Goal: Task Accomplishment & Management: Manage account settings

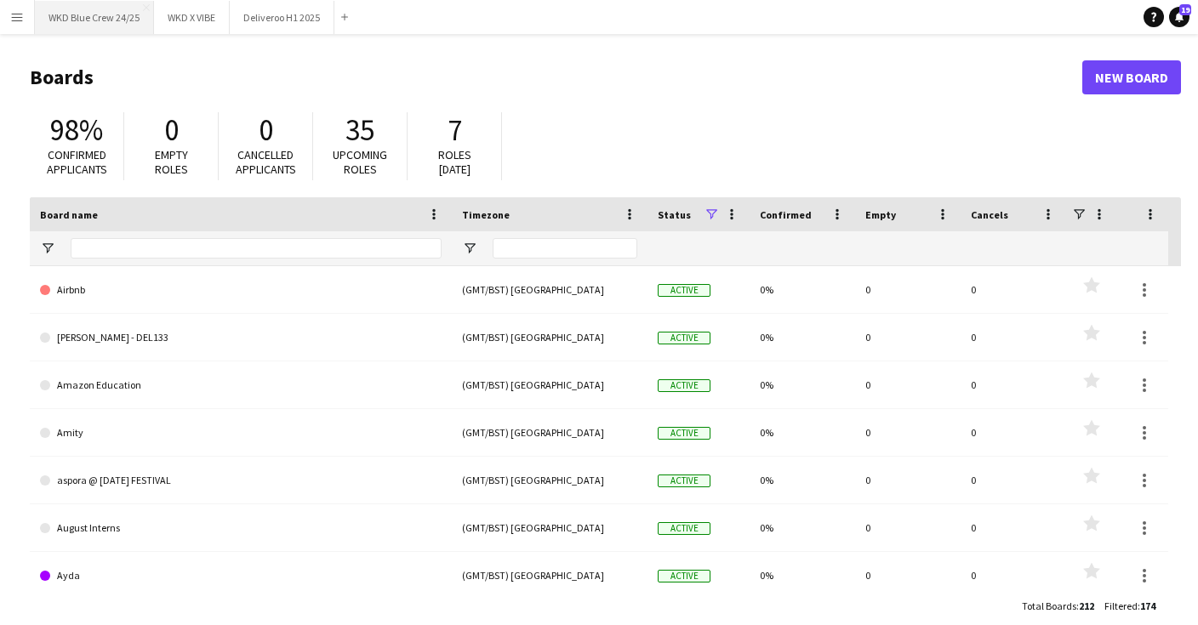
click at [105, 29] on button "WKD Blue Crew 24/25 Close" at bounding box center [94, 17] width 119 height 33
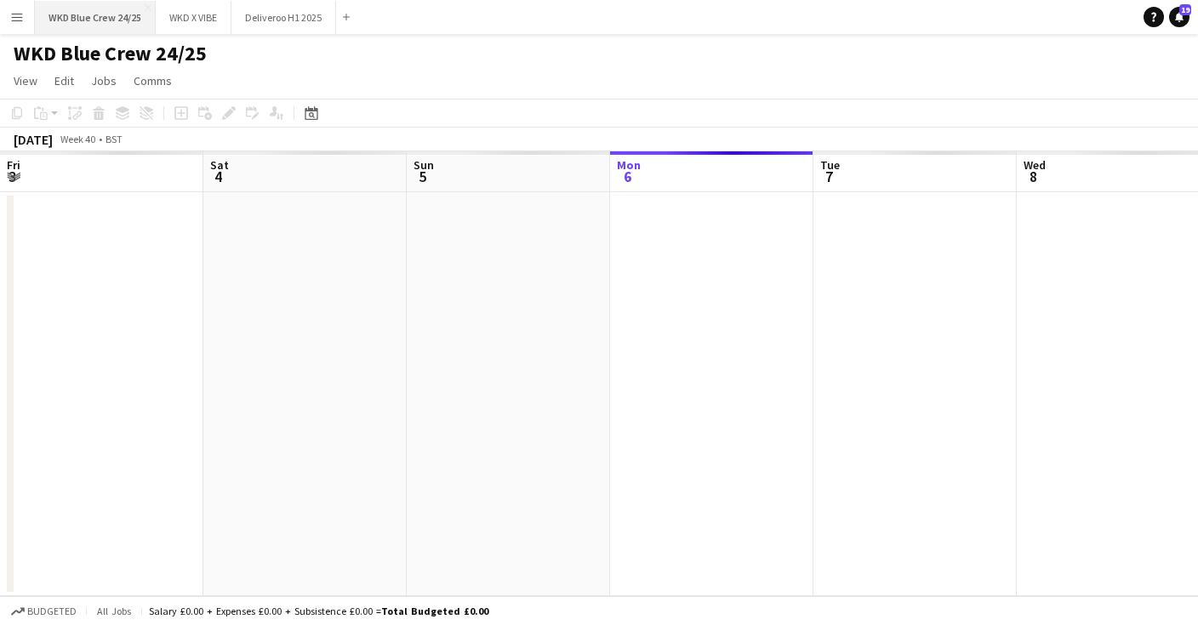
scroll to position [0, 407]
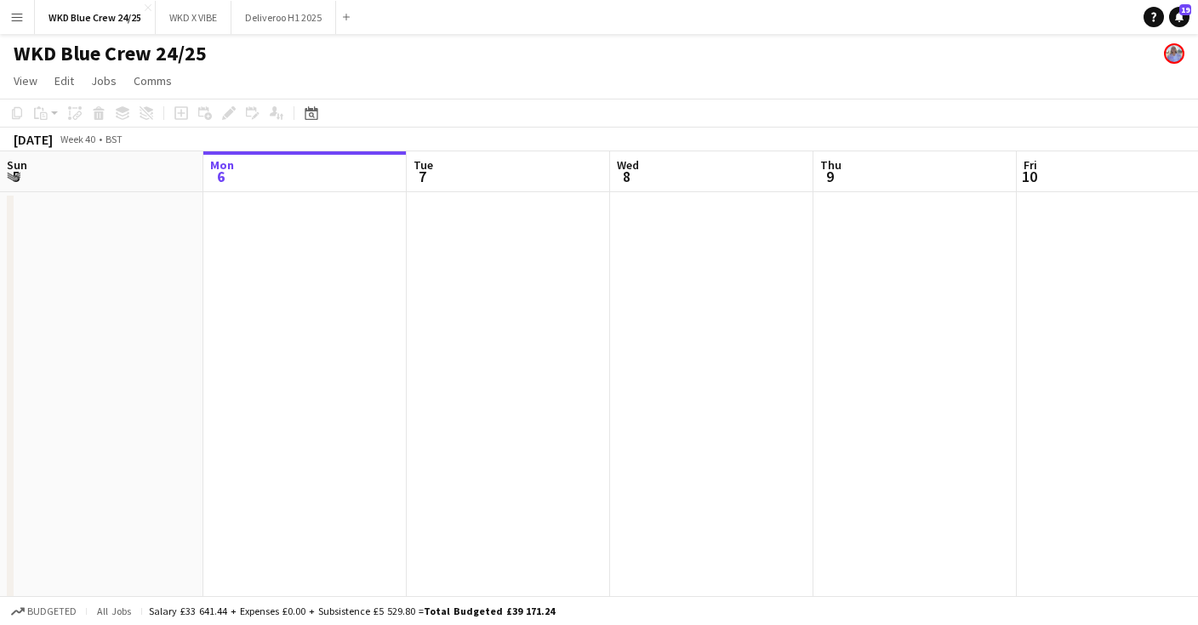
click at [12, 15] on app-icon "Menu" at bounding box center [17, 17] width 14 height 14
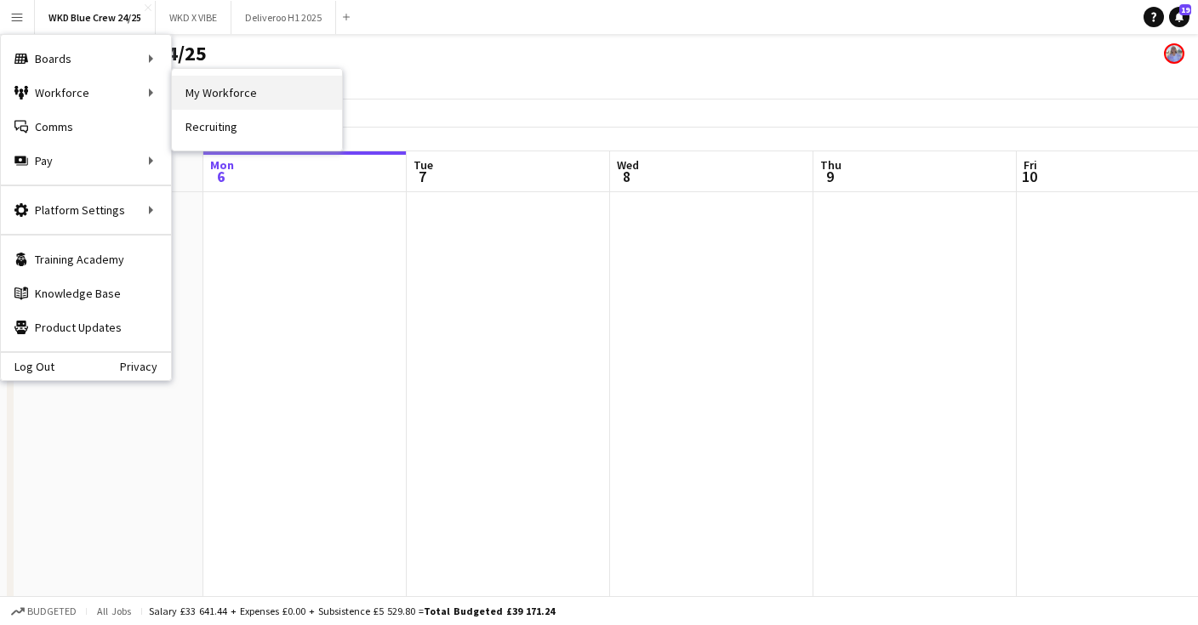
click at [208, 85] on link "My Workforce" at bounding box center [257, 93] width 170 height 34
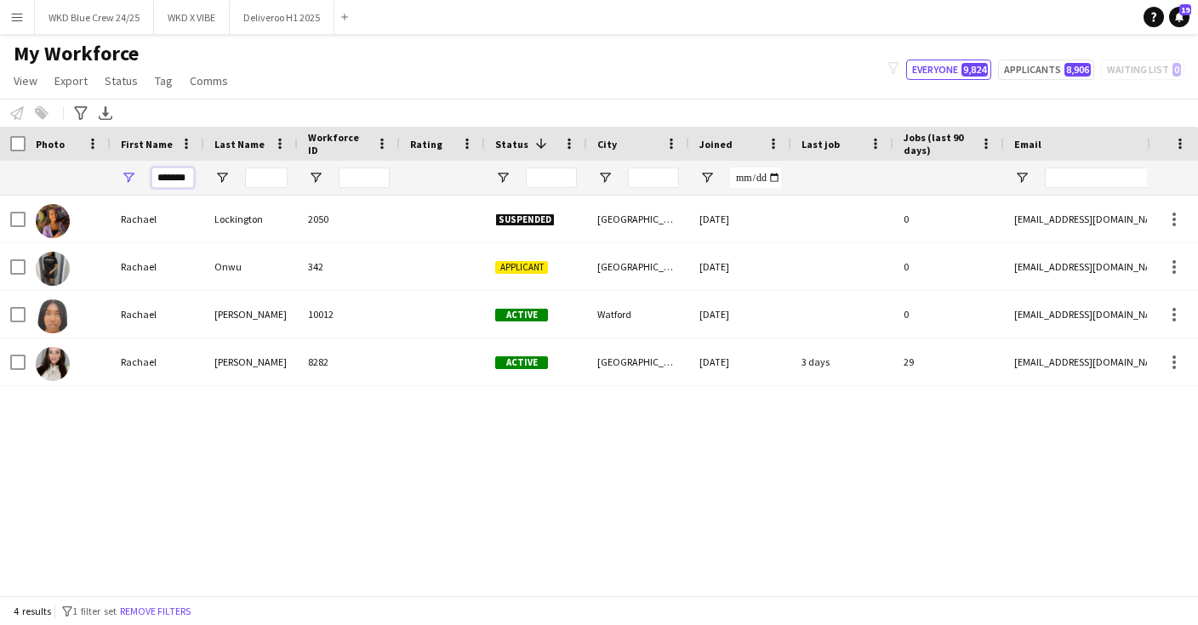
click at [184, 177] on input "*******" at bounding box center [172, 178] width 43 height 20
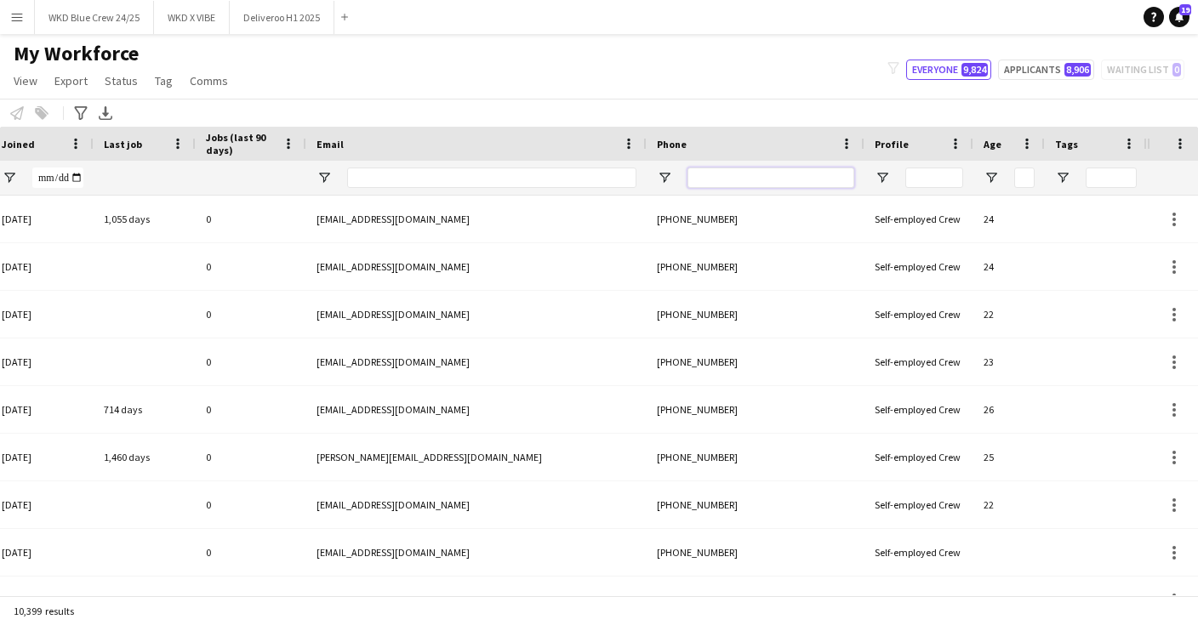
click at [746, 183] on input "Phone Filter Input" at bounding box center [770, 178] width 167 height 20
paste input "**********"
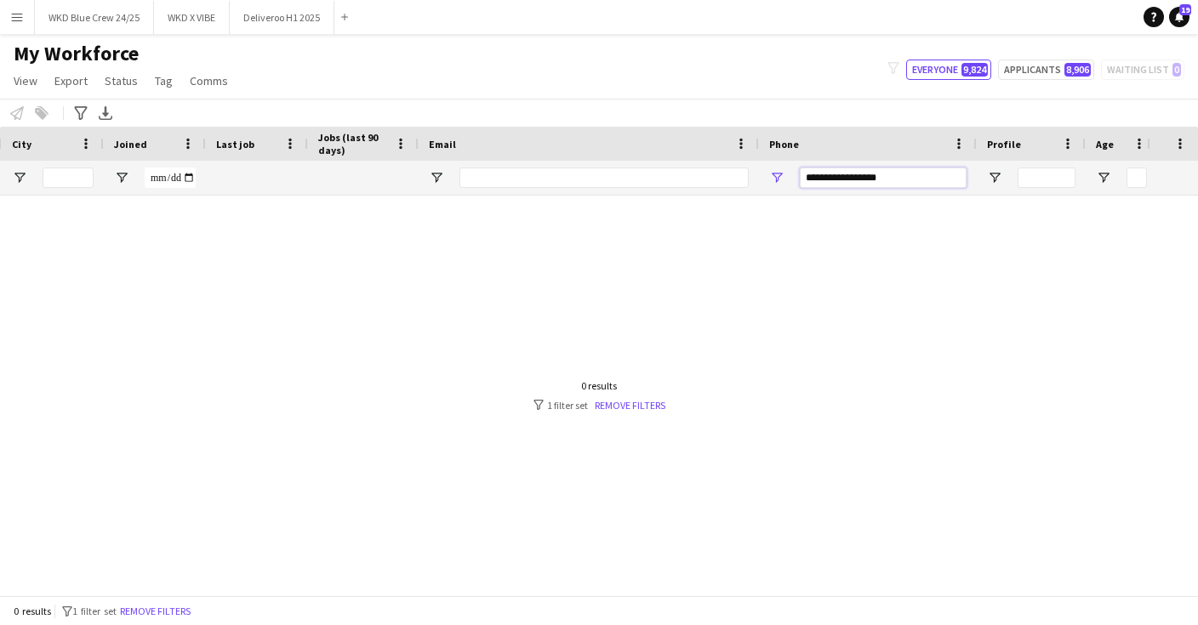
scroll to position [0, 577]
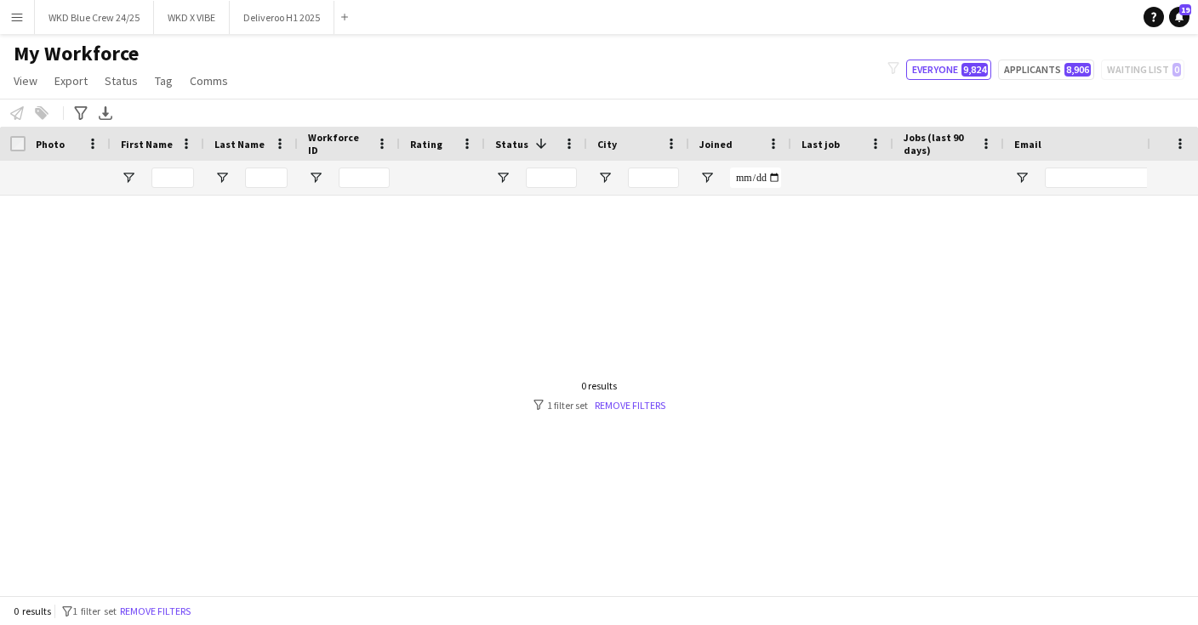
type input "**********"
click at [719, 418] on div at bounding box center [573, 396] width 1147 height 400
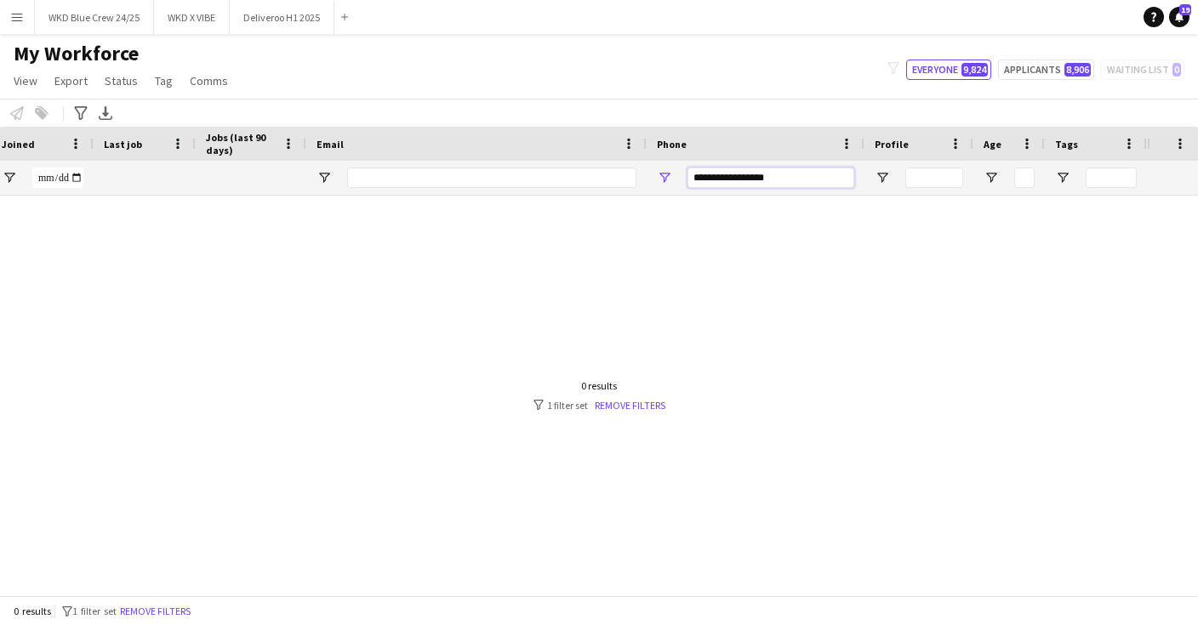
drag, startPoint x: 788, startPoint y: 178, endPoint x: 597, endPoint y: 178, distance: 190.5
click at [601, 178] on div at bounding box center [224, 178] width 1844 height 34
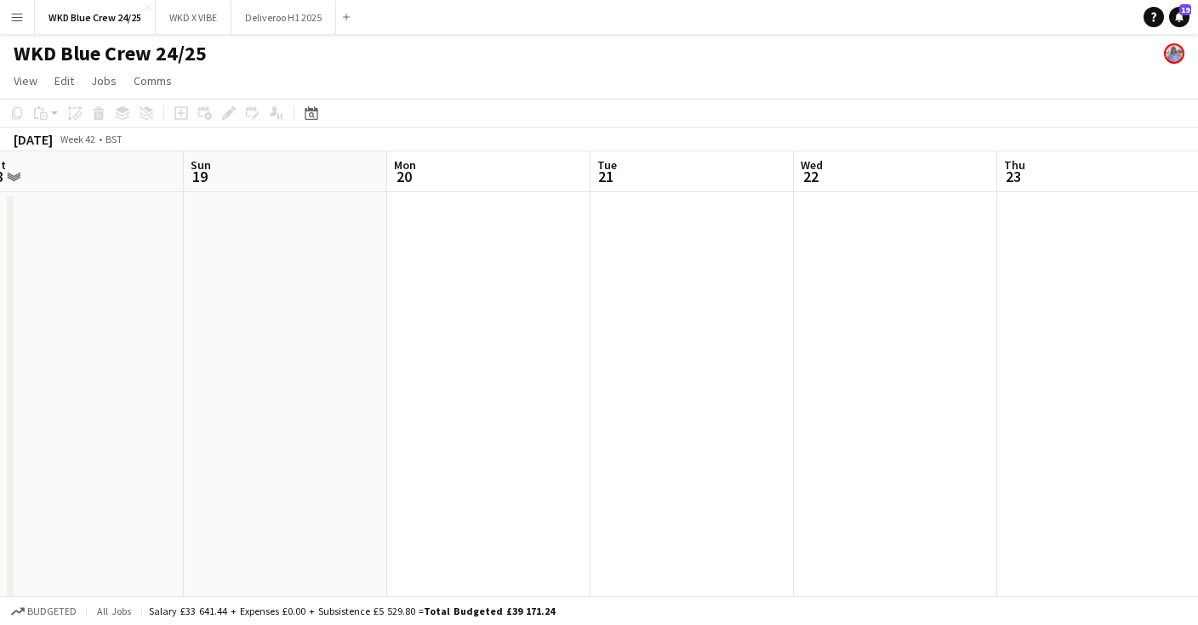
click at [12, 19] on app-icon "Menu" at bounding box center [17, 17] width 14 height 14
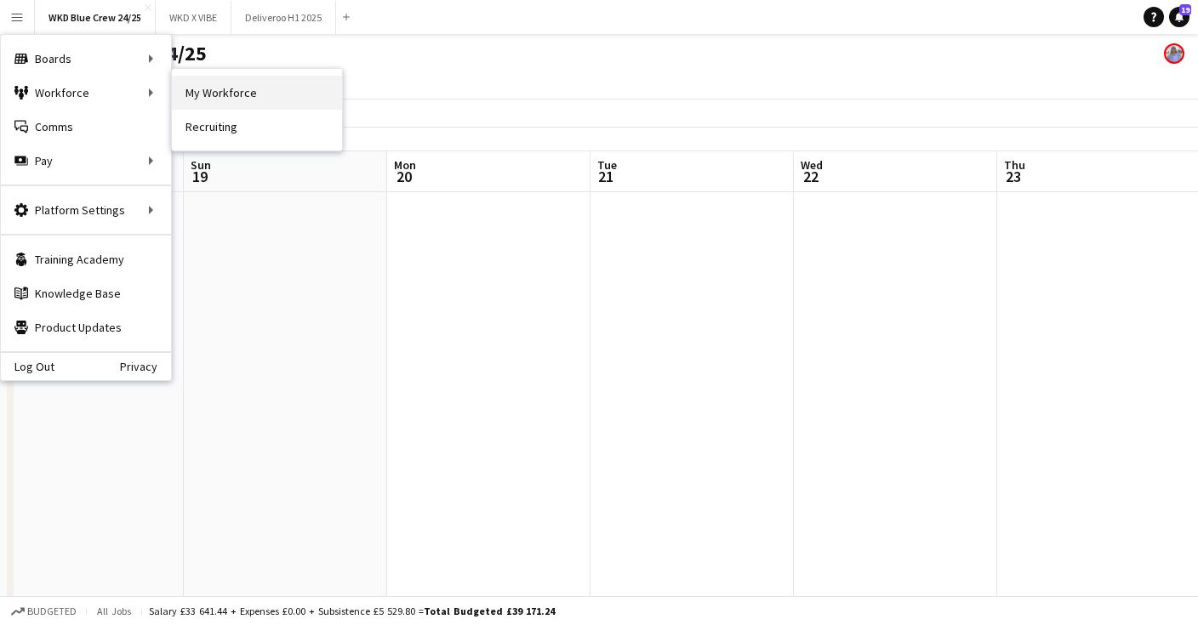
click at [215, 94] on link "My Workforce" at bounding box center [257, 93] width 170 height 34
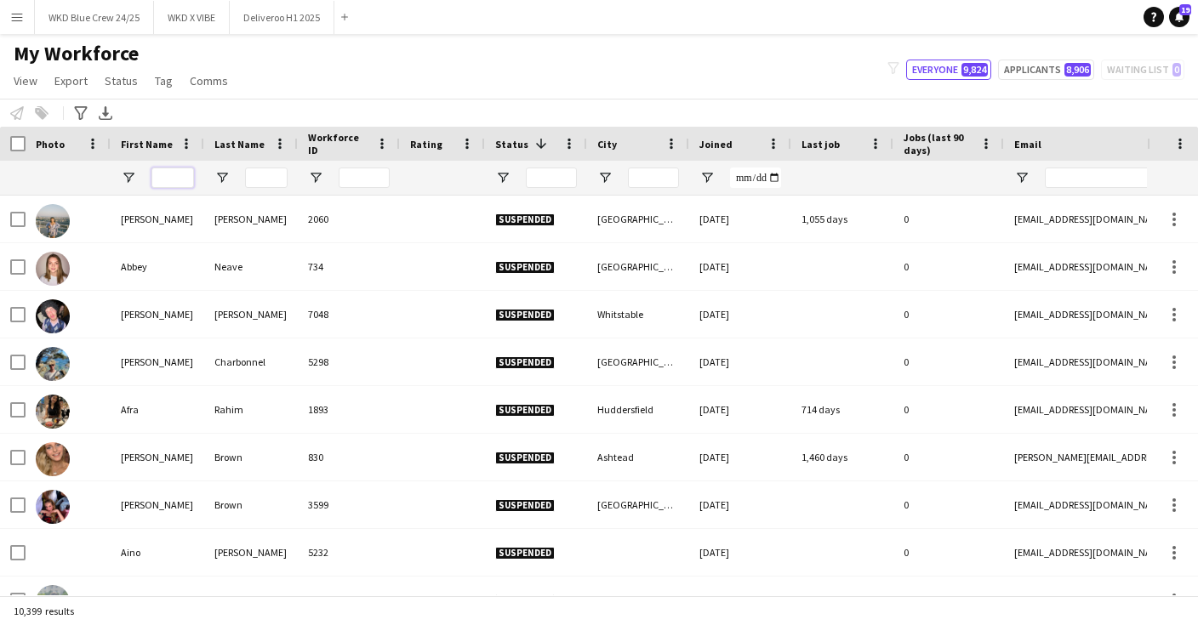
click at [185, 178] on input "First Name Filter Input" at bounding box center [172, 178] width 43 height 20
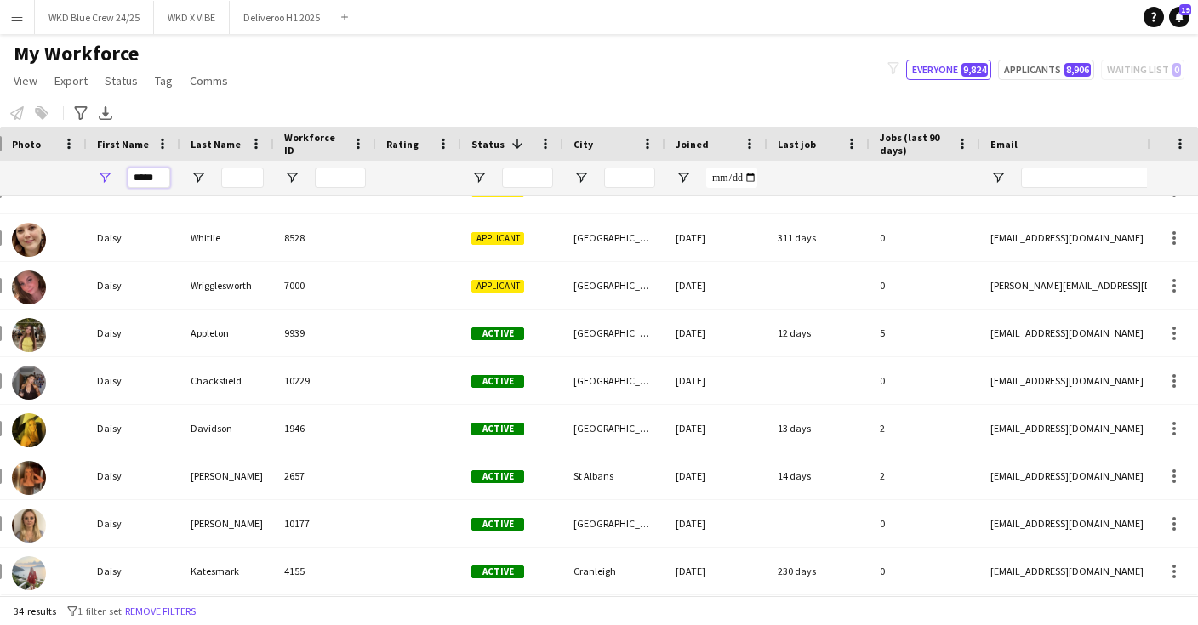
type input "*****"
click at [738, 184] on input "Joined Filter Input" at bounding box center [731, 178] width 51 height 20
click at [755, 177] on input "Joined Filter Input" at bounding box center [731, 178] width 51 height 20
type input "**********"
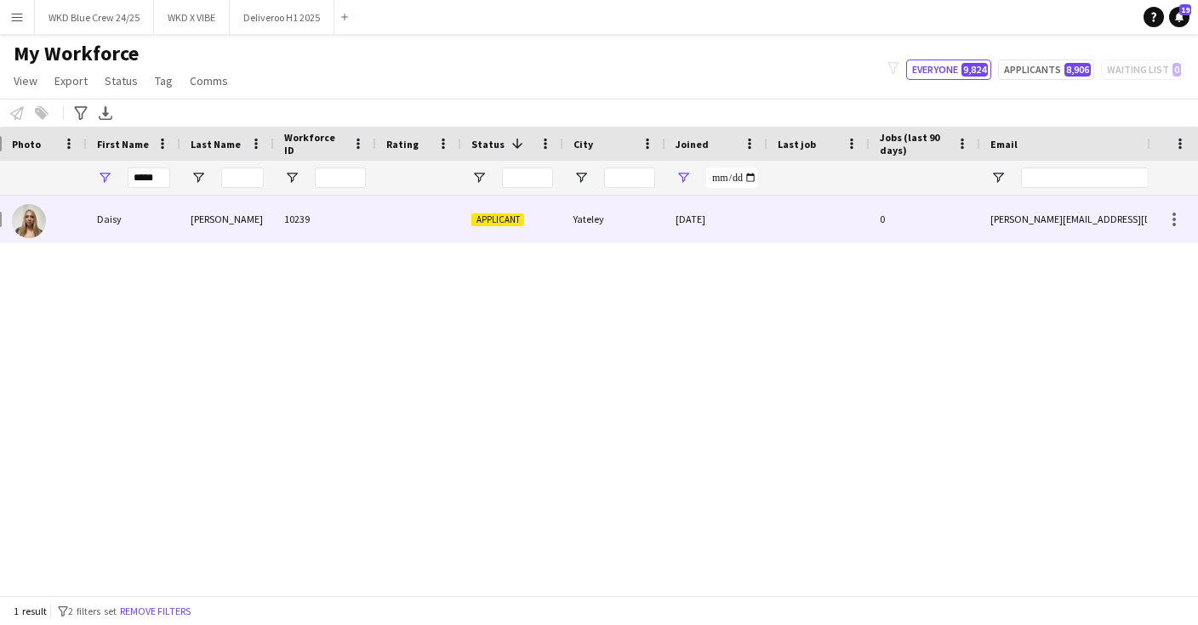
click at [584, 224] on div "Yateley" at bounding box center [614, 219] width 102 height 47
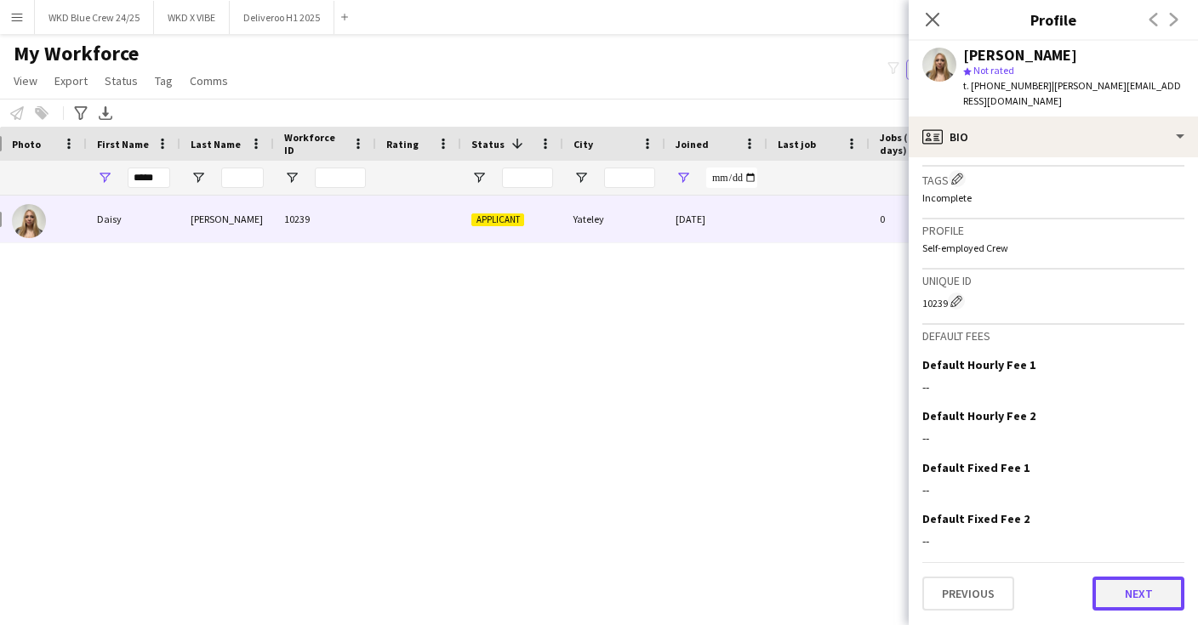
click at [1127, 585] on button "Next" at bounding box center [1138, 594] width 92 height 34
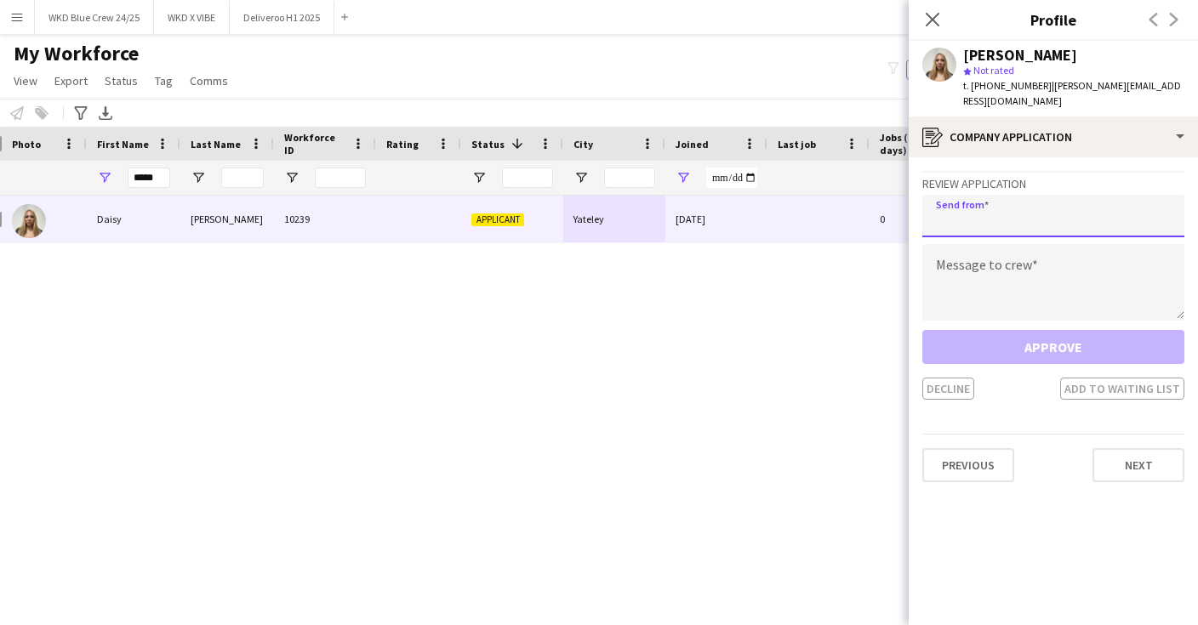
click at [969, 213] on input "email" at bounding box center [1053, 216] width 262 height 43
type input "**********"
click at [962, 279] on textarea at bounding box center [1053, 282] width 262 height 77
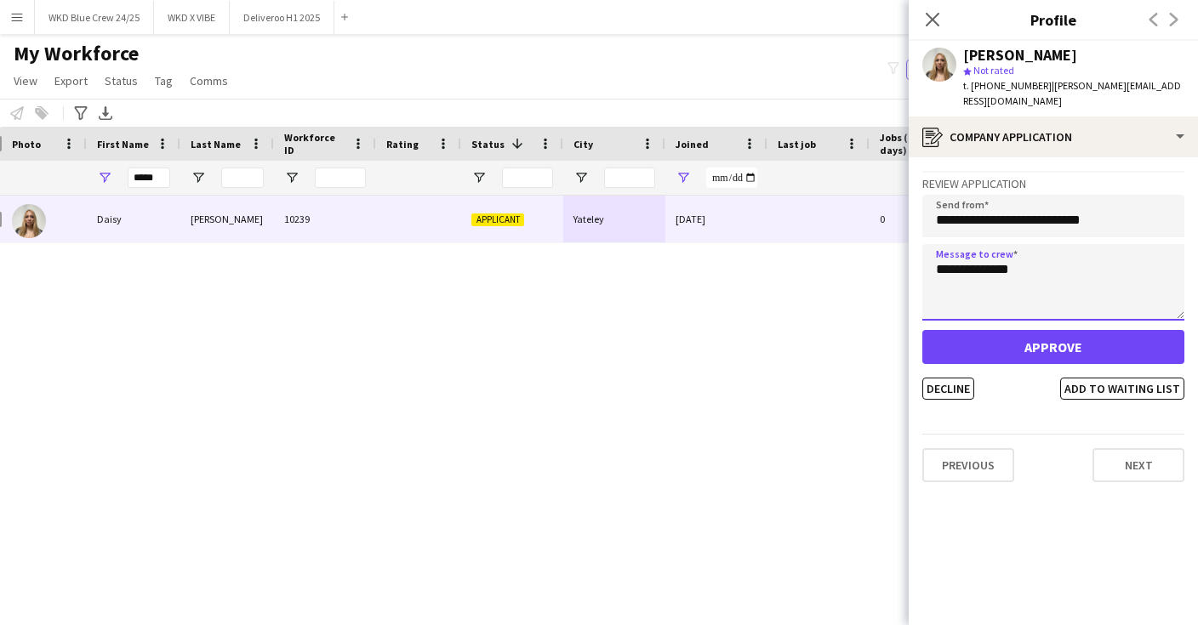
type textarea "**********"
click at [1050, 322] on div "**********" at bounding box center [1053, 283] width 262 height 79
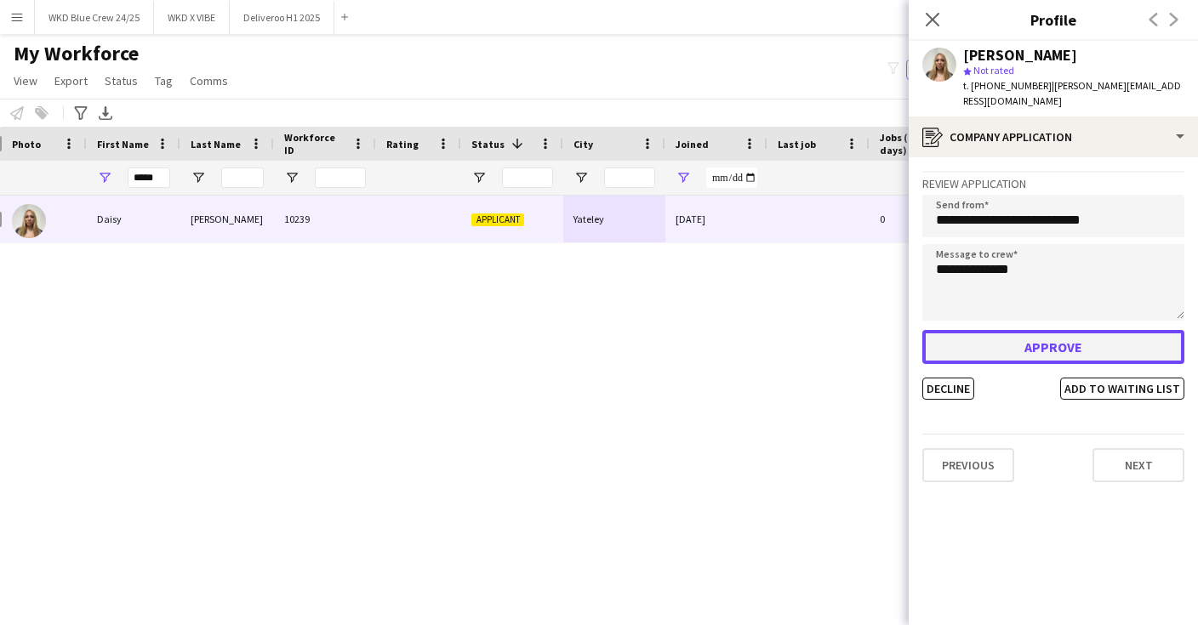
click at [1037, 345] on button "Approve" at bounding box center [1053, 347] width 262 height 34
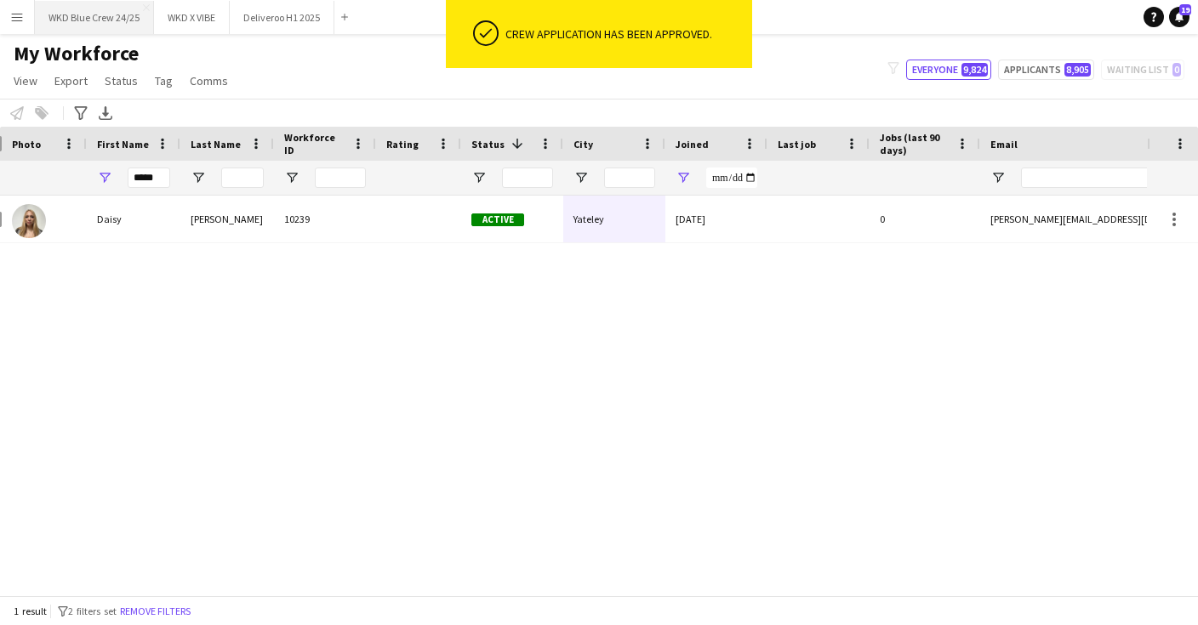
click at [106, 20] on button "WKD Blue Crew 24/25 Close" at bounding box center [94, 17] width 119 height 33
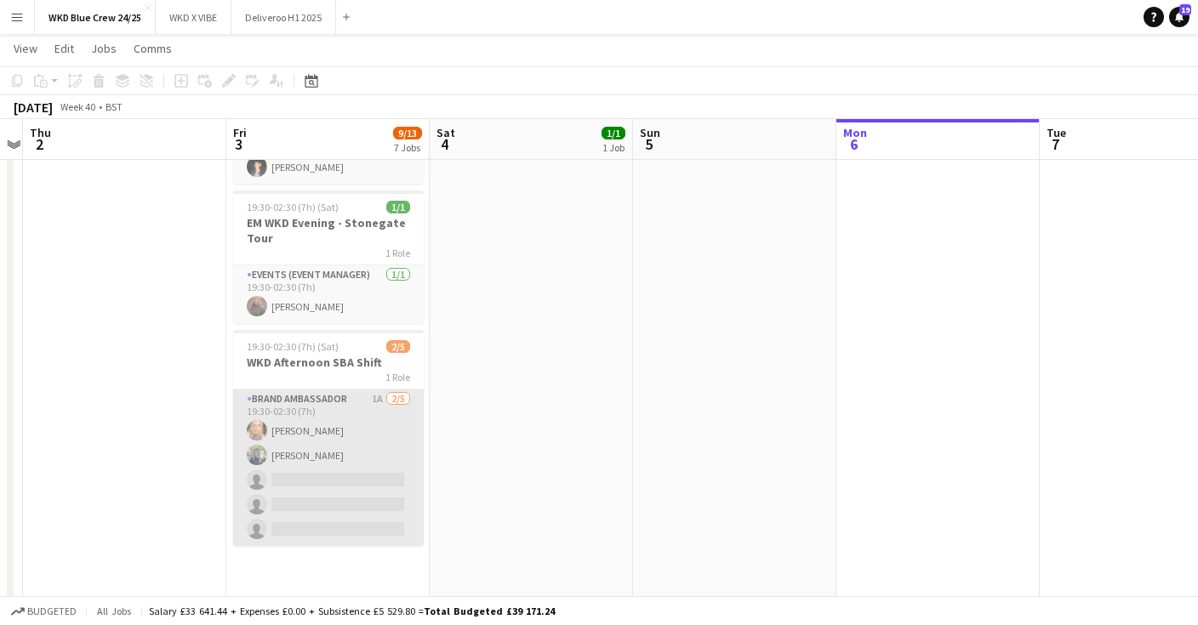
click at [301, 469] on app-card-role "Brand Ambassador 1A [DATE] 19:30-02:30 (7h) [PERSON_NAME] [PERSON_NAME] single-…" at bounding box center [328, 468] width 191 height 157
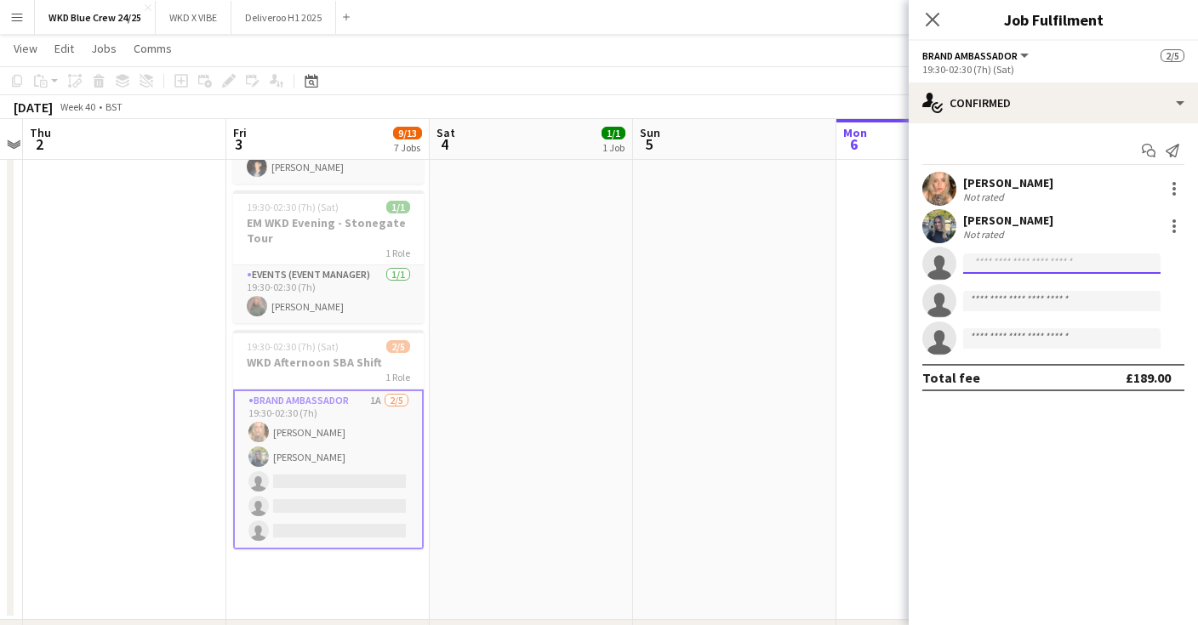
click at [1040, 270] on input at bounding box center [1061, 263] width 197 height 20
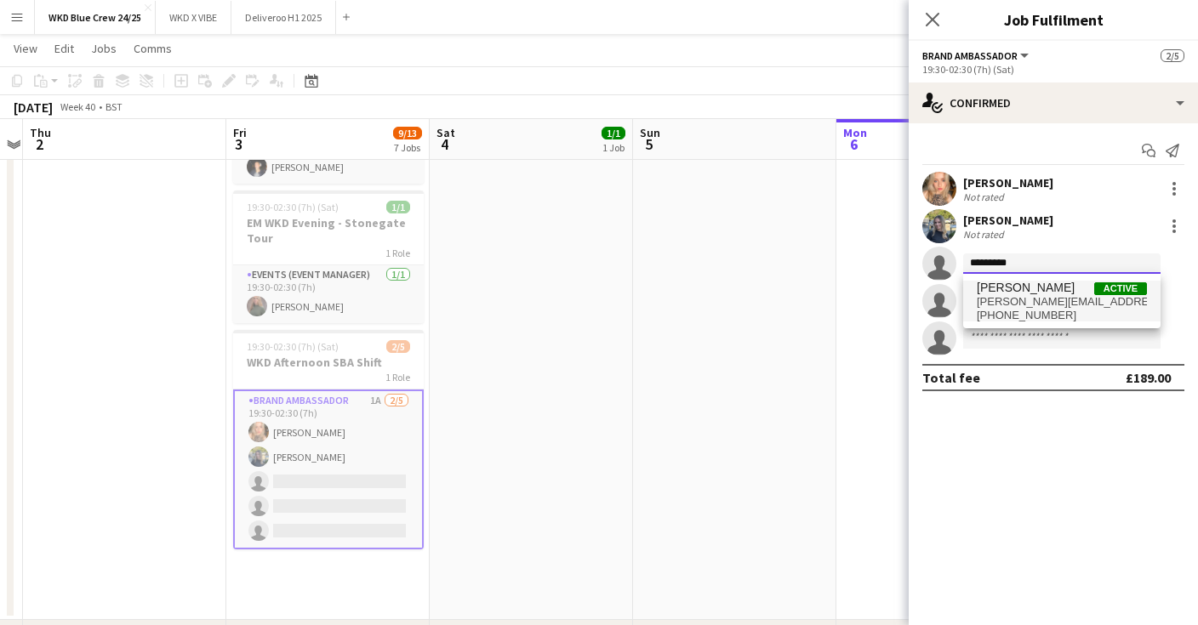
type input "*********"
click at [1041, 284] on span "[PERSON_NAME]" at bounding box center [1026, 288] width 98 height 14
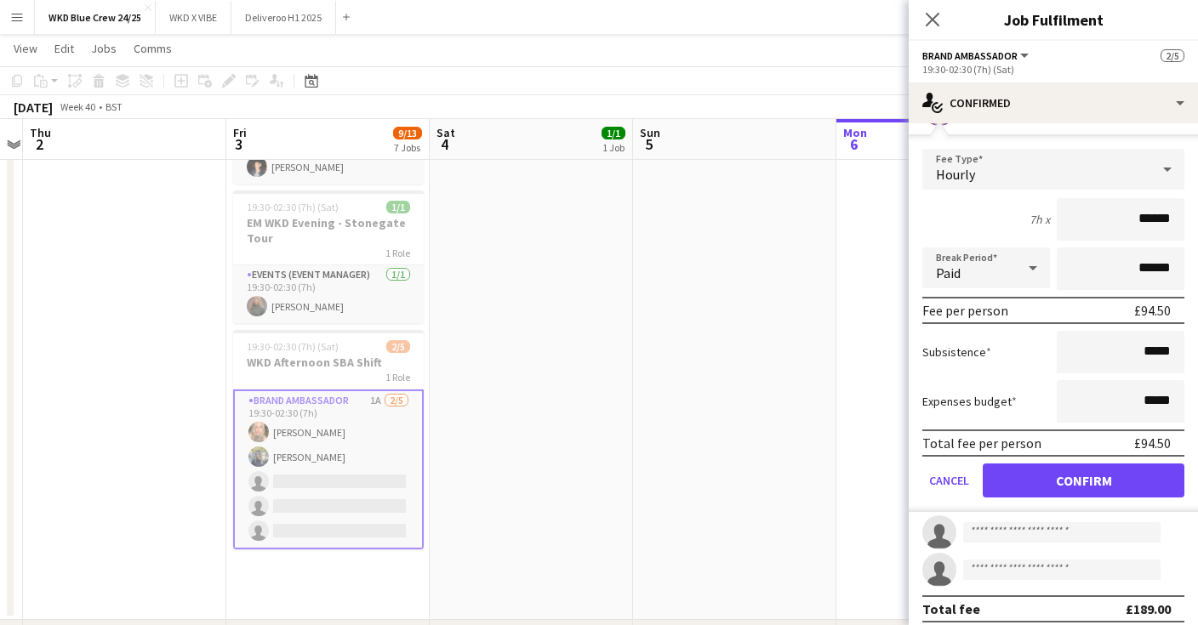
scroll to position [166, 0]
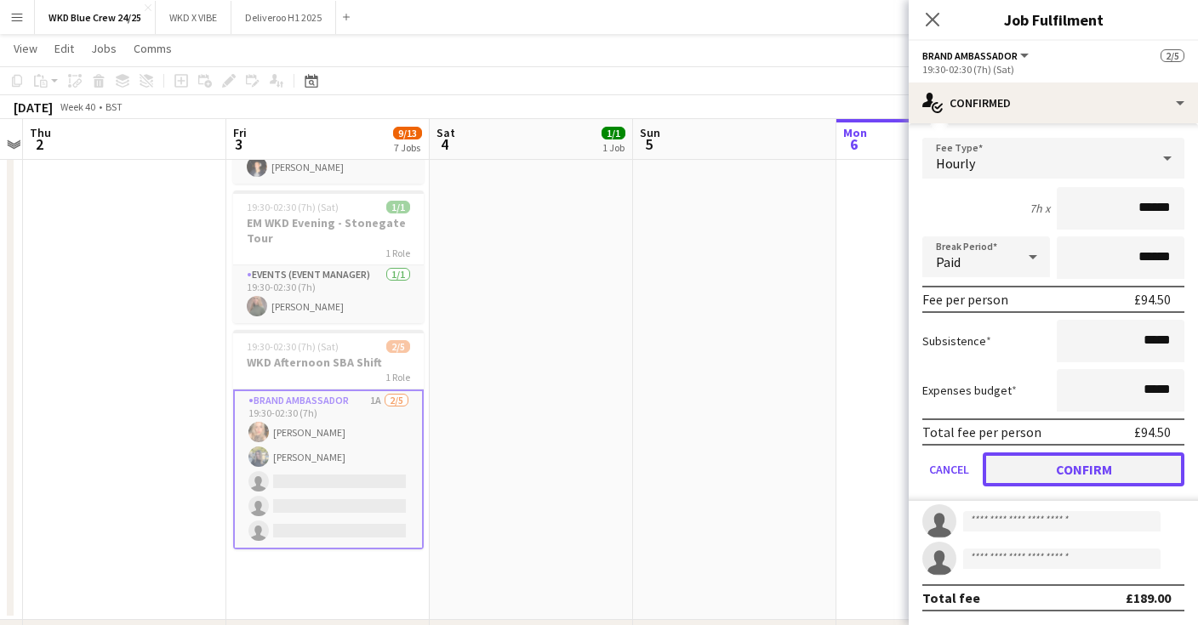
click at [1093, 460] on button "Confirm" at bounding box center [1084, 470] width 202 height 34
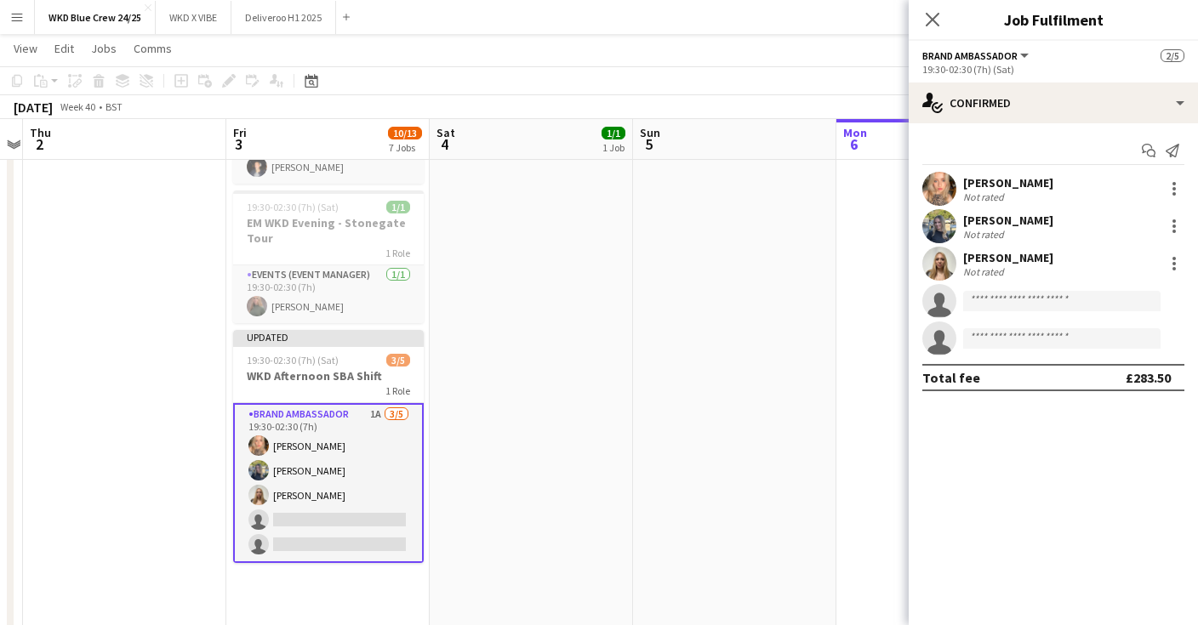
scroll to position [0, 0]
click at [19, 18] on app-icon "Menu" at bounding box center [17, 17] width 14 height 14
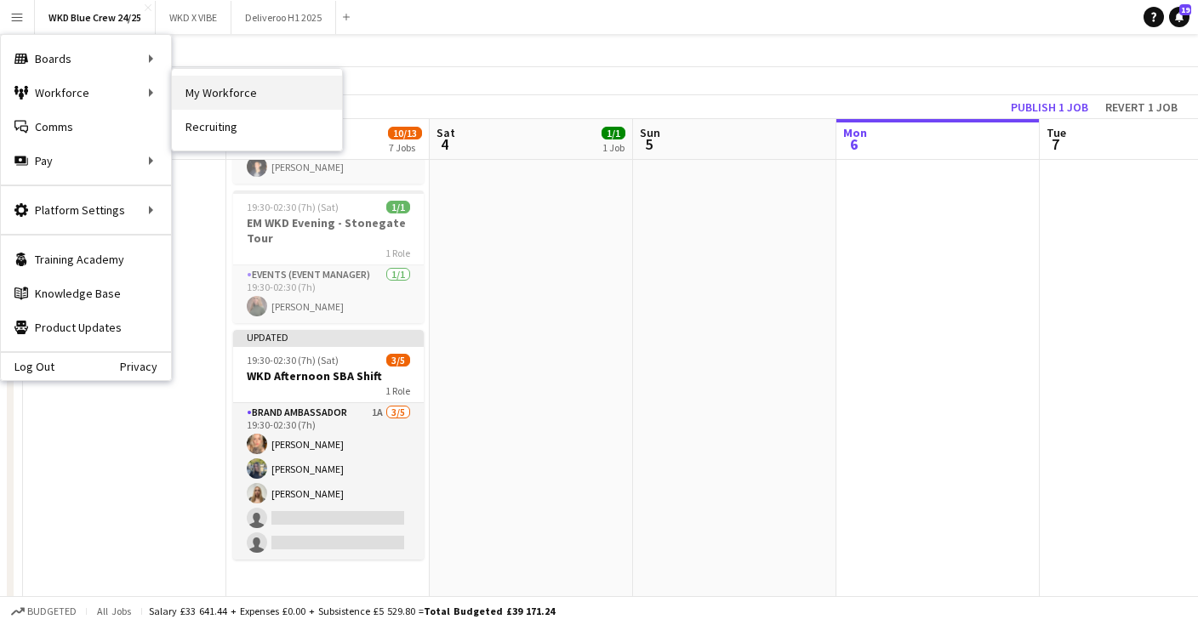
click at [222, 101] on link "My Workforce" at bounding box center [257, 93] width 170 height 34
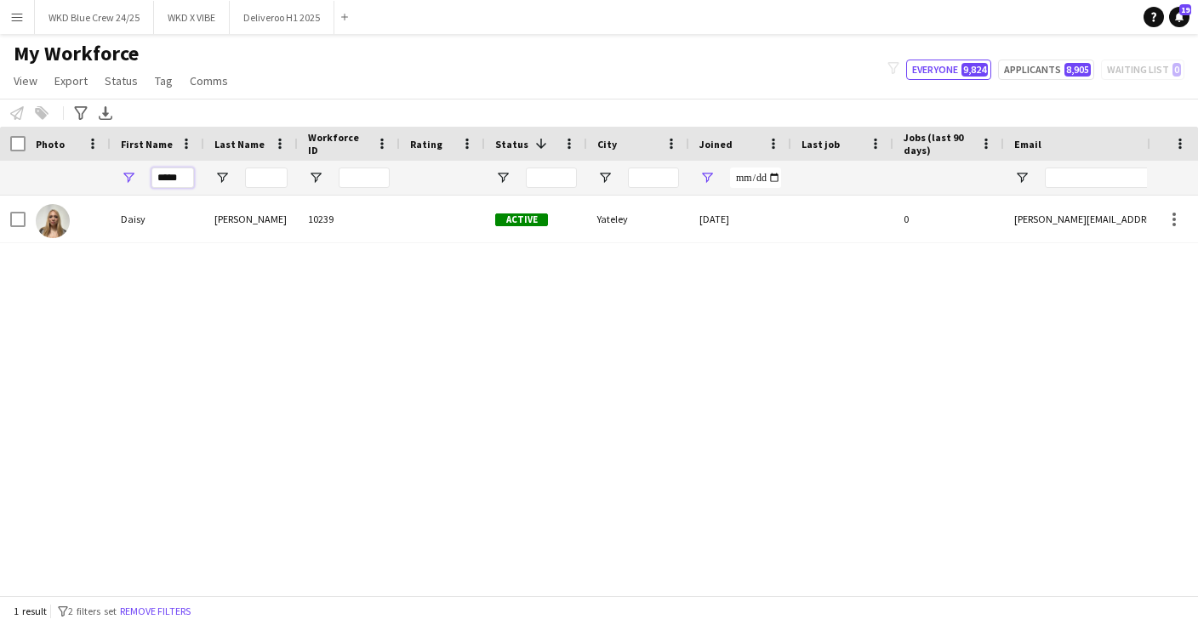
click at [176, 186] on input "*****" at bounding box center [172, 178] width 43 height 20
click at [176, 185] on input "*****" at bounding box center [172, 178] width 43 height 20
type input "*"
type input "****"
click at [221, 231] on div "[PERSON_NAME]" at bounding box center [251, 219] width 94 height 47
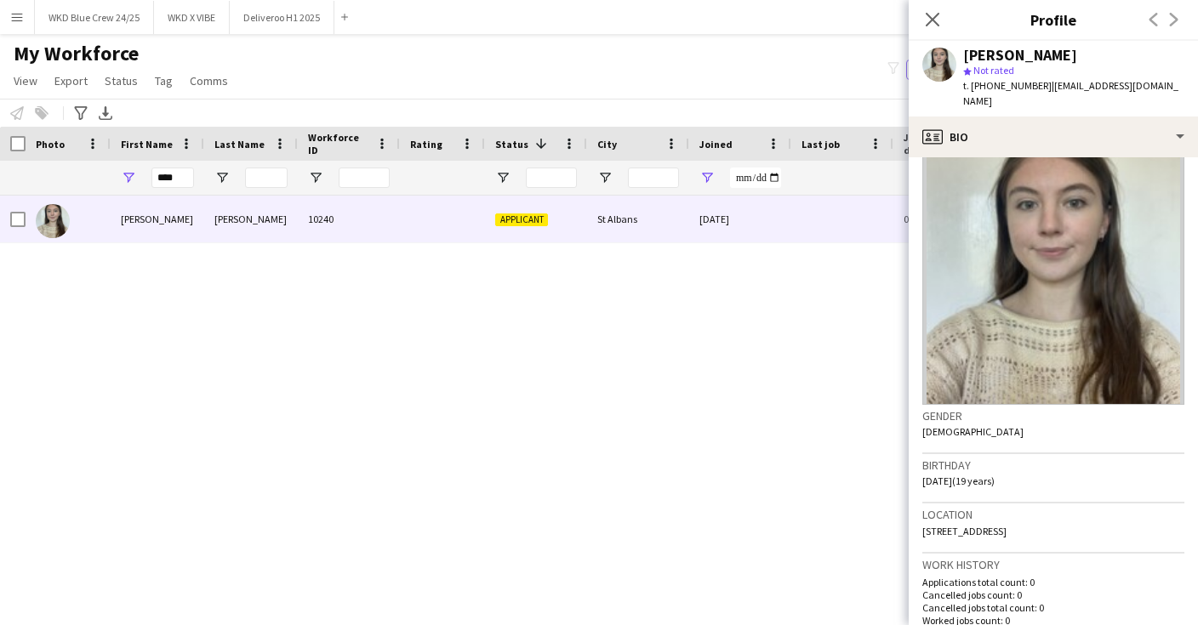
scroll to position [494, 0]
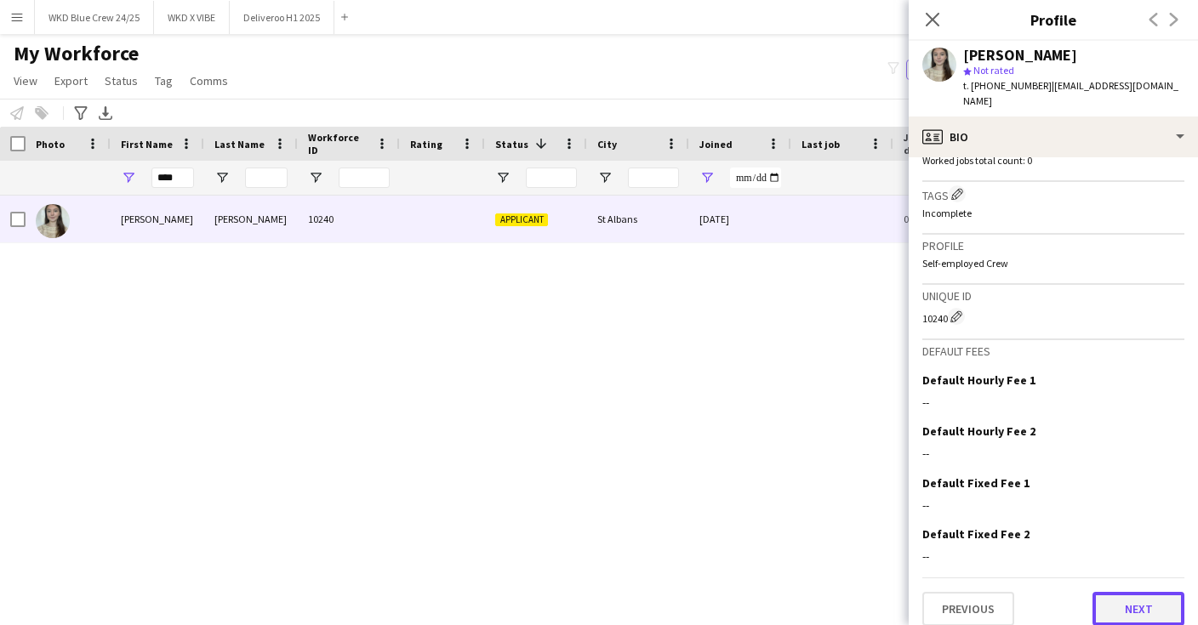
click at [1141, 607] on button "Next" at bounding box center [1138, 609] width 92 height 34
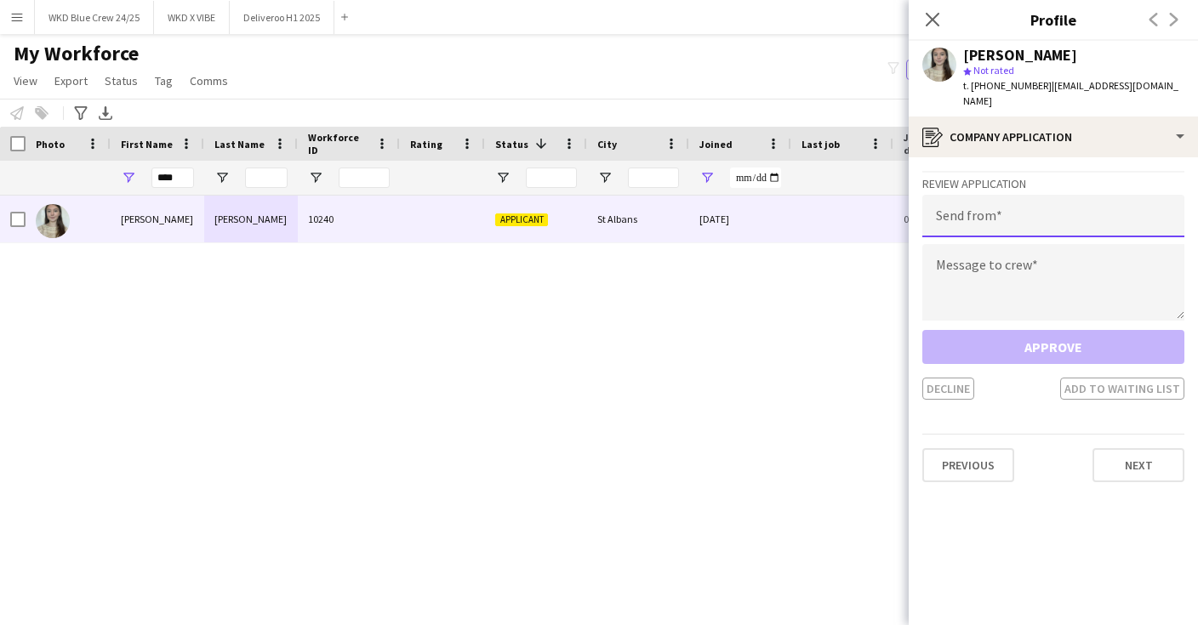
click at [1111, 215] on input "email" at bounding box center [1053, 216] width 262 height 43
type input "**********"
click at [1114, 278] on textarea at bounding box center [1053, 282] width 262 height 77
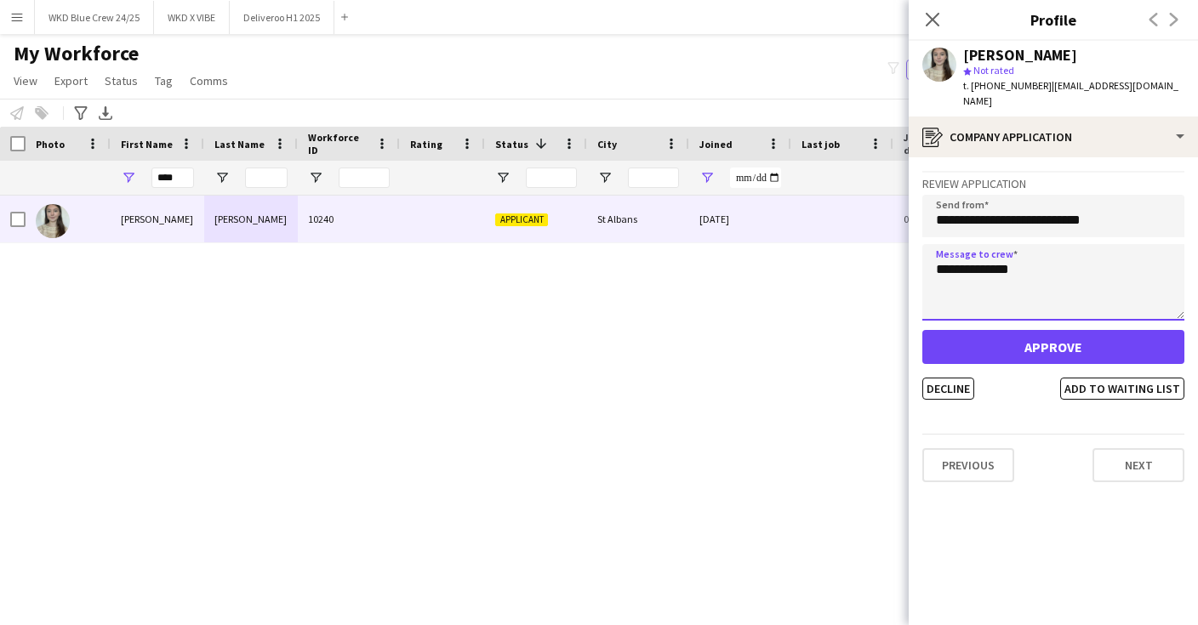
type textarea "**********"
click at [1109, 310] on div "**********" at bounding box center [1053, 285] width 262 height 229
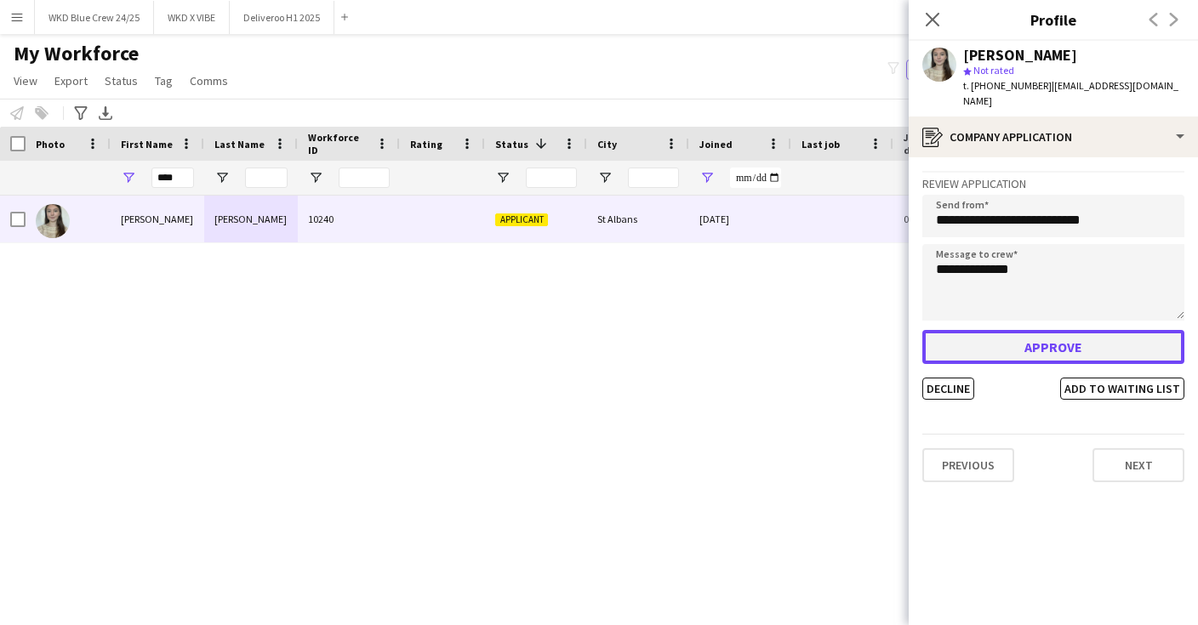
click at [1088, 330] on button "Approve" at bounding box center [1053, 347] width 262 height 34
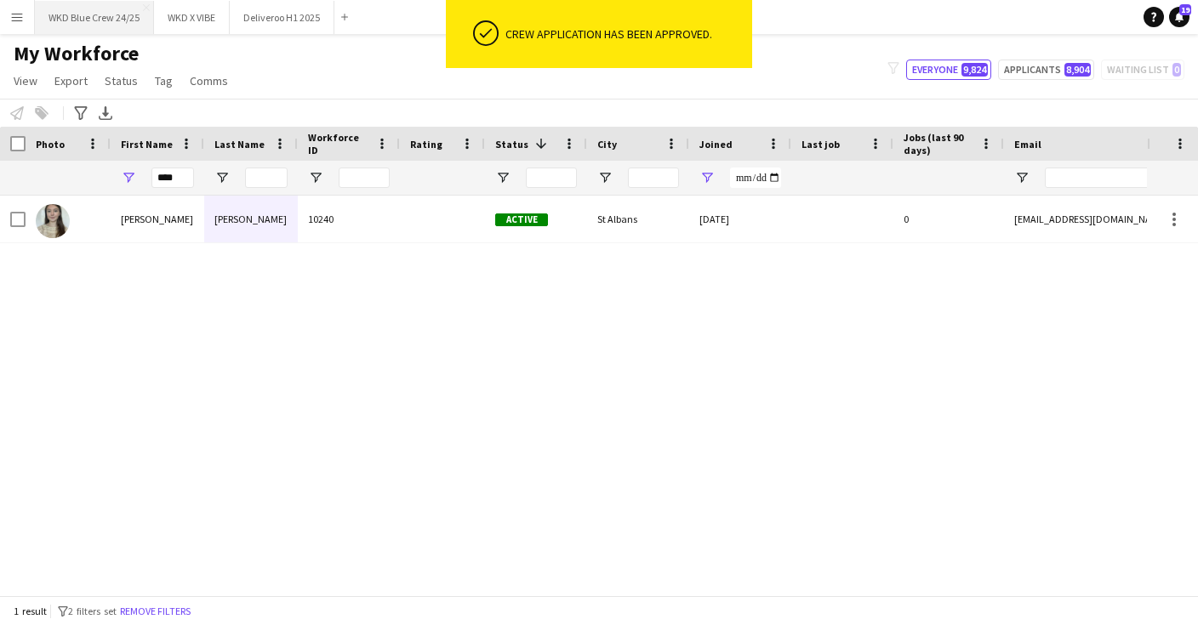
click at [103, 29] on button "WKD Blue Crew 24/25 Close" at bounding box center [94, 17] width 119 height 33
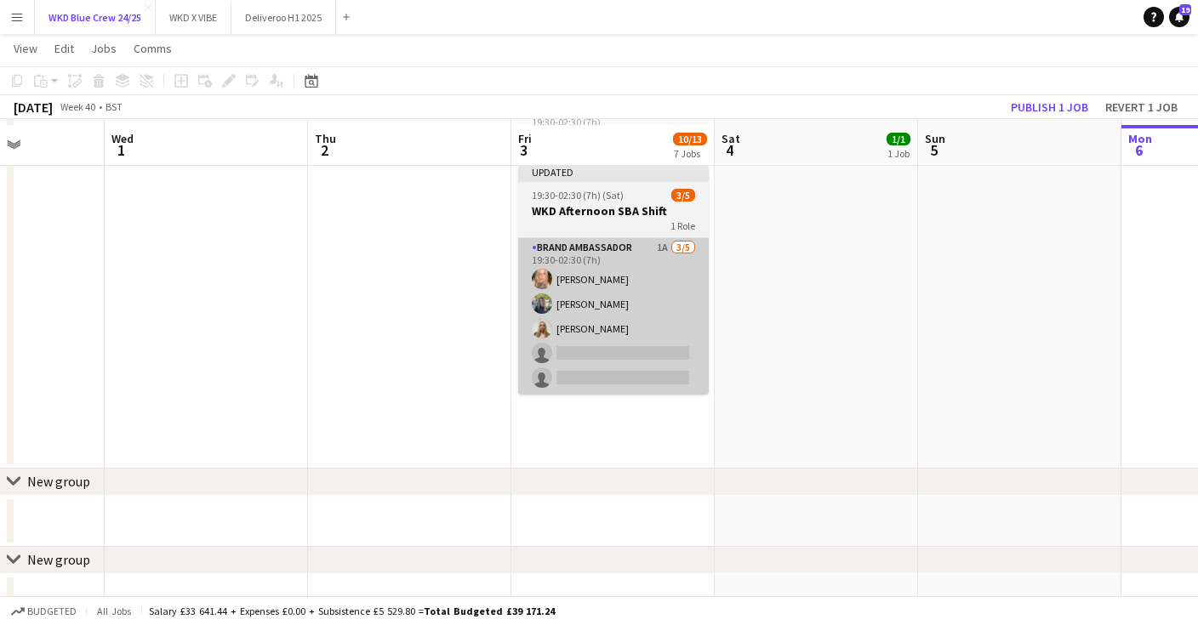
scroll to position [851, 0]
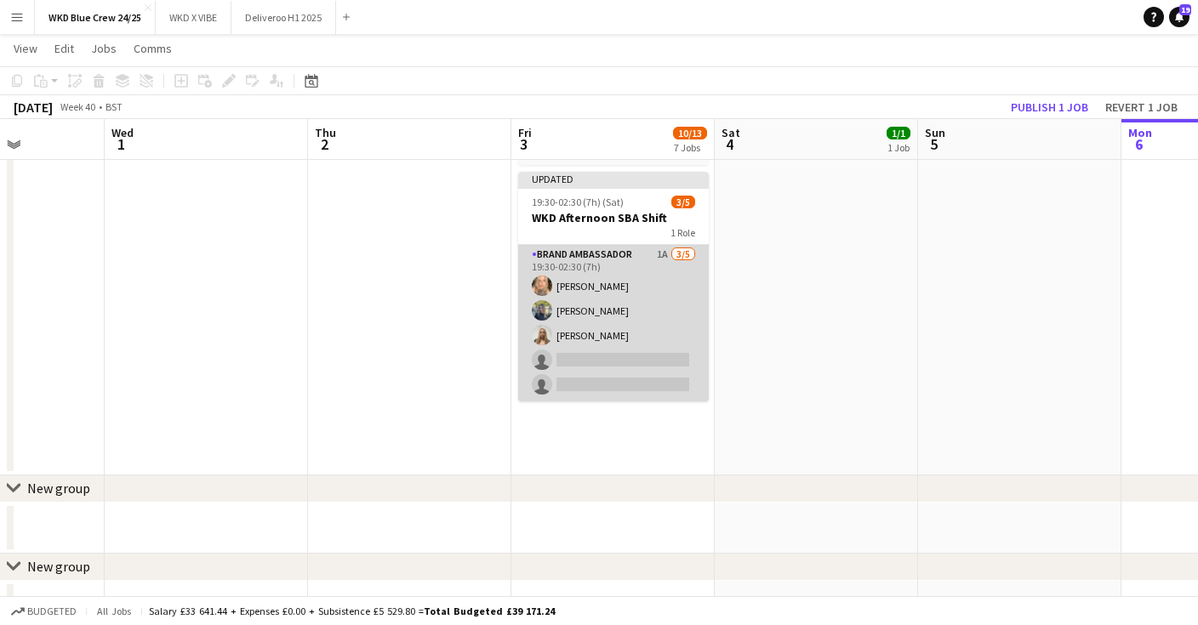
click at [584, 357] on app-card-role "Brand Ambassador 1A [DATE] 19:30-02:30 (7h) [PERSON_NAME] [PERSON_NAME] [PERSON…" at bounding box center [613, 323] width 191 height 157
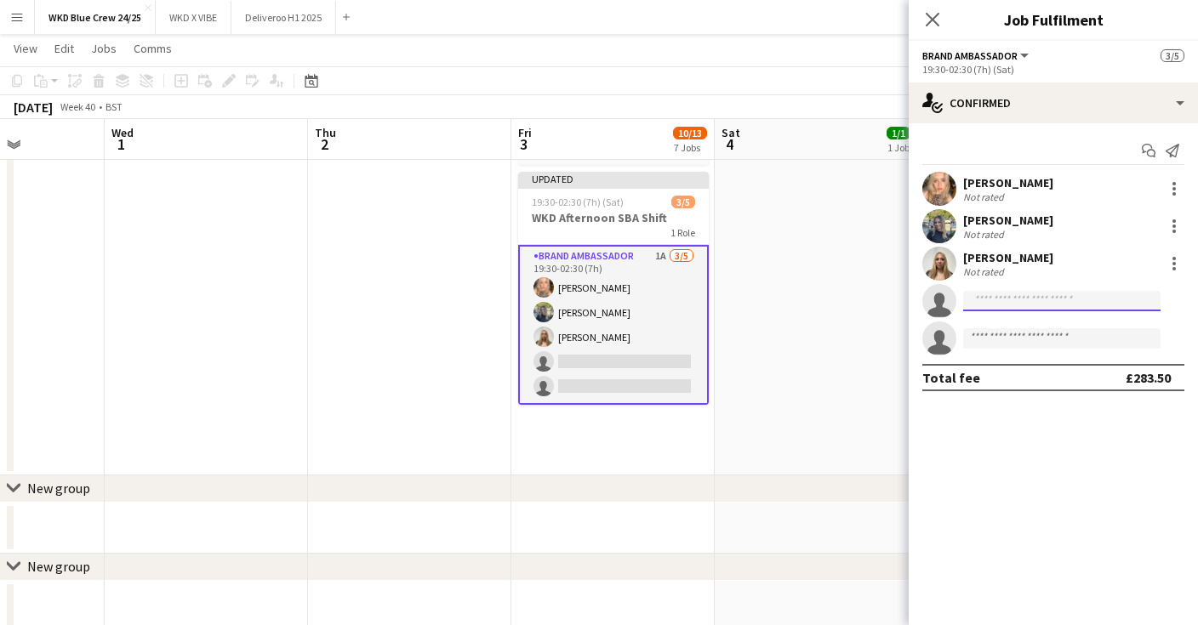
click at [1084, 297] on input at bounding box center [1061, 301] width 197 height 20
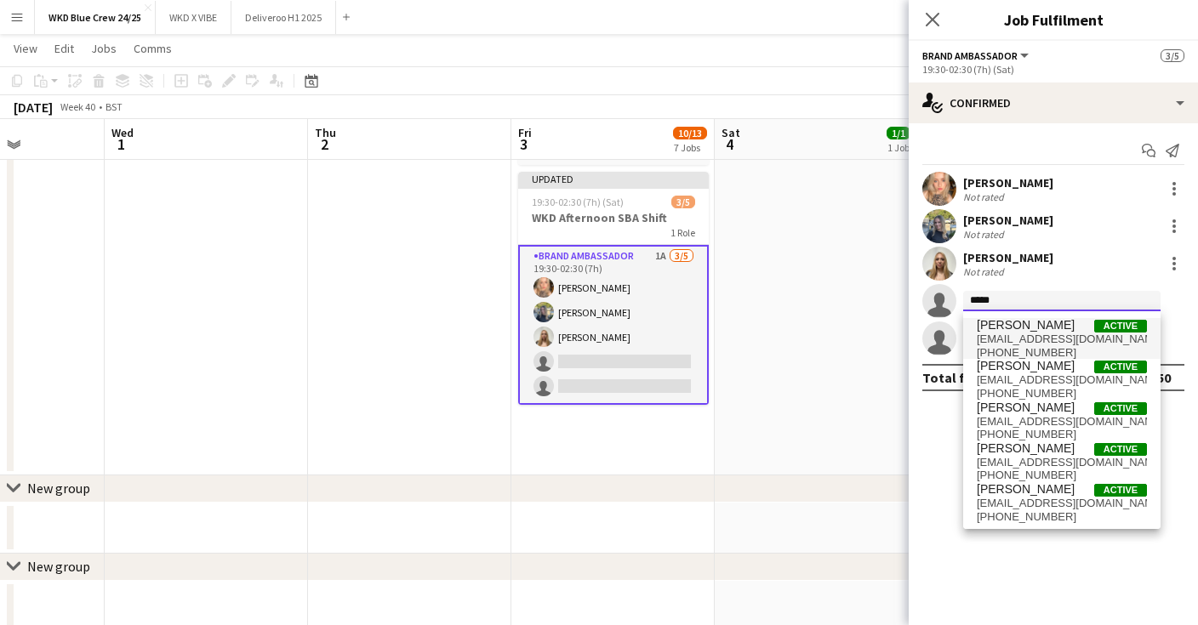
type input "****"
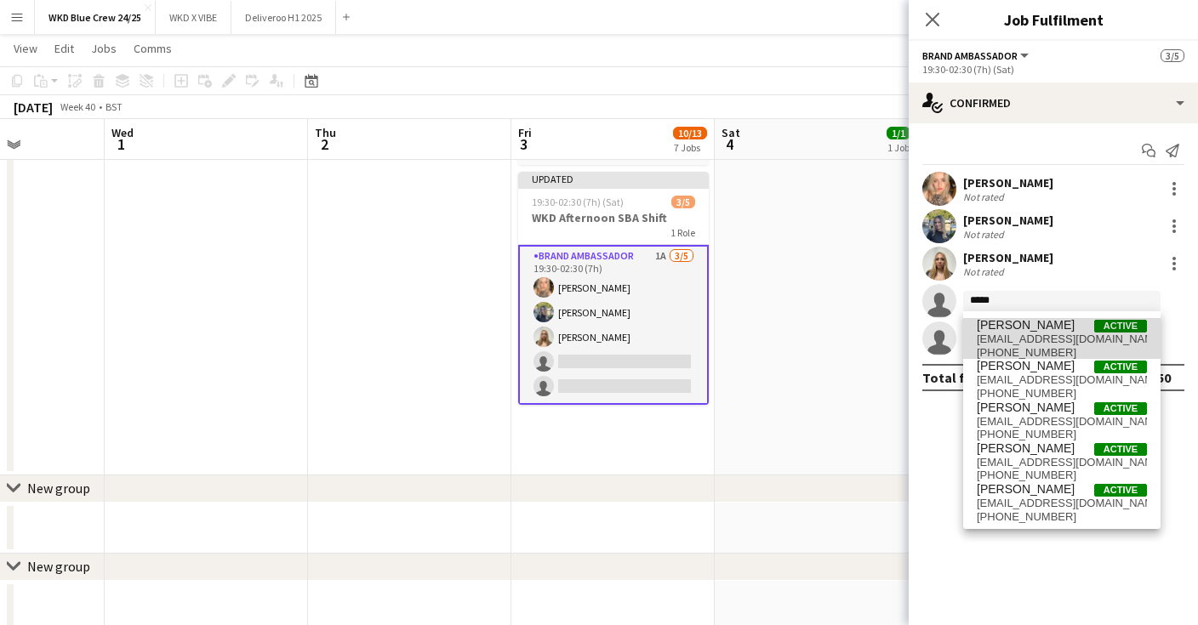
click at [1091, 345] on span "[EMAIL_ADDRESS][DOMAIN_NAME]" at bounding box center [1062, 340] width 170 height 14
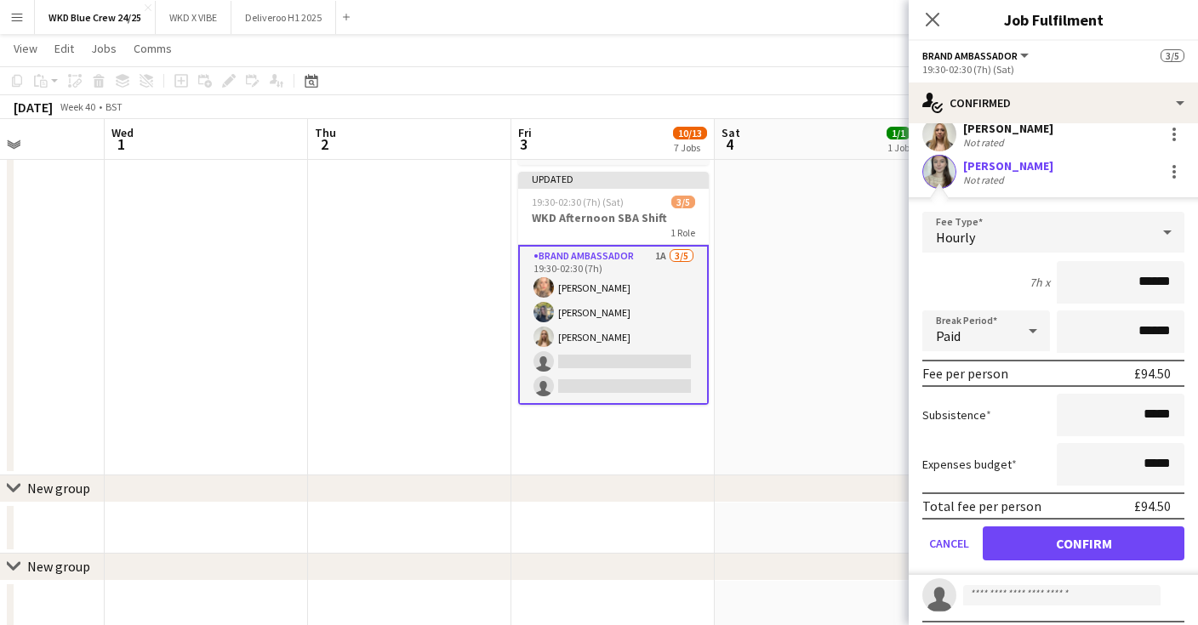
scroll to position [150, 0]
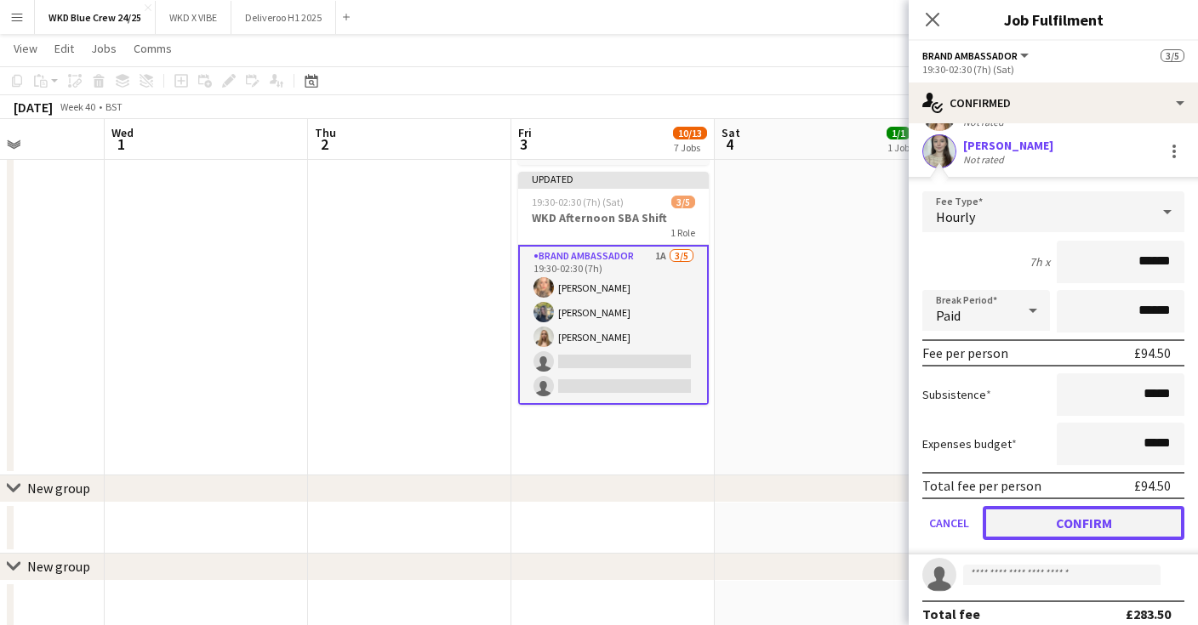
click at [1106, 517] on button "Confirm" at bounding box center [1084, 523] width 202 height 34
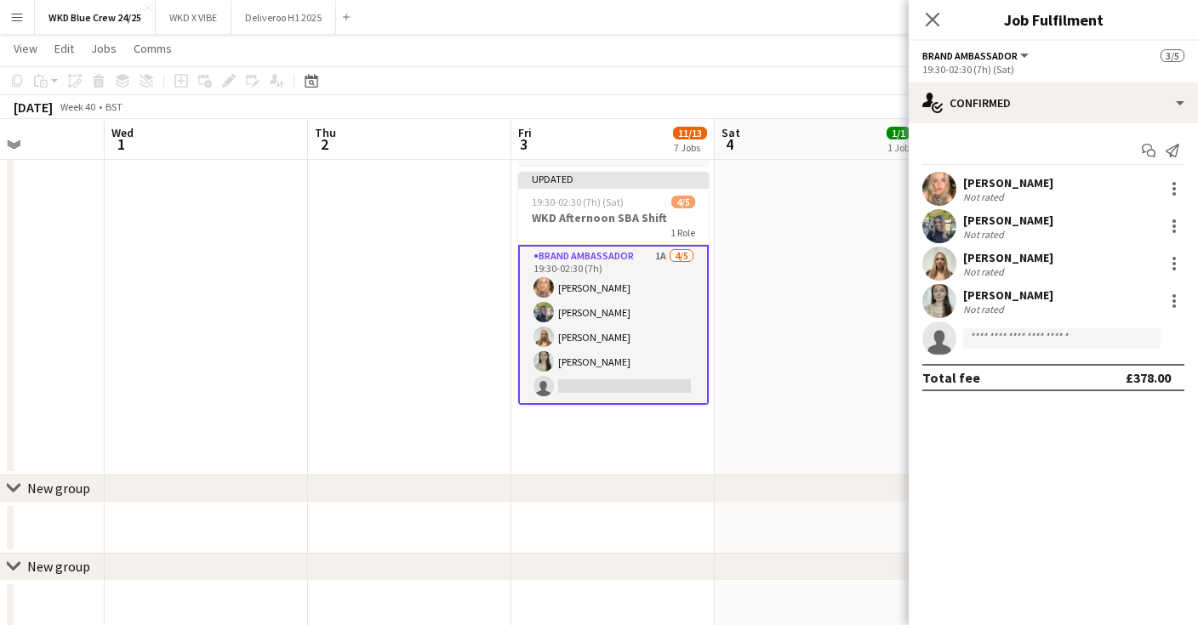
scroll to position [0, 0]
click at [1080, 333] on input at bounding box center [1061, 338] width 197 height 20
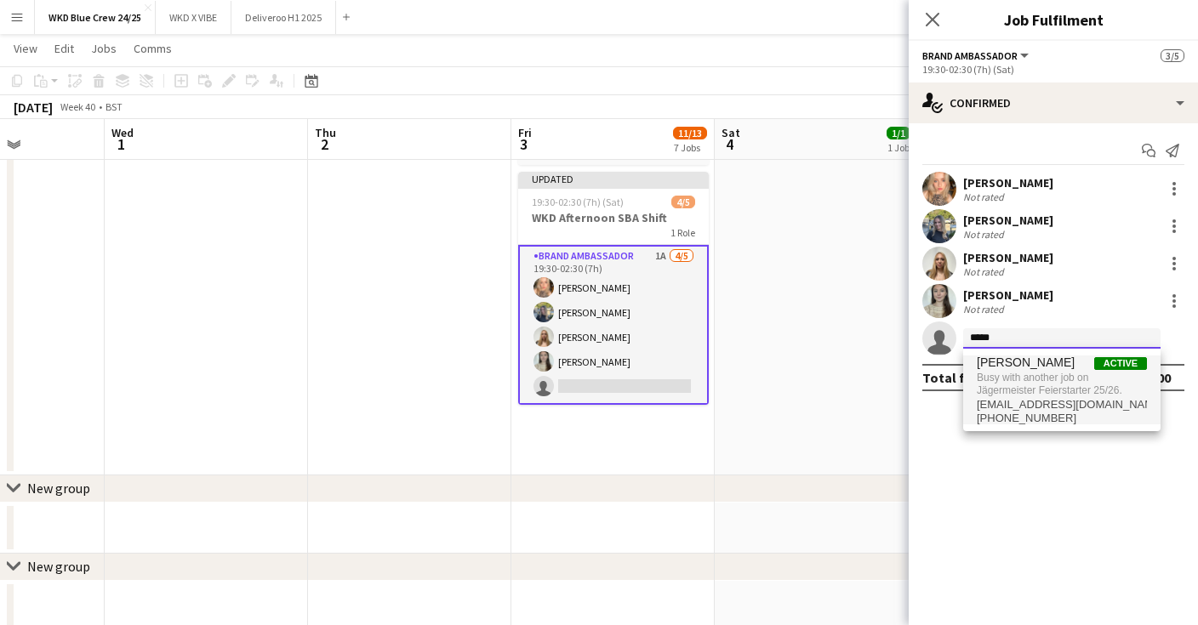
type input "*****"
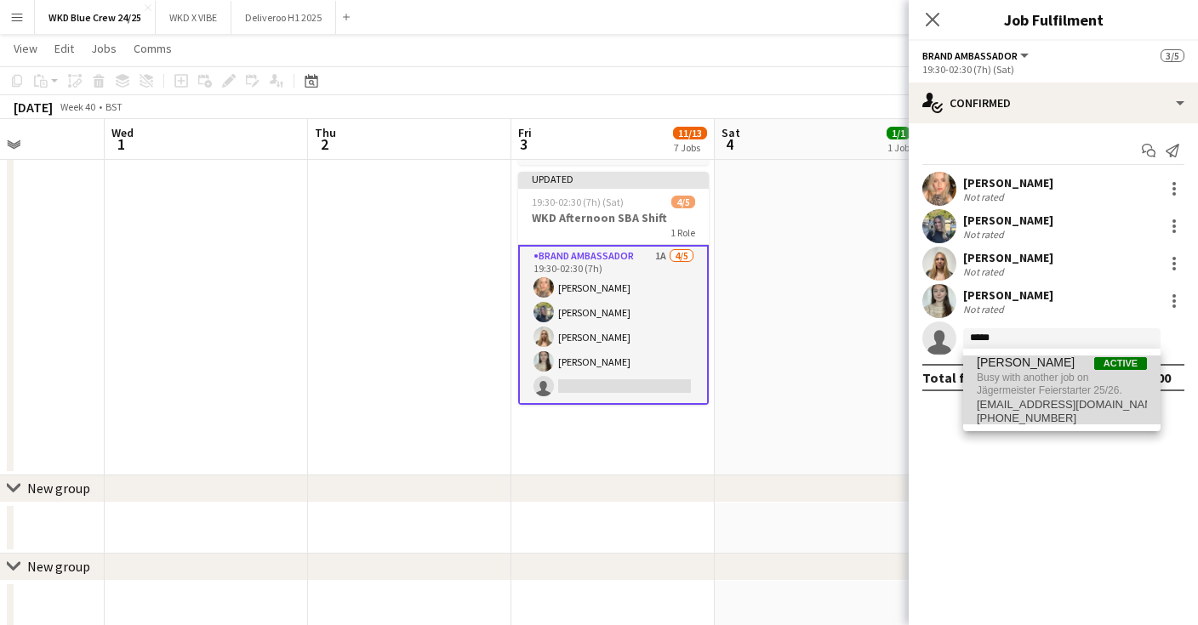
click at [1080, 389] on span "Busy with another job on Jägermeister Feierstarter 25/26." at bounding box center [1062, 384] width 170 height 28
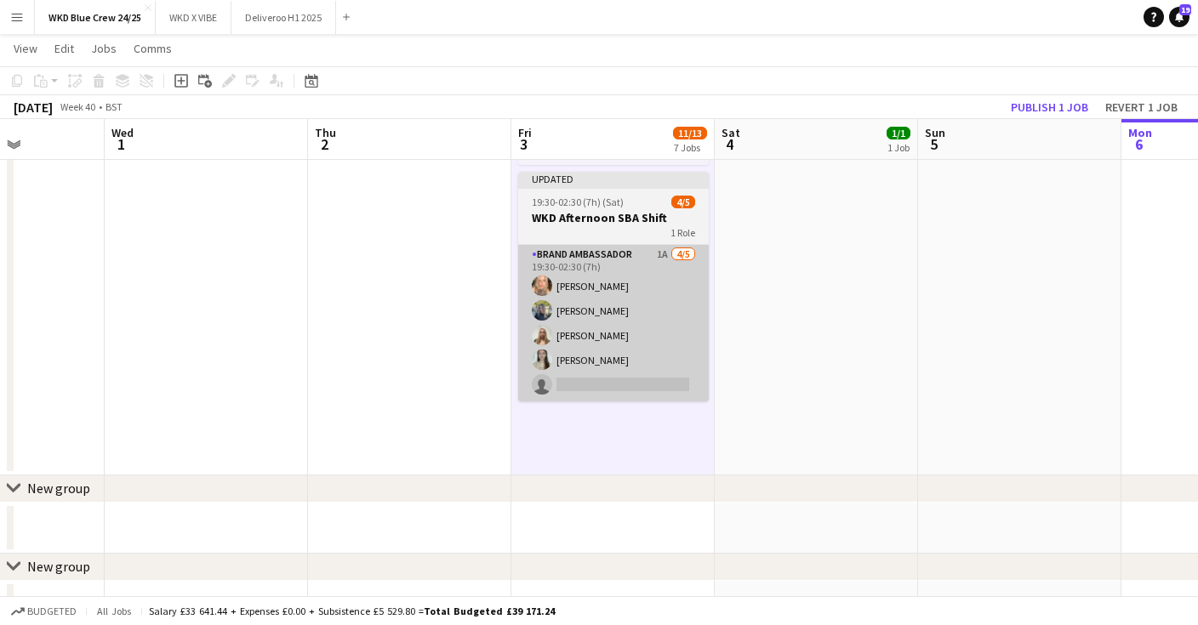
click at [663, 328] on app-card-role "Brand Ambassador 1A [DATE] 19:30-02:30 (7h) [PERSON_NAME] [PERSON_NAME] [PERSON…" at bounding box center [613, 323] width 191 height 157
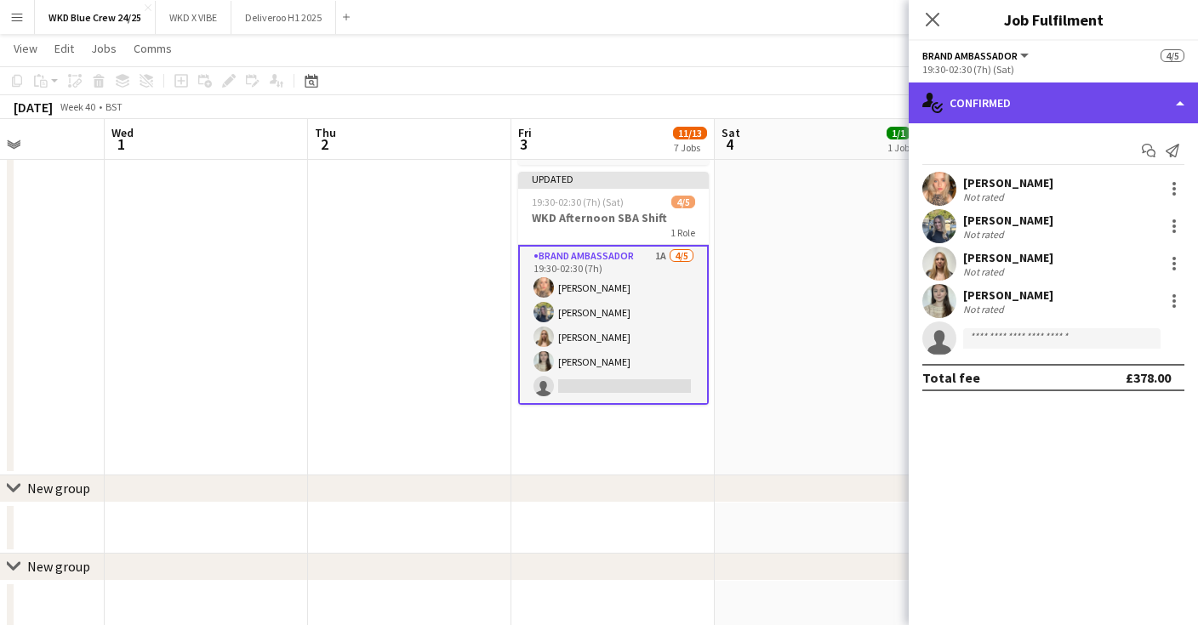
click at [1117, 91] on div "single-neutral-actions-check-2 Confirmed" at bounding box center [1053, 103] width 289 height 41
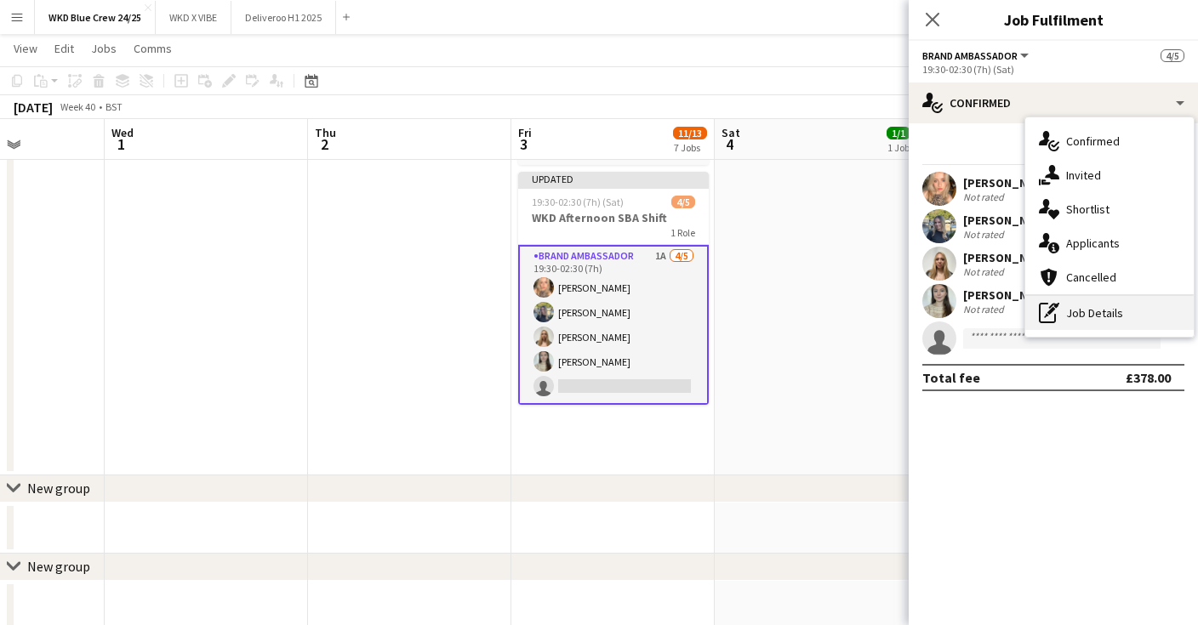
click at [1133, 315] on div "pen-write Job Details" at bounding box center [1109, 313] width 168 height 34
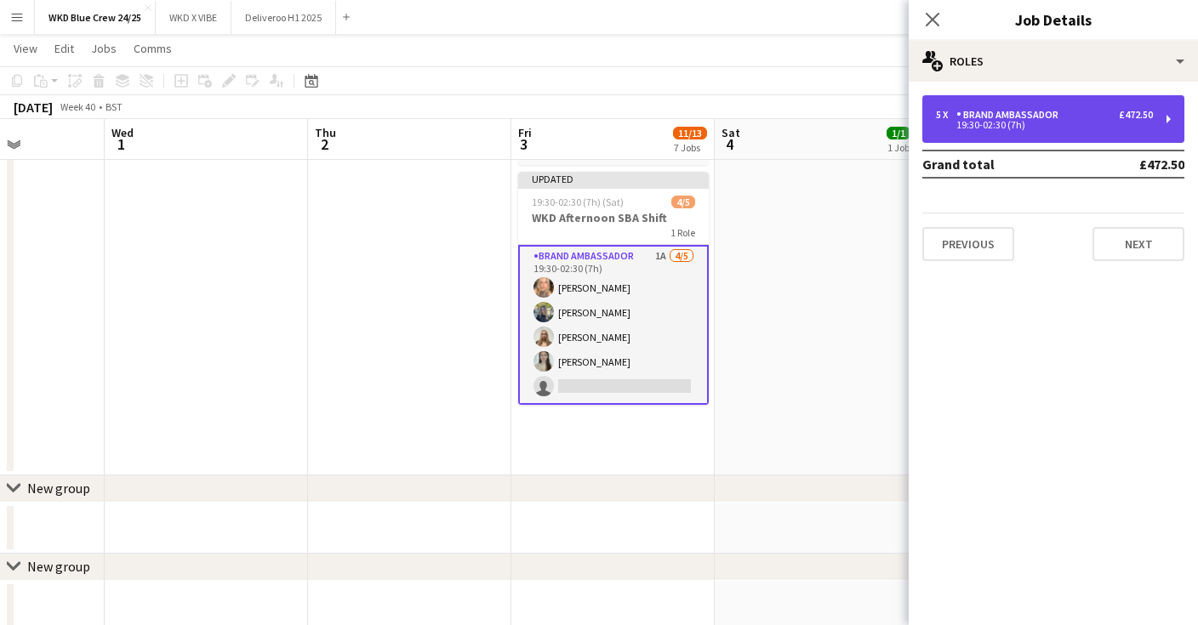
click at [979, 128] on div "19:30-02:30 (7h)" at bounding box center [1044, 125] width 217 height 9
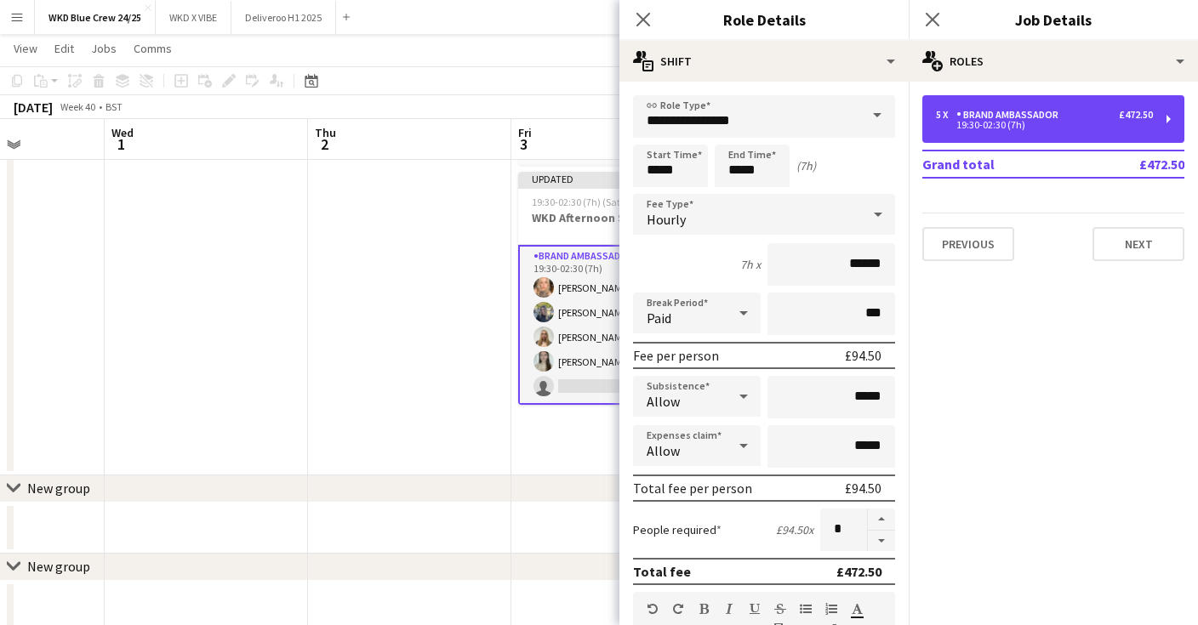
scroll to position [411, 0]
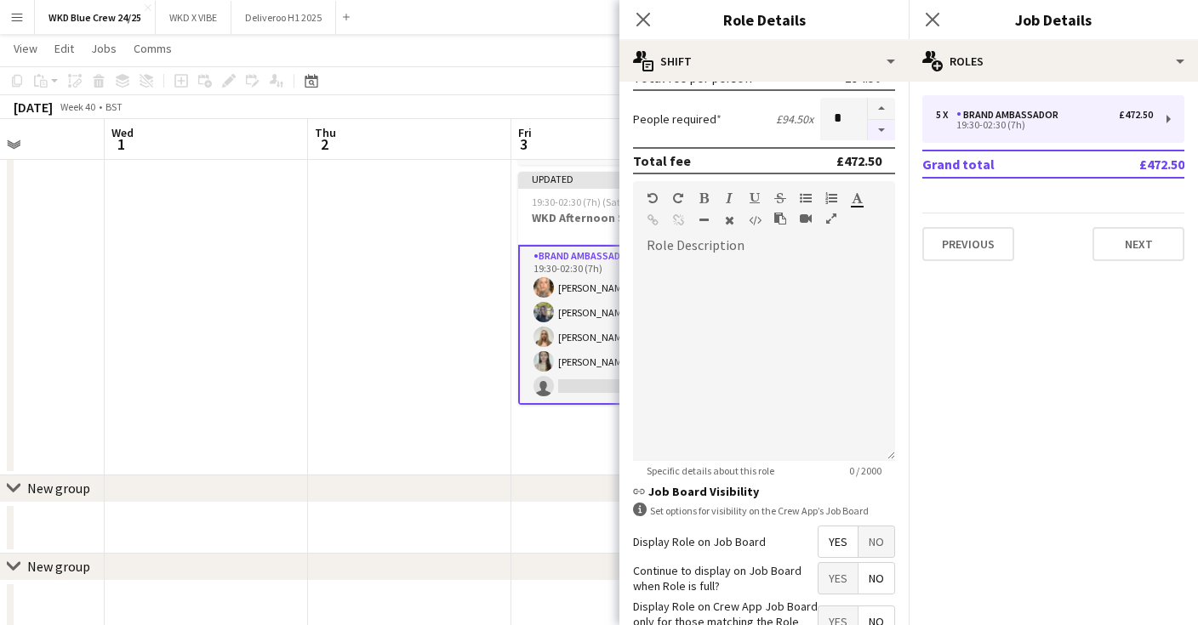
click at [887, 125] on button "button" at bounding box center [881, 130] width 27 height 21
type input "*"
click at [1133, 250] on button "Next" at bounding box center [1138, 244] width 92 height 34
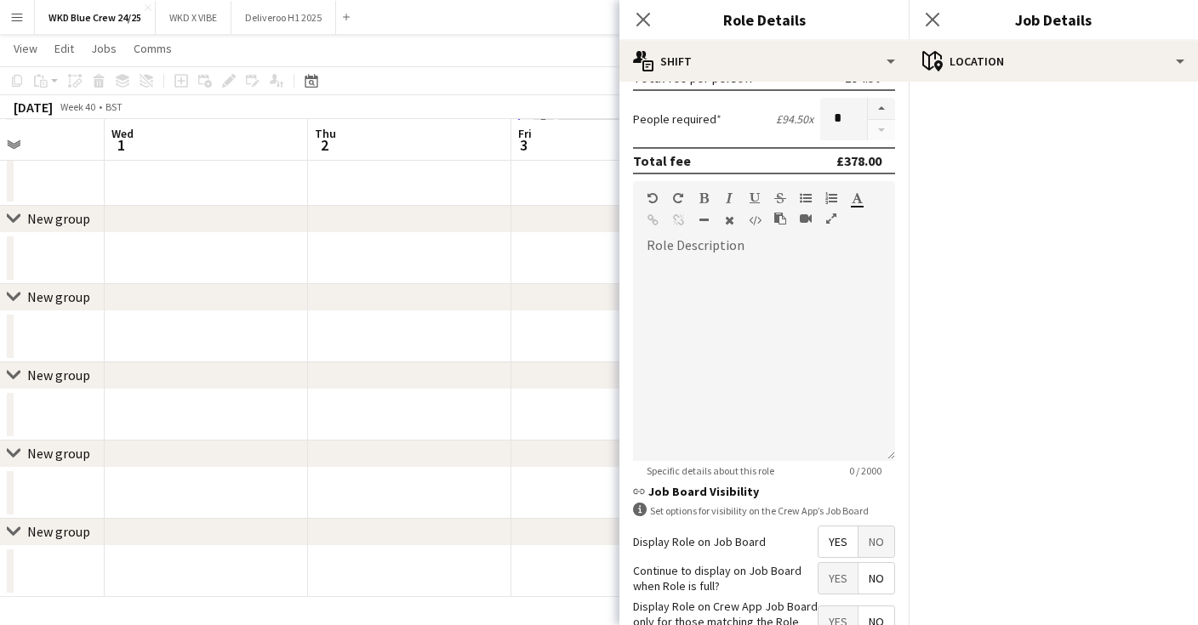
scroll to position [527, 0]
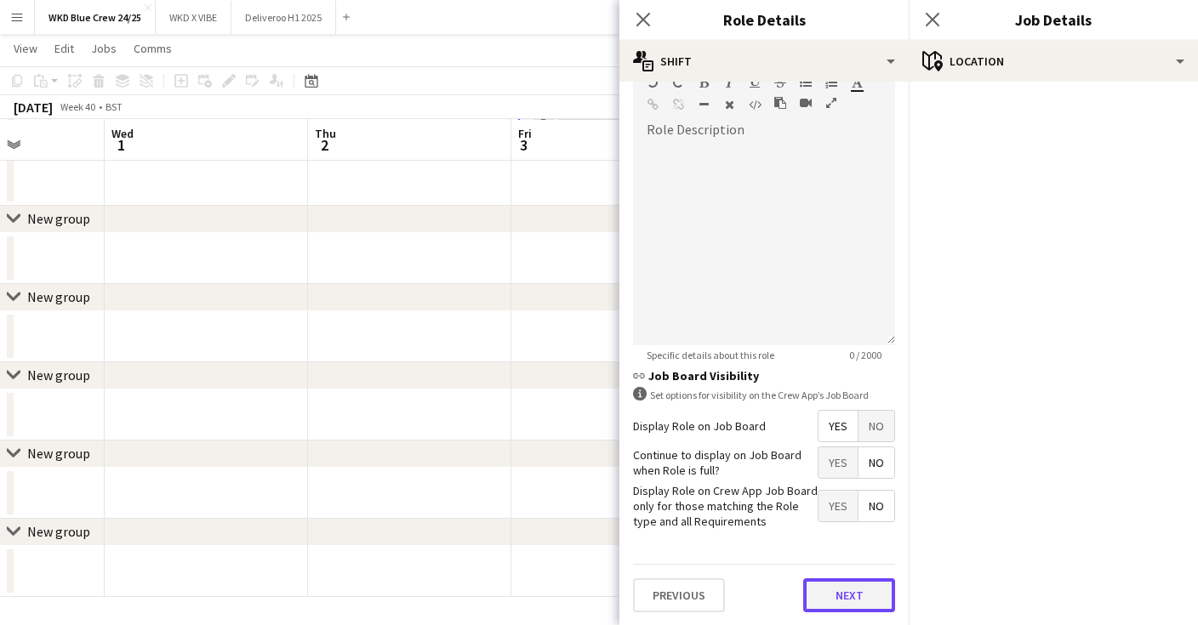
click at [845, 590] on button "Next" at bounding box center [849, 595] width 92 height 34
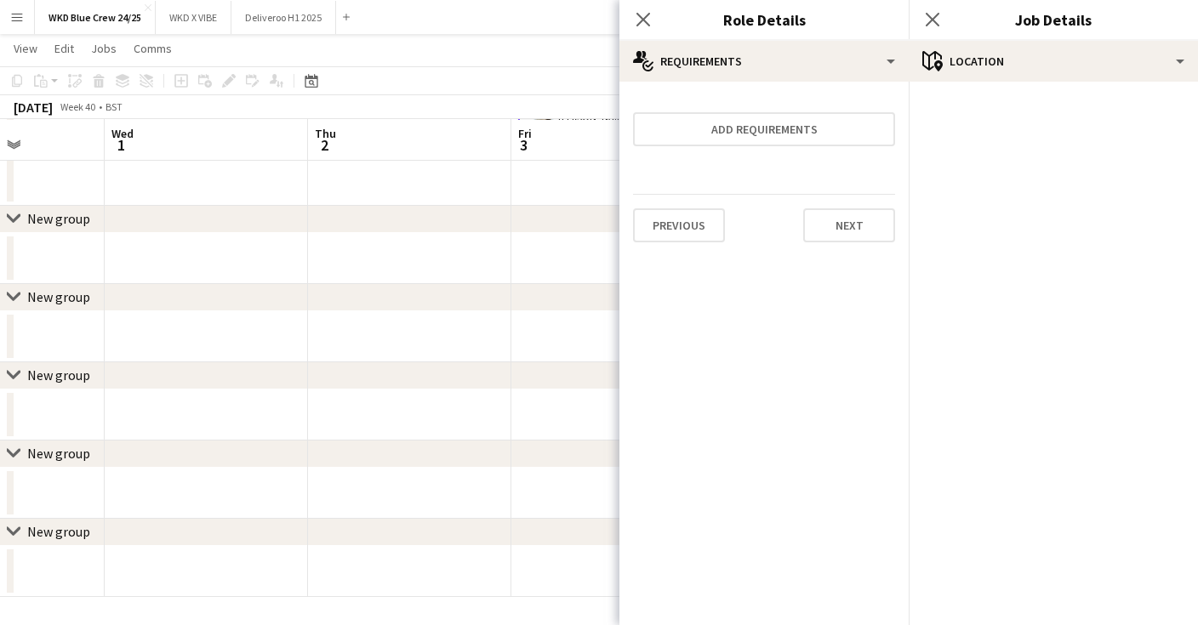
click at [871, 242] on div "Previous Next" at bounding box center [764, 225] width 262 height 62
click at [860, 229] on button "Next" at bounding box center [849, 225] width 92 height 34
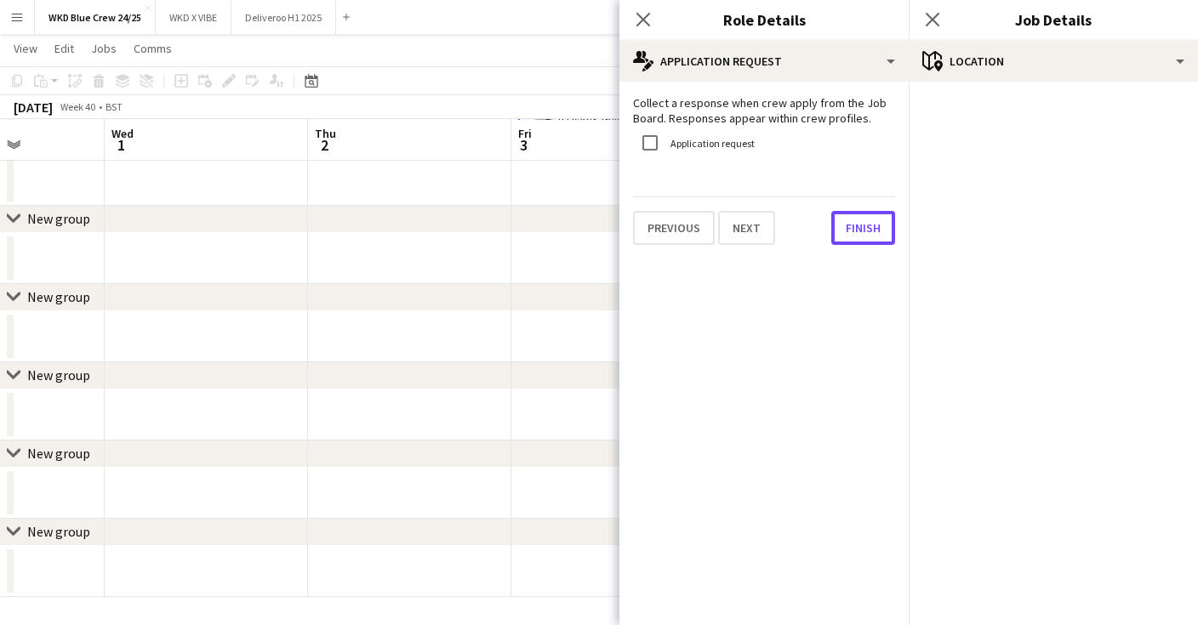
click at [860, 229] on button "Finish" at bounding box center [863, 228] width 64 height 34
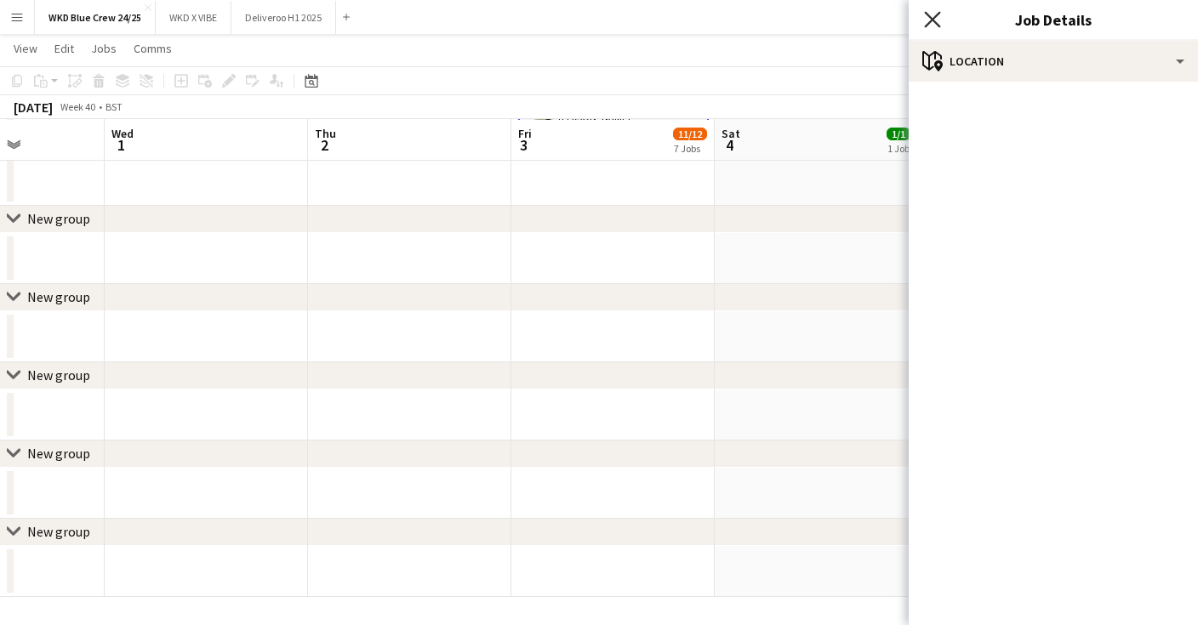
click at [935, 20] on icon "Close pop-in" at bounding box center [932, 19] width 16 height 16
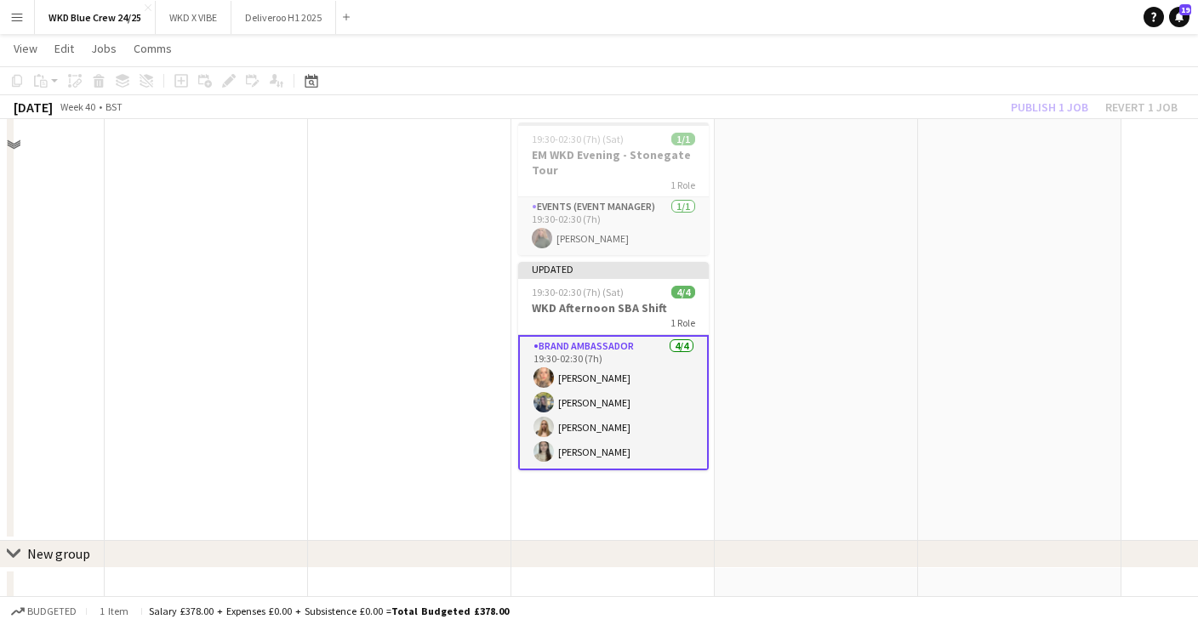
scroll to position [884, 0]
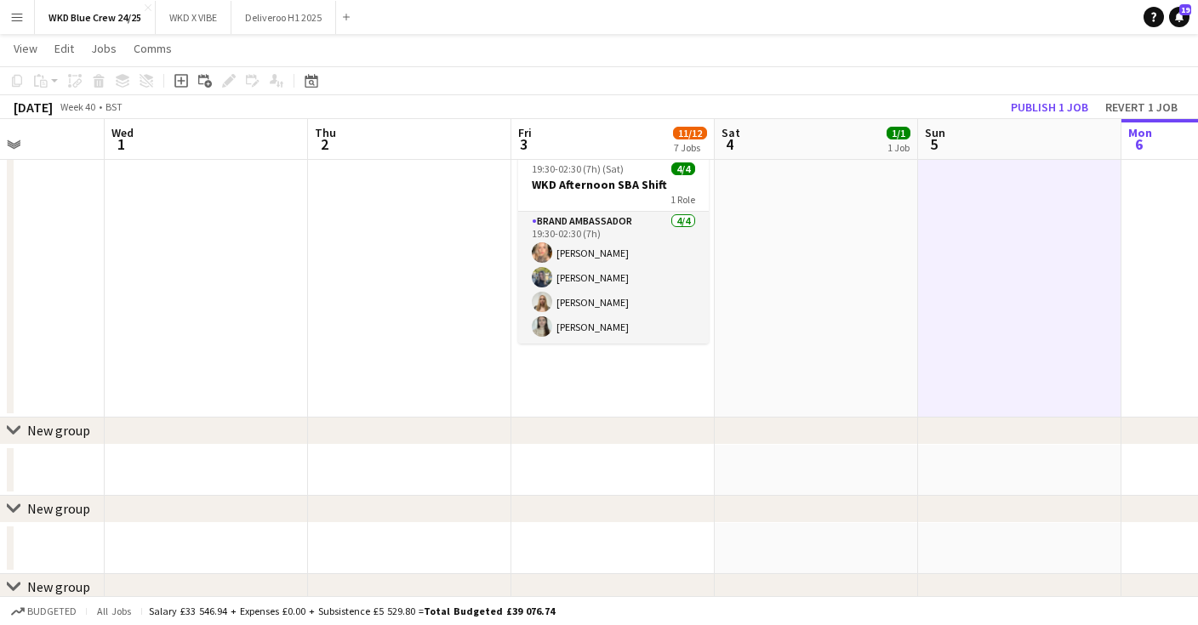
click at [1050, 93] on app-toolbar "Copy Paste Paste Command V Paste with crew Command Shift V Paste linked Job [GE…" at bounding box center [599, 80] width 1198 height 29
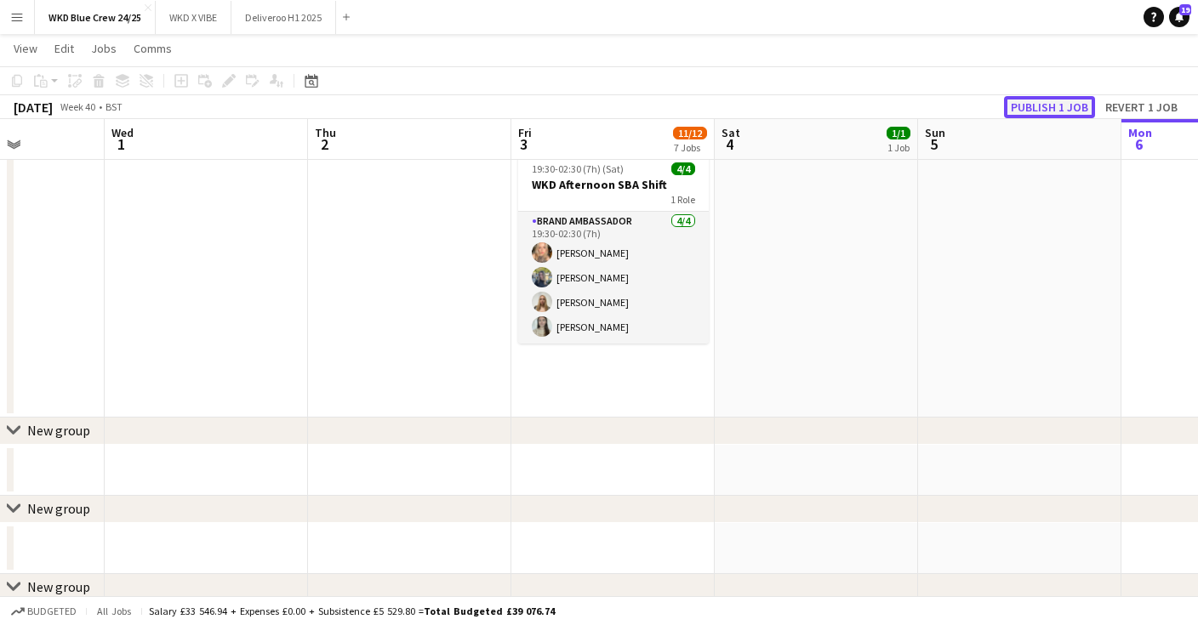
click at [1033, 107] on button "Publish 1 job" at bounding box center [1049, 107] width 91 height 22
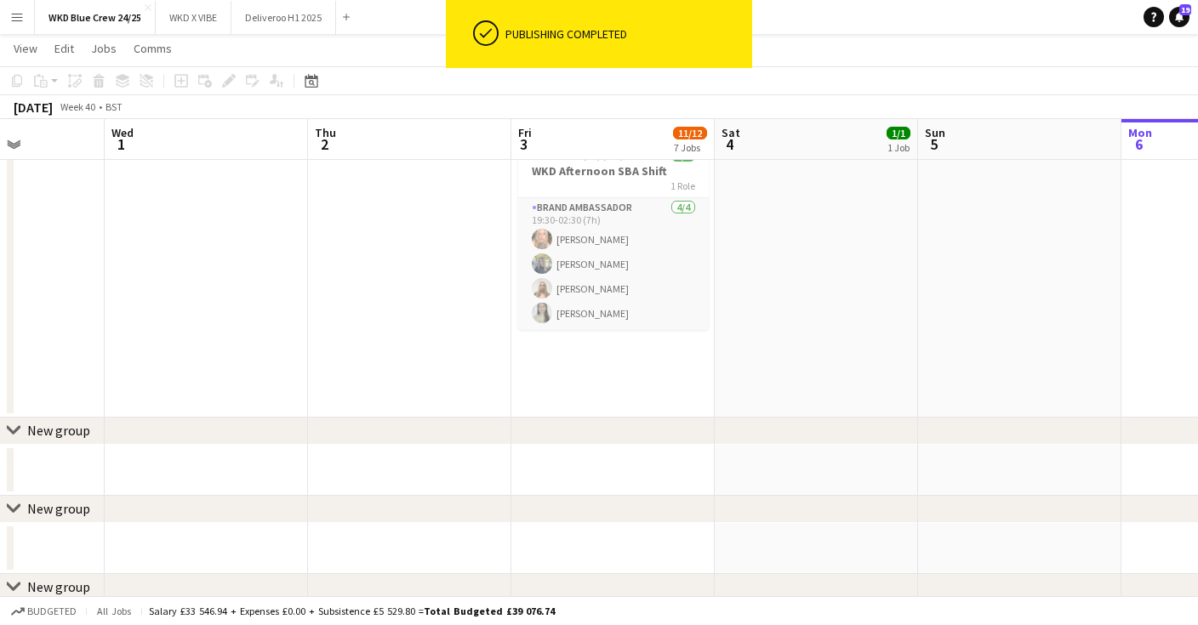
click at [362, 23] on app-navbar "Menu Boards Boards Boards All jobs Status Workforce Workforce My Workforce Recr…" at bounding box center [599, 17] width 1198 height 34
click at [356, 16] on div "Add" at bounding box center [346, 17] width 20 height 34
click at [342, 13] on button "Add" at bounding box center [346, 17] width 14 height 14
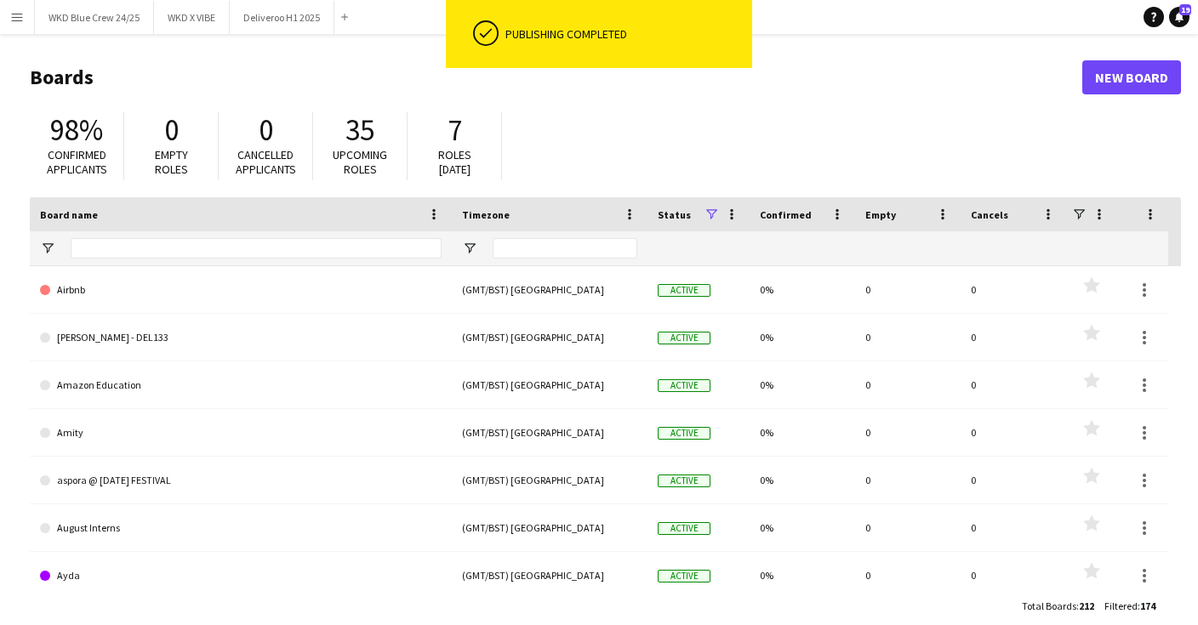
click at [274, 236] on div at bounding box center [256, 248] width 371 height 34
click at [274, 247] on input "Board name Filter Input" at bounding box center [256, 248] width 371 height 20
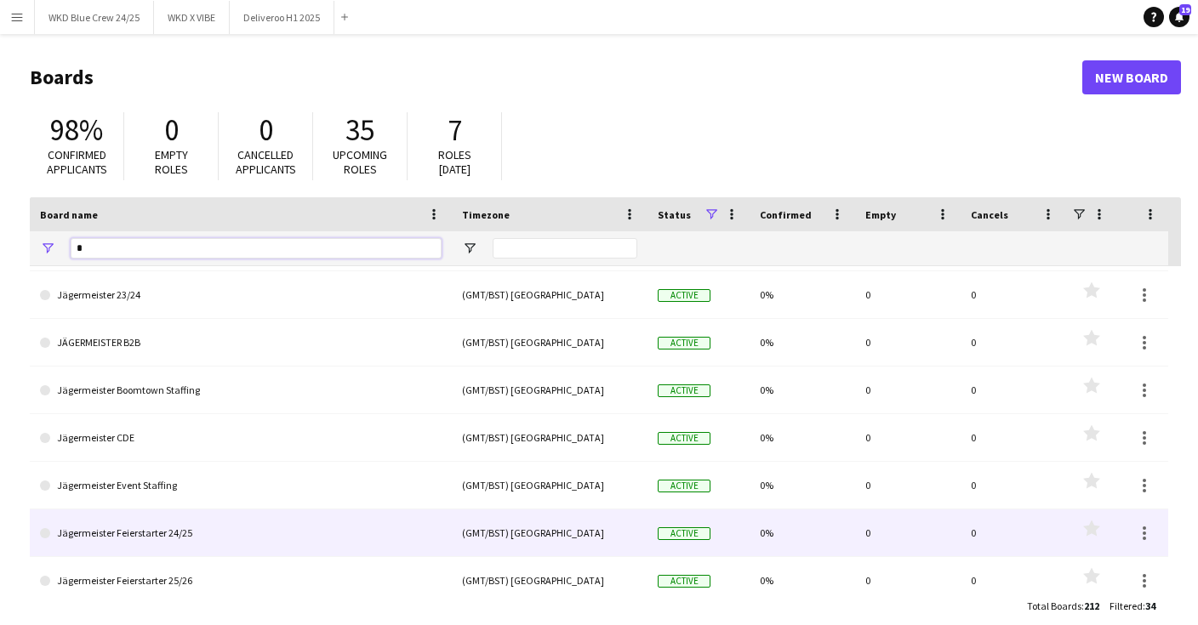
scroll to position [609, 0]
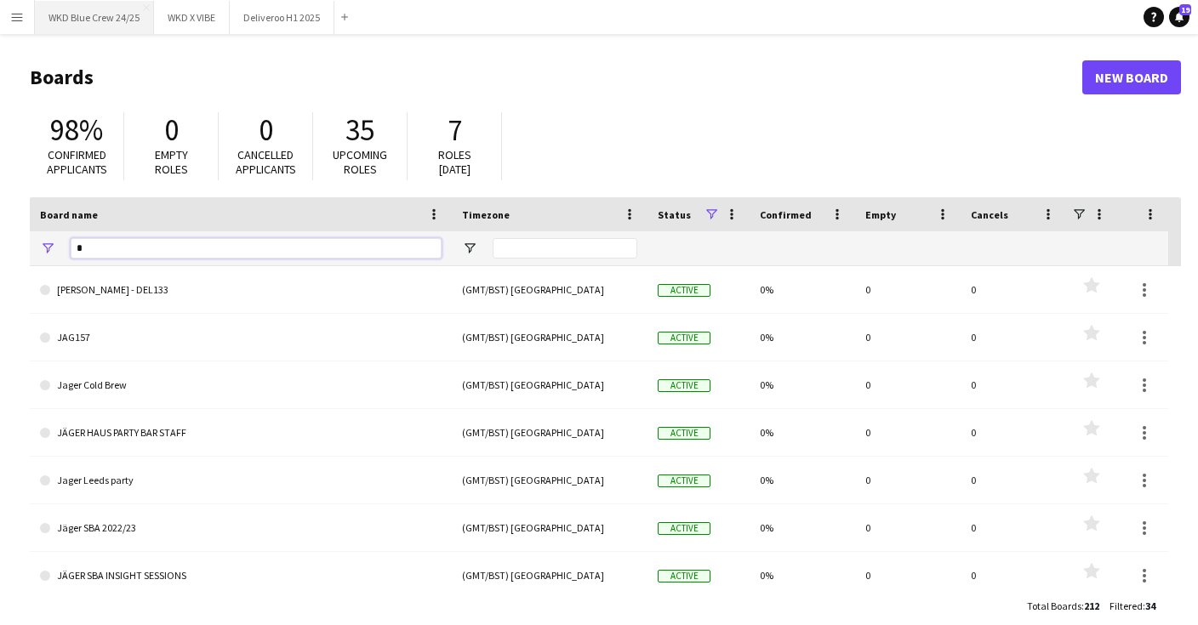
type input "*"
click at [100, 25] on button "WKD Blue Crew 24/25 Close" at bounding box center [94, 17] width 119 height 33
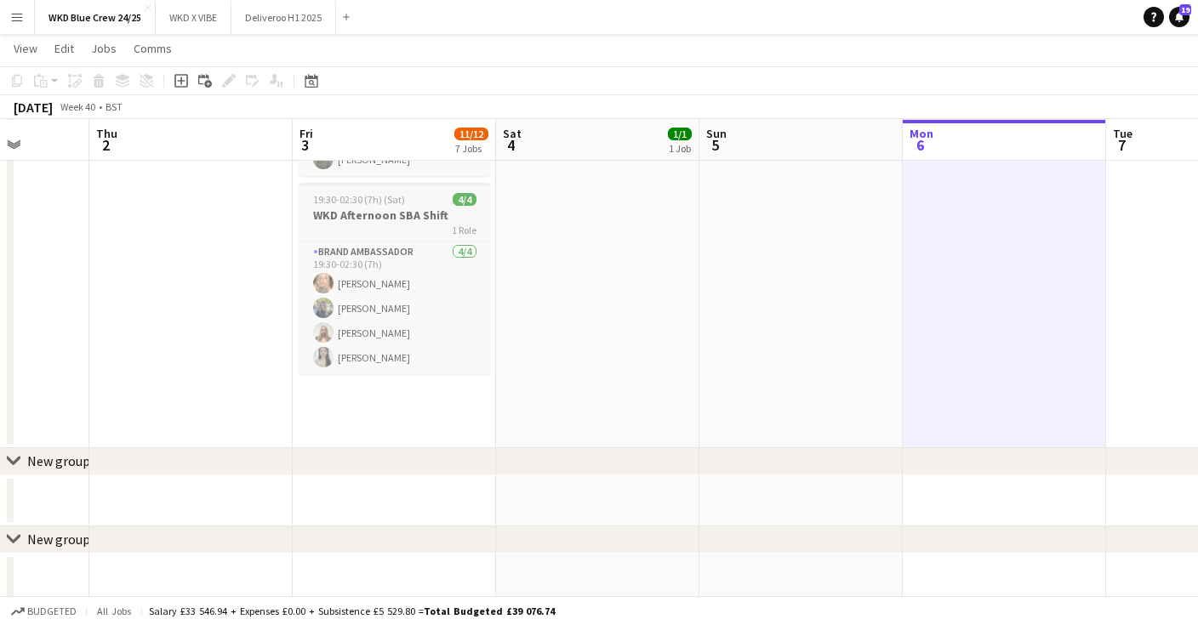
click at [365, 208] on h3 "WKD Afternoon SBA Shift" at bounding box center [394, 215] width 191 height 15
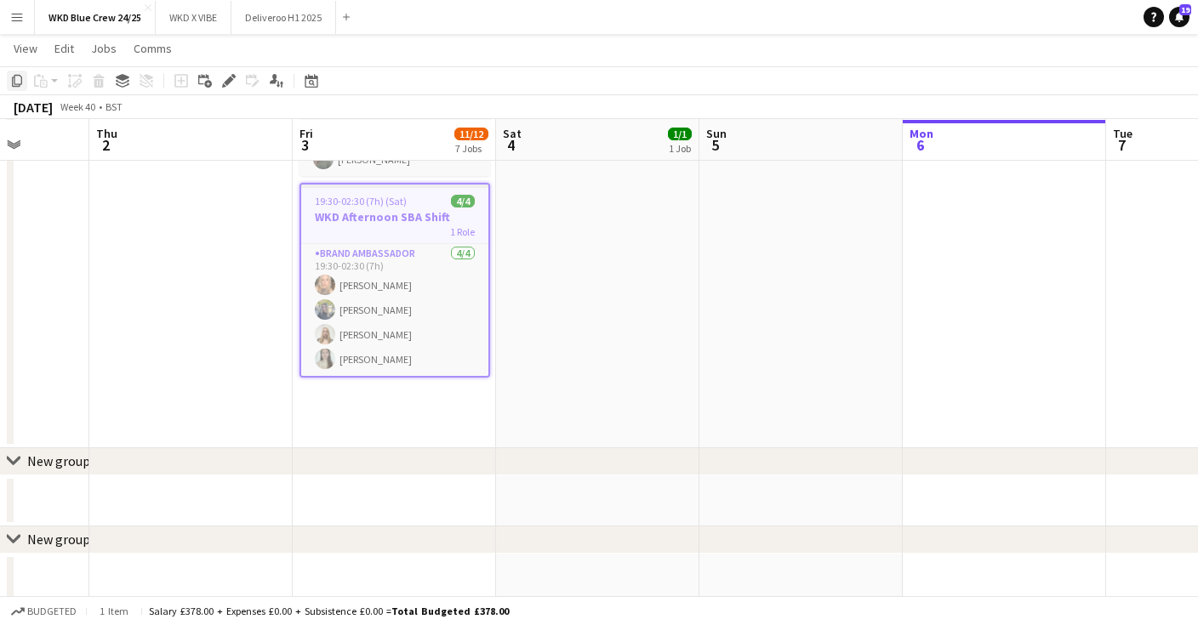
click at [22, 80] on icon "Copy" at bounding box center [17, 81] width 14 height 14
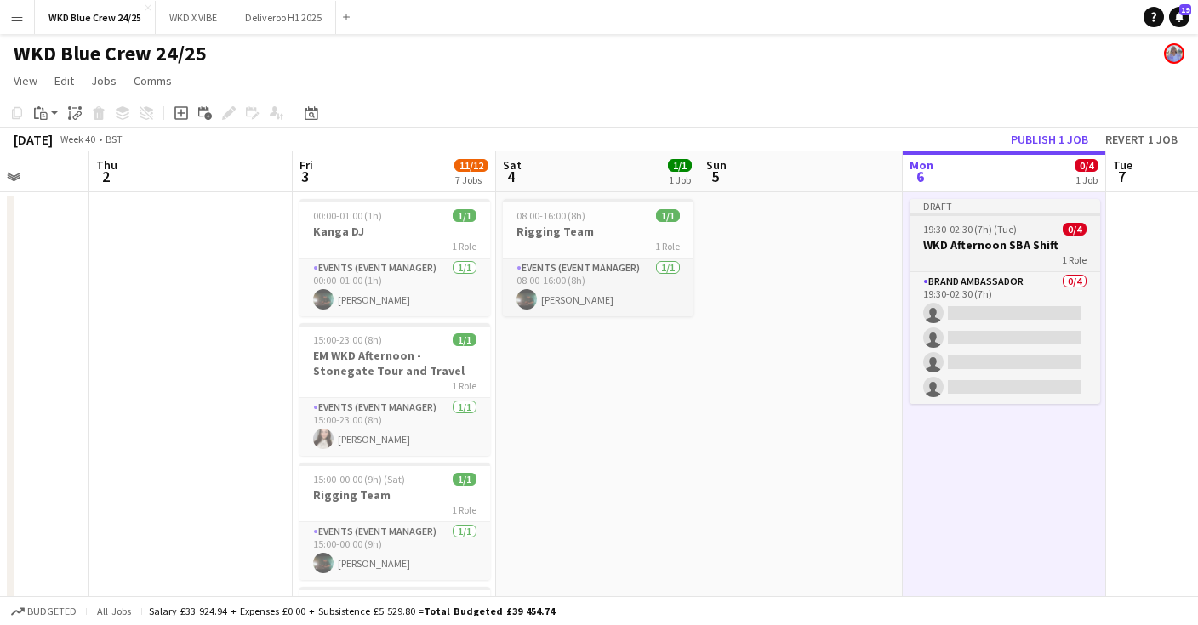
click at [941, 242] on h3 "WKD Afternoon SBA Shift" at bounding box center [1004, 244] width 191 height 15
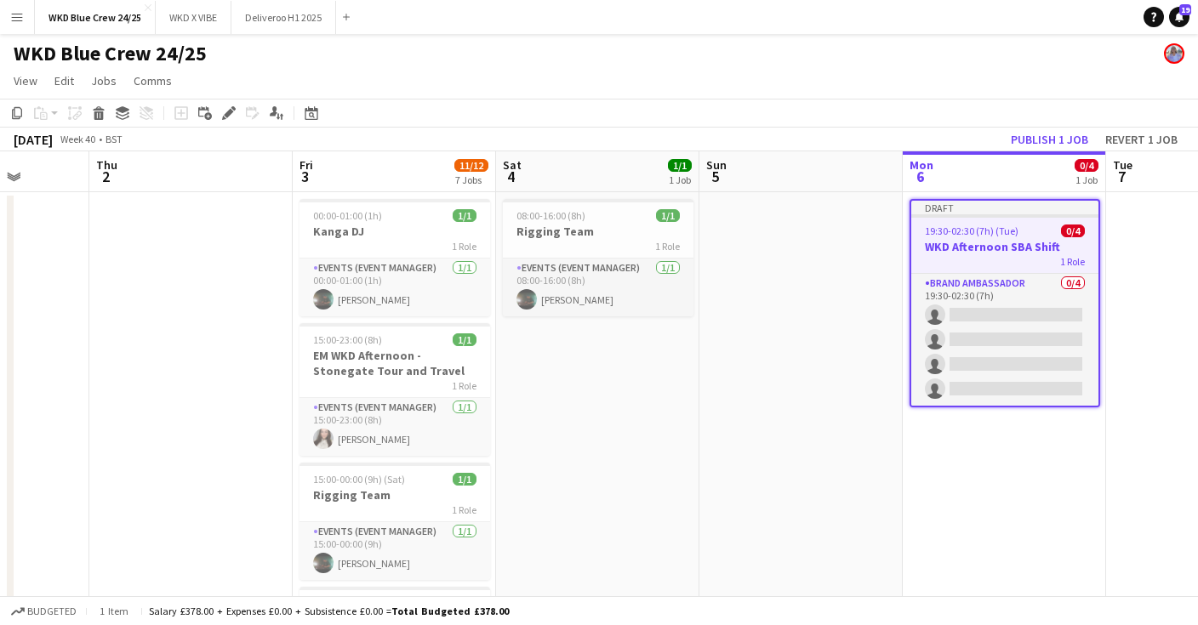
click at [87, 117] on div "Copy Paste Paste Command V Paste with crew Command Shift V Paste linked Job [GE…" at bounding box center [82, 113] width 150 height 20
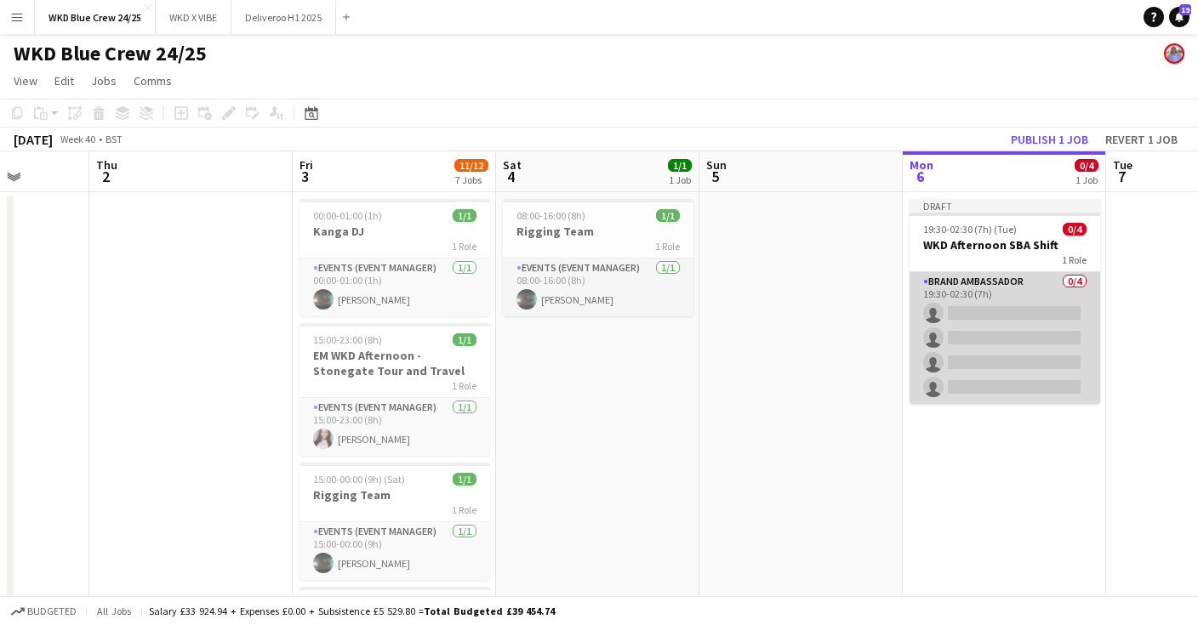
click at [956, 285] on app-card-role "Brand Ambassador 0/4 19:30-02:30 (7h) single-neutral-actions single-neutral-act…" at bounding box center [1004, 338] width 191 height 132
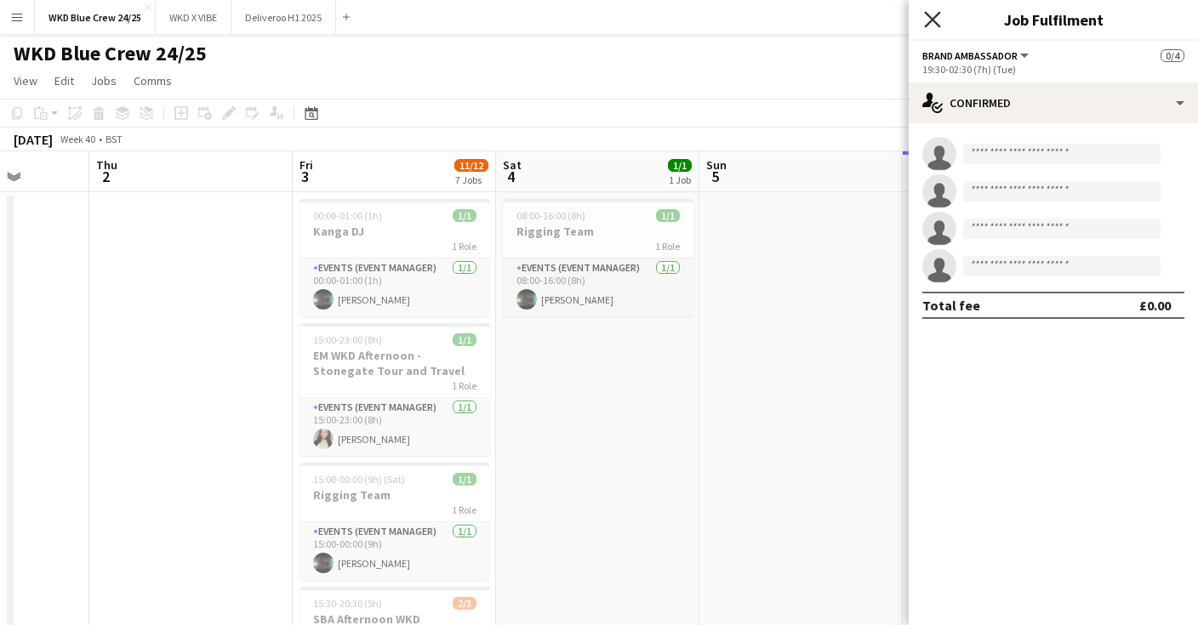
click at [934, 18] on icon at bounding box center [932, 19] width 16 height 16
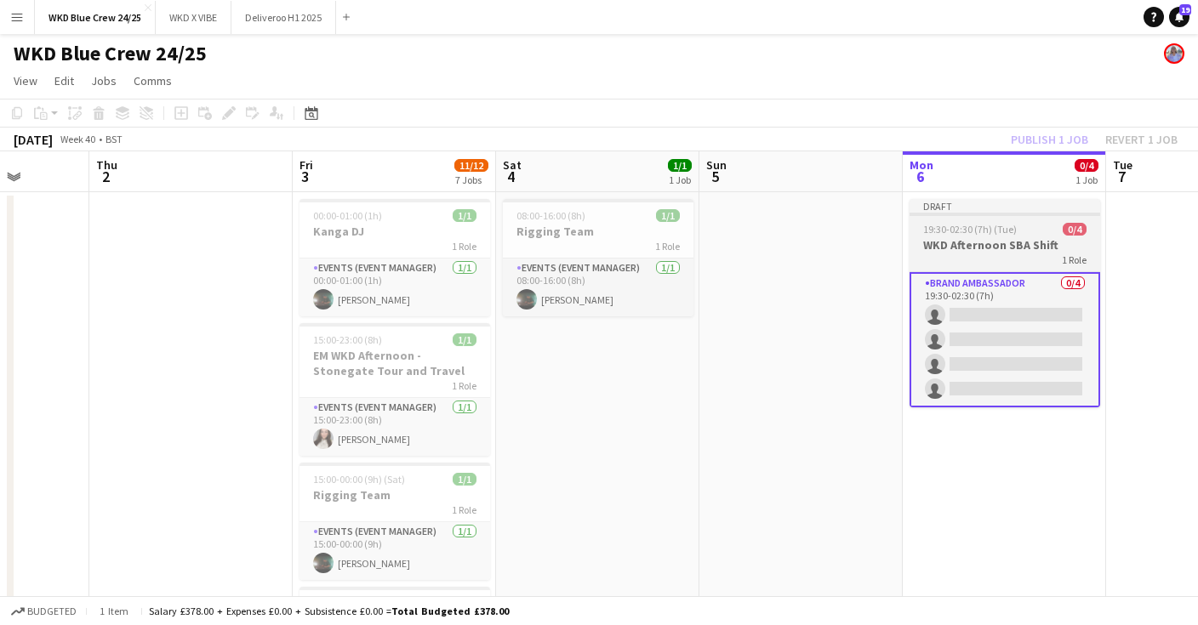
click at [956, 219] on app-job-card "Draft 19:30-02:30 (7h) (Tue) 0/4 WKD Afternoon SBA Shift 1 Role Brand Ambassado…" at bounding box center [1004, 303] width 191 height 208
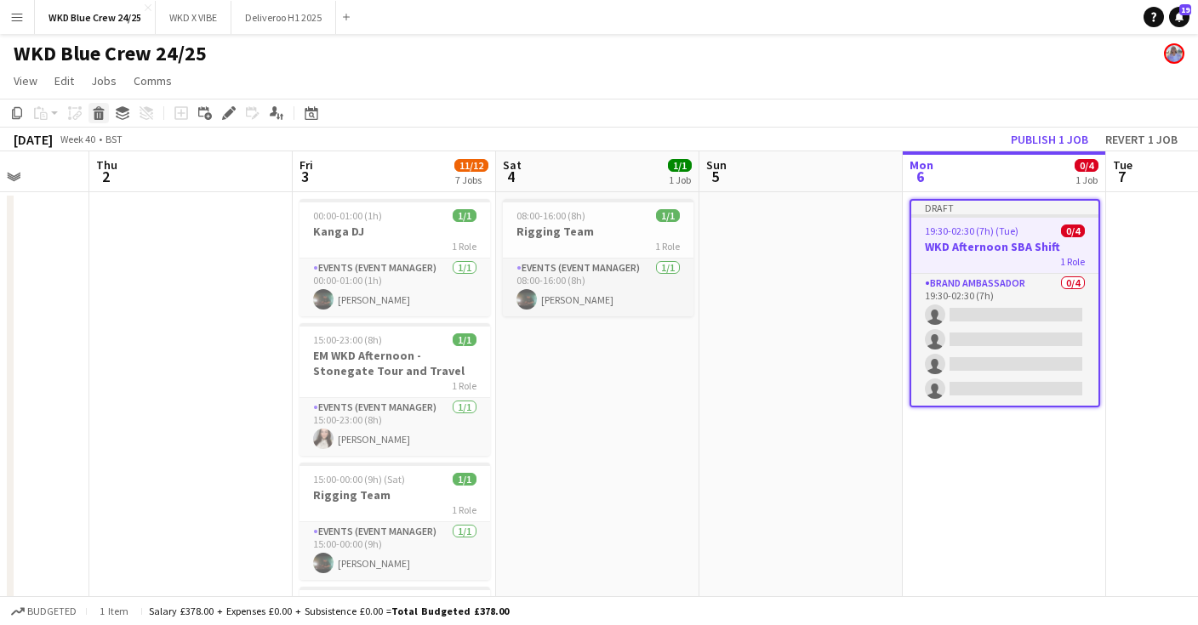
click at [98, 111] on icon "Delete" at bounding box center [99, 113] width 14 height 14
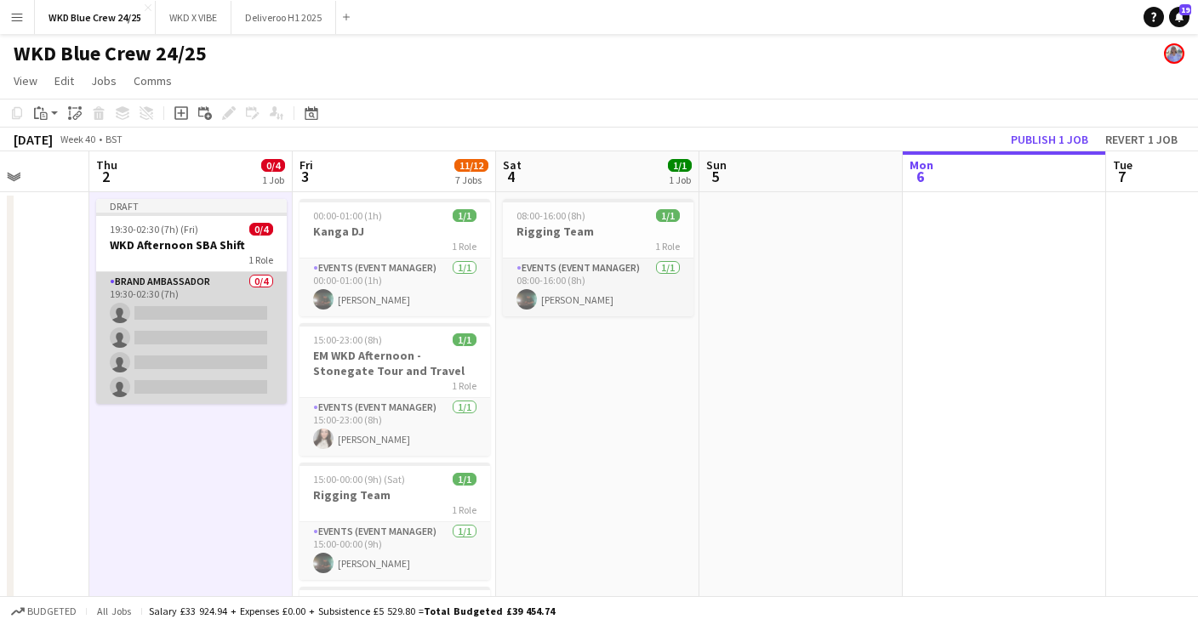
click at [191, 306] on app-card-role "Brand Ambassador 0/4 19:30-02:30 (7h) single-neutral-actions single-neutral-act…" at bounding box center [191, 338] width 191 height 132
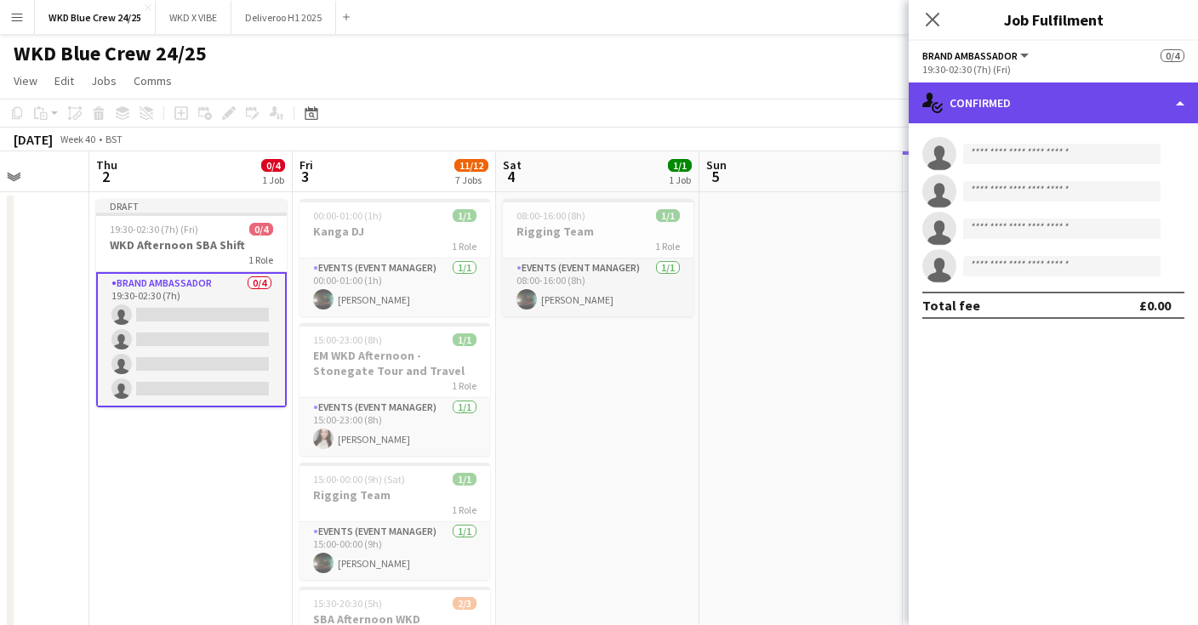
click at [1155, 105] on div "single-neutral-actions-check-2 Confirmed" at bounding box center [1053, 103] width 289 height 41
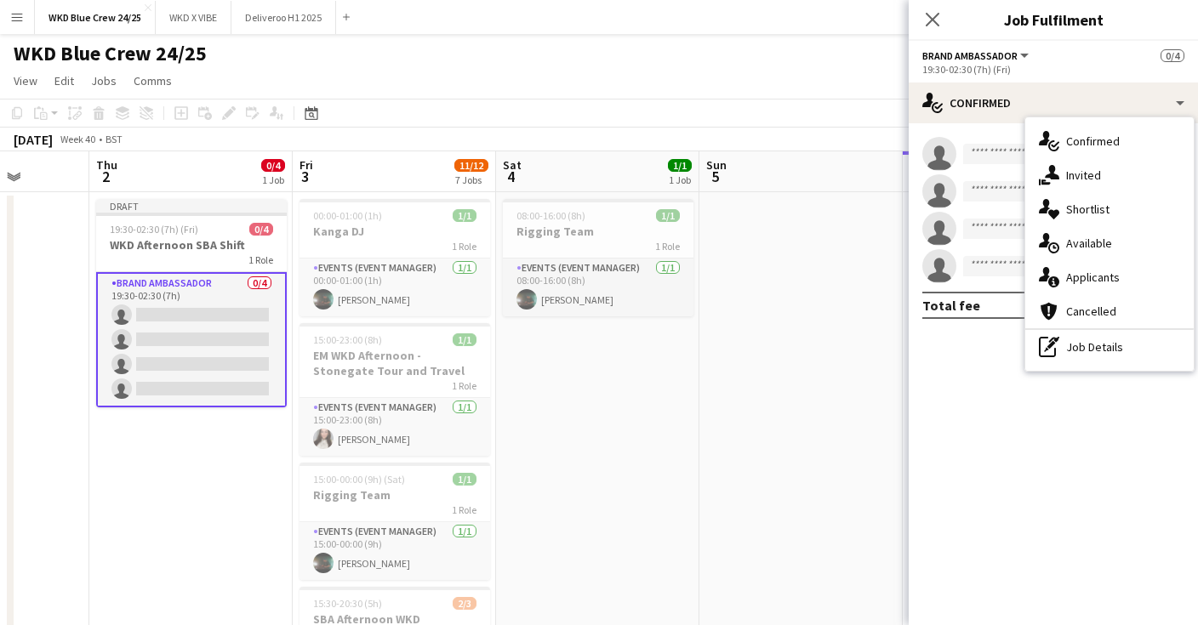
click at [1043, 71] on div "19:30-02:30 (7h) (Fri)" at bounding box center [1053, 69] width 262 height 13
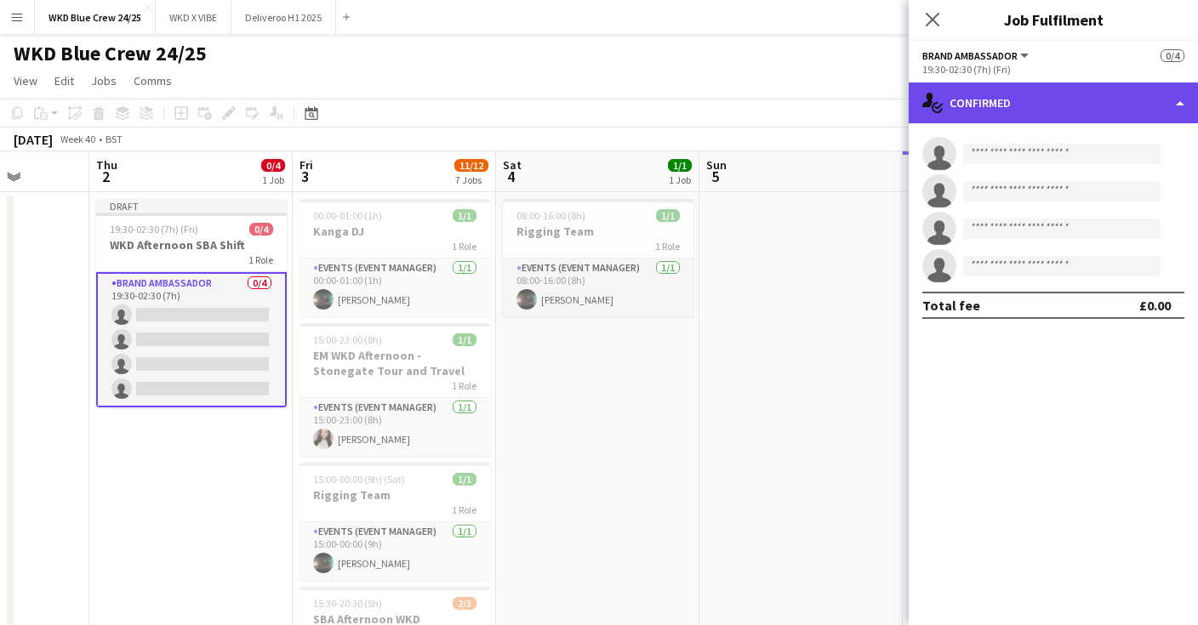
click at [1032, 116] on div "single-neutral-actions-check-2 Confirmed" at bounding box center [1053, 103] width 289 height 41
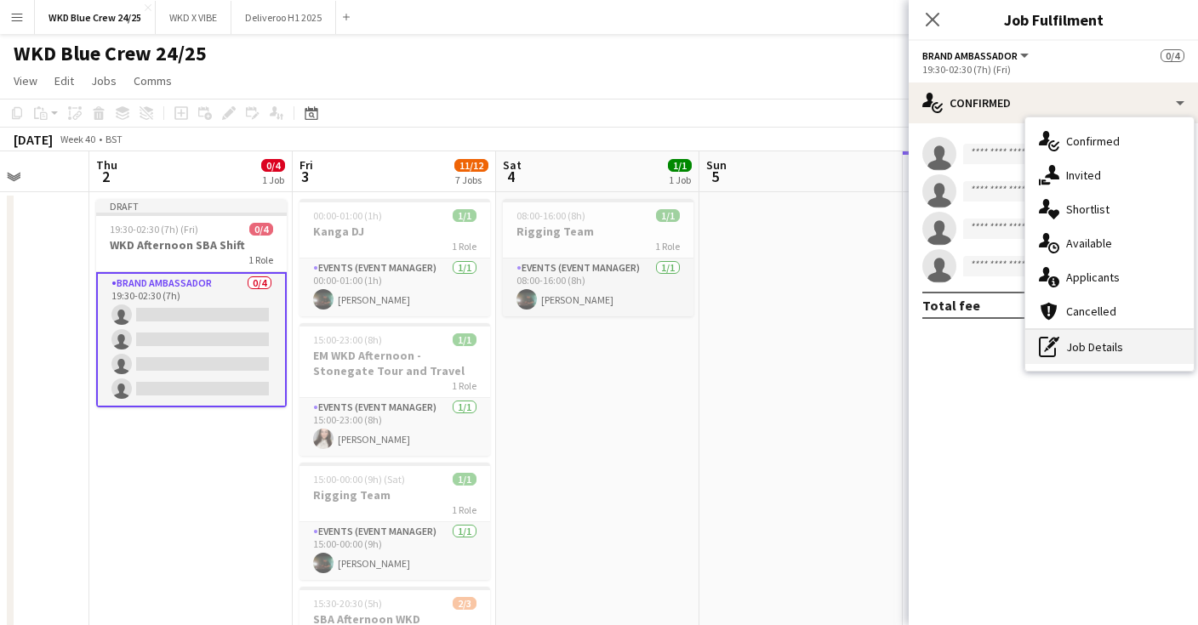
click at [1043, 354] on icon "pen-write" at bounding box center [1049, 347] width 20 height 20
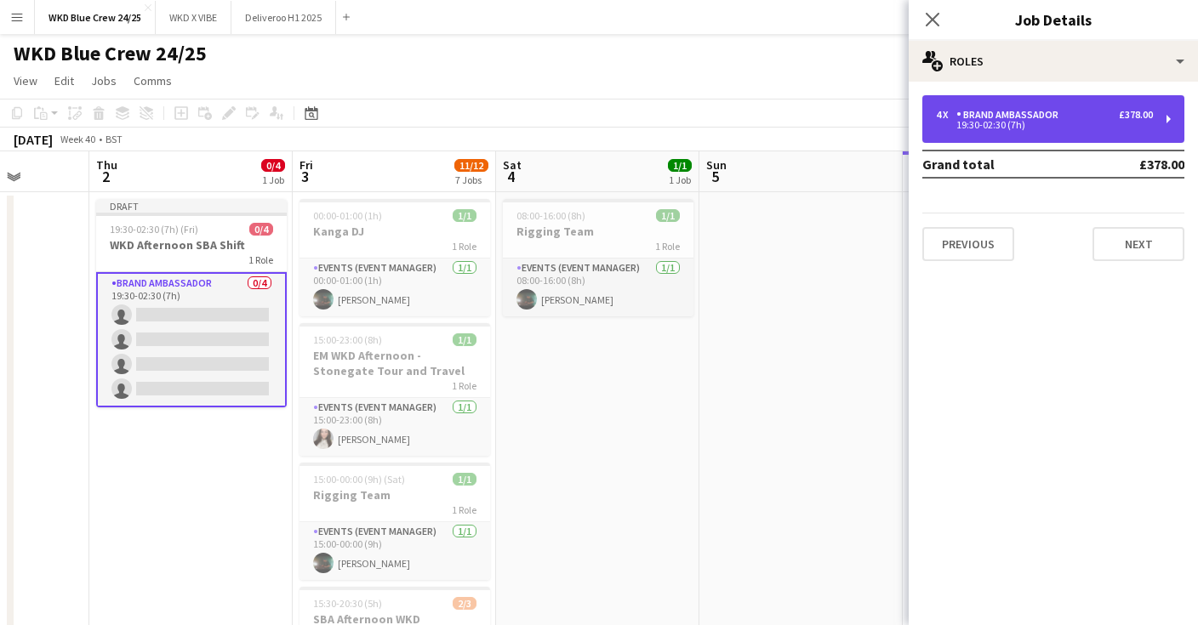
click at [1012, 134] on div "4 x Brand Ambassador £378.00 19:30-02:30 (7h)" at bounding box center [1053, 119] width 262 height 48
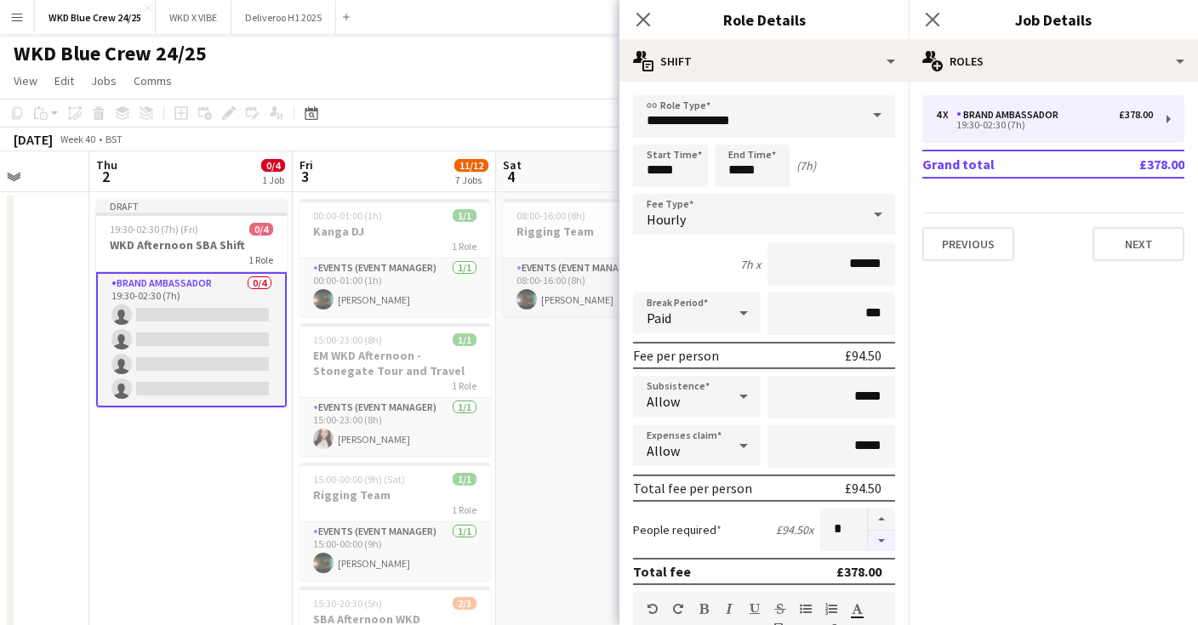
click at [879, 541] on button "button" at bounding box center [881, 541] width 27 height 21
type input "*"
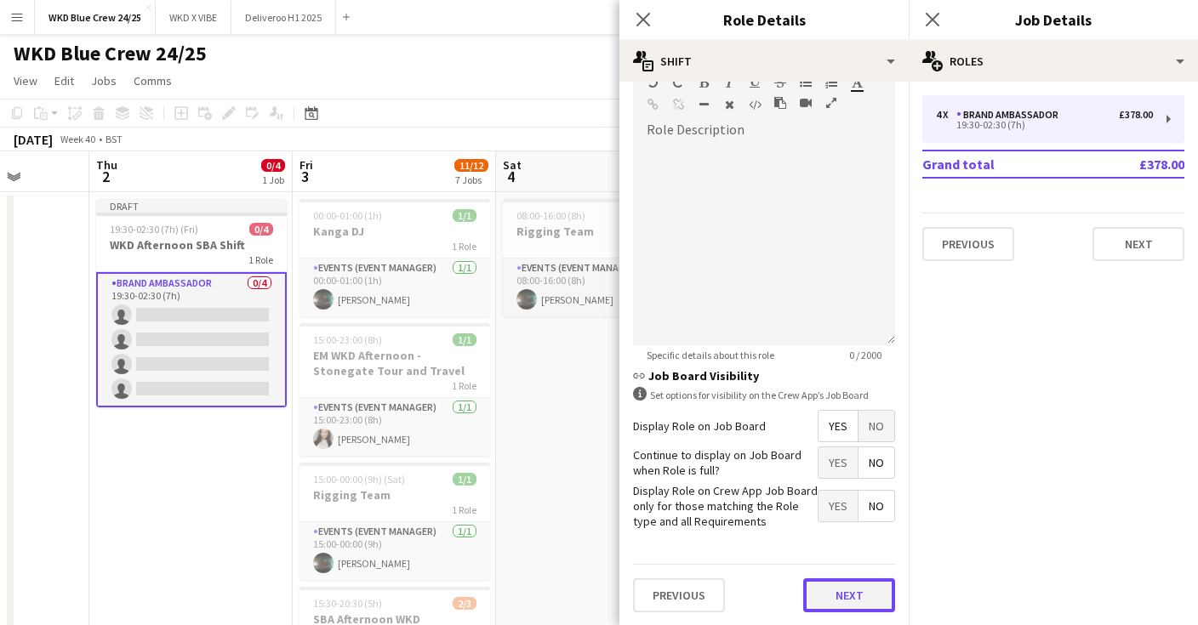
click at [832, 593] on button "Next" at bounding box center [849, 595] width 92 height 34
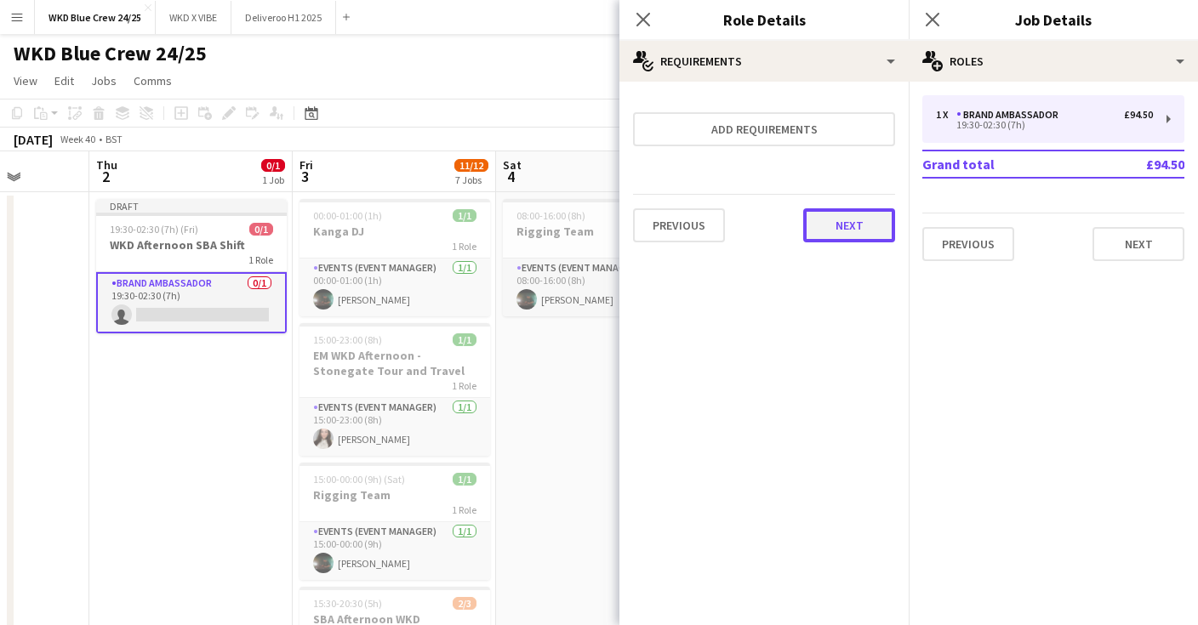
click at [851, 225] on button "Next" at bounding box center [849, 225] width 92 height 34
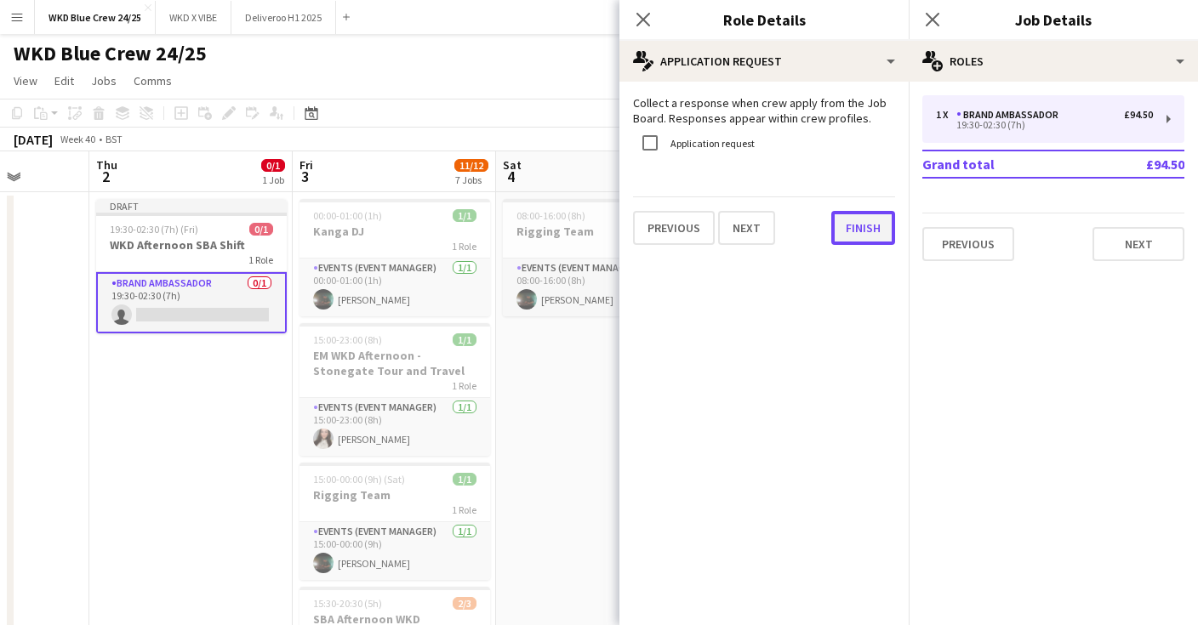
click at [863, 244] on button "Finish" at bounding box center [863, 228] width 64 height 34
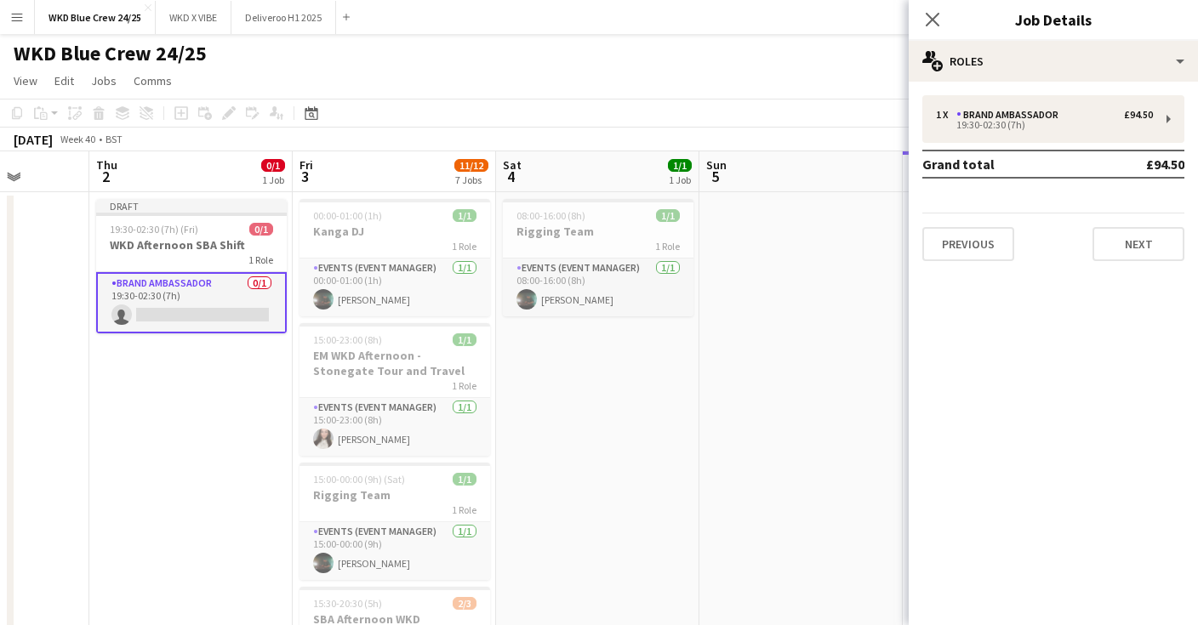
click at [1132, 279] on mat-expansion-panel "pencil3 General details 1 x Brand Ambassador £94.50 19:30-02:30 (7h) Grand tota…" at bounding box center [1053, 354] width 289 height 544
click at [1131, 248] on button "Next" at bounding box center [1138, 244] width 92 height 34
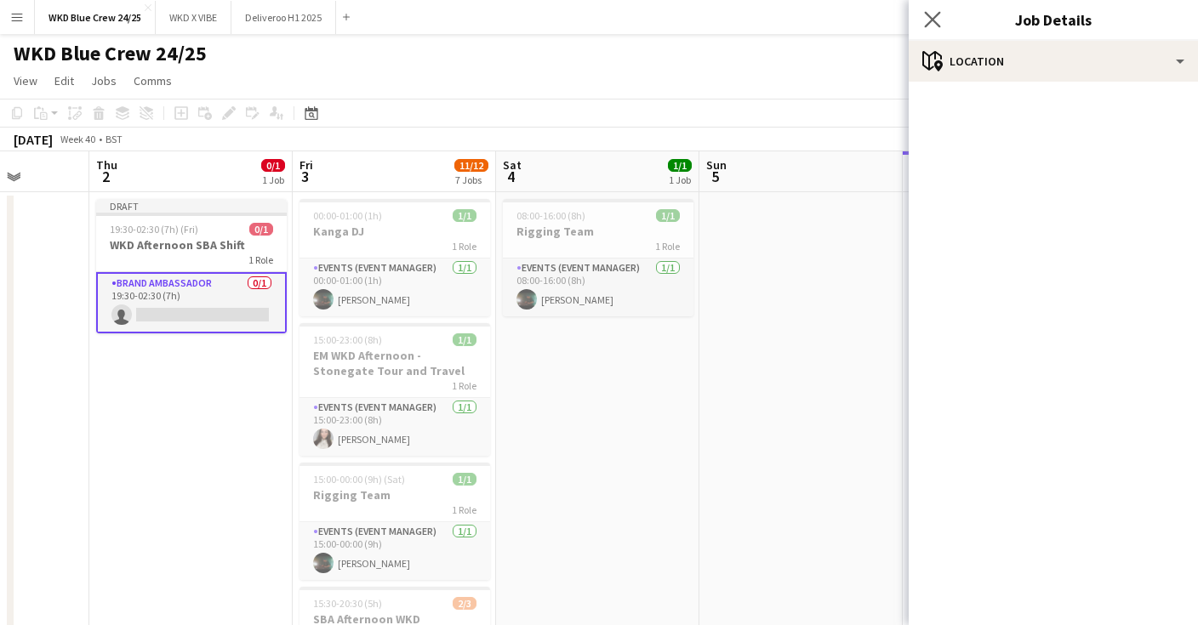
click at [929, 9] on app-icon "Close pop-in" at bounding box center [932, 20] width 25 height 25
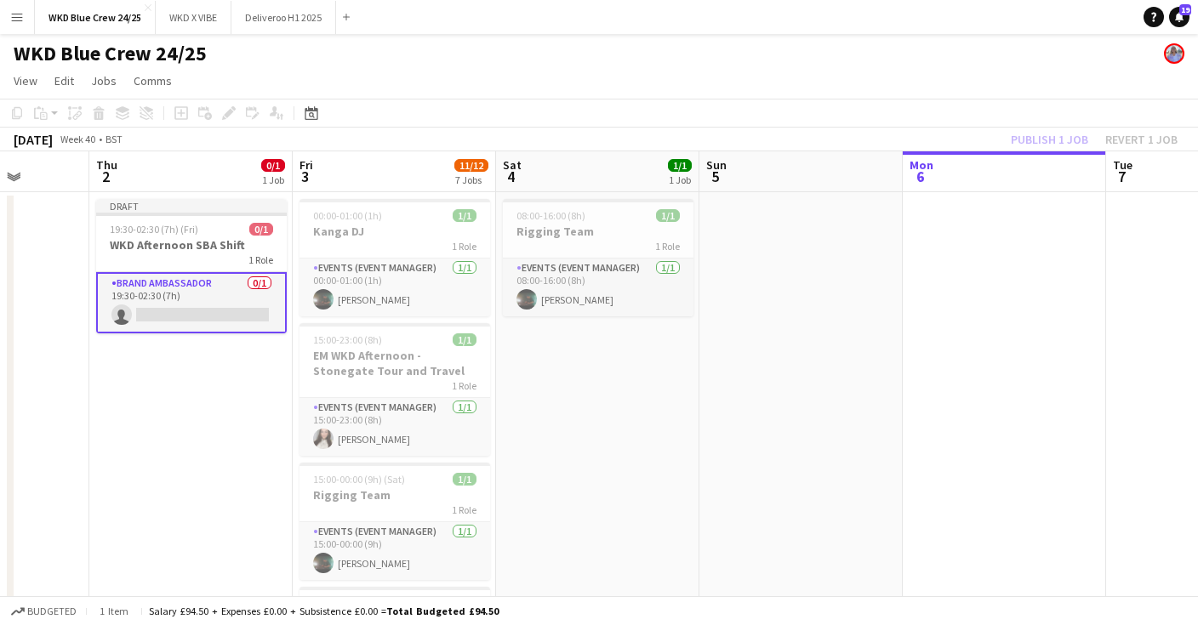
click at [170, 316] on app-card-role "Brand Ambassador 0/1 19:30-02:30 (7h) single-neutral-actions" at bounding box center [191, 302] width 191 height 61
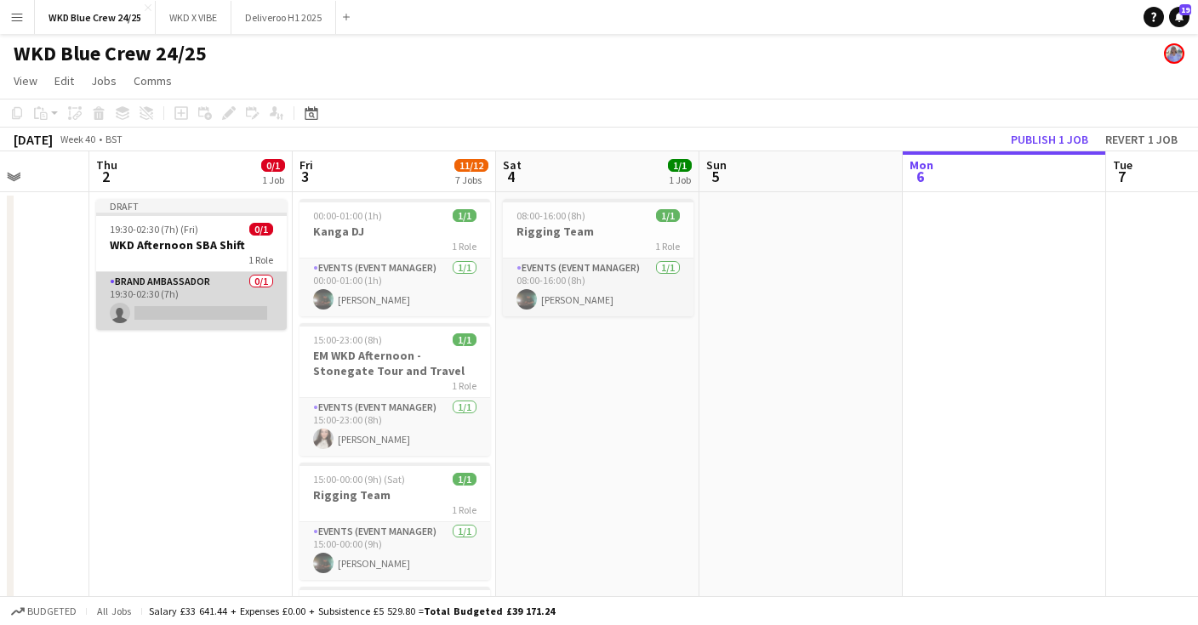
click at [210, 313] on app-card-role "Brand Ambassador 0/1 19:30-02:30 (7h) single-neutral-actions" at bounding box center [191, 301] width 191 height 58
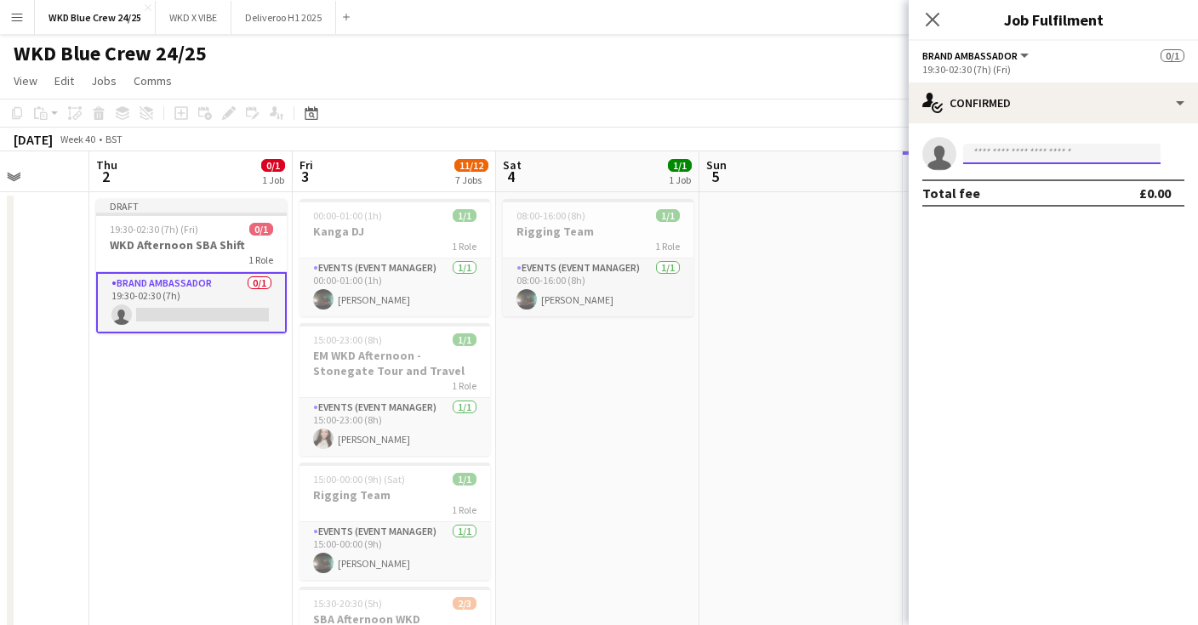
click at [1024, 159] on input at bounding box center [1061, 154] width 197 height 20
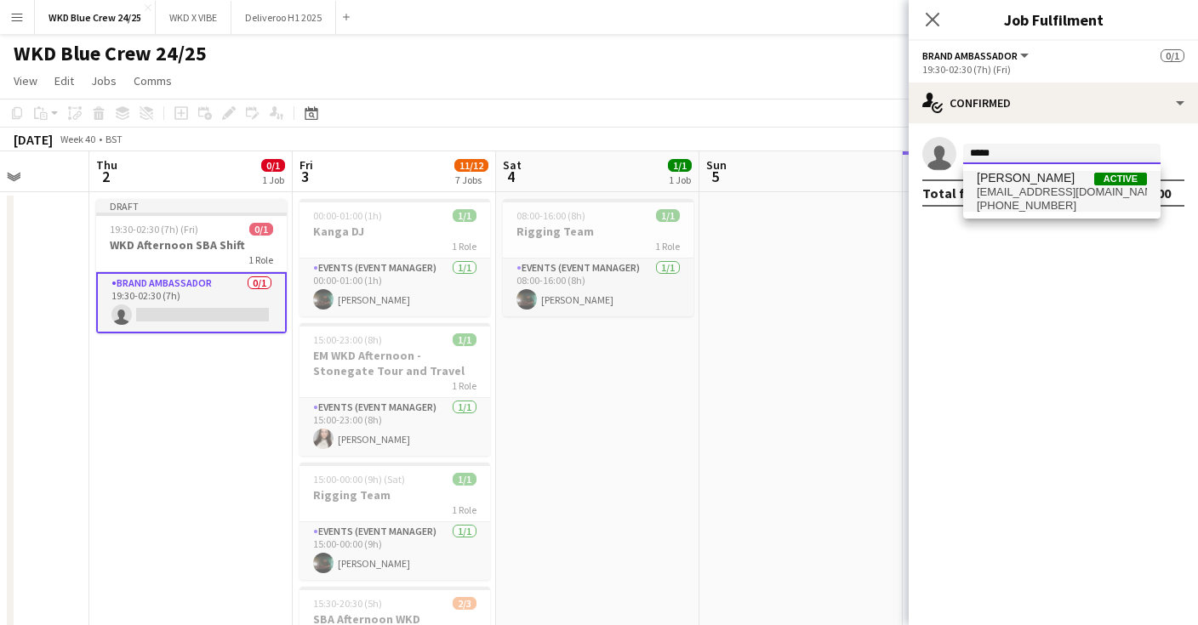
type input "*****"
click at [1021, 191] on span "[EMAIL_ADDRESS][DOMAIN_NAME]" at bounding box center [1062, 192] width 170 height 14
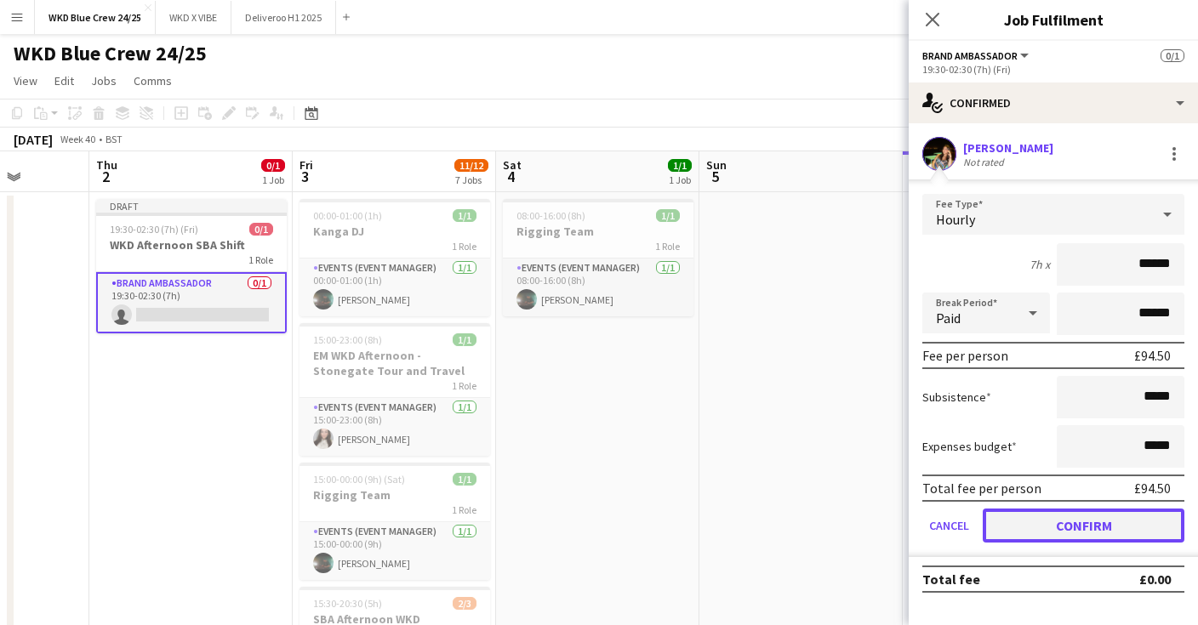
click at [1068, 519] on button "Confirm" at bounding box center [1084, 526] width 202 height 34
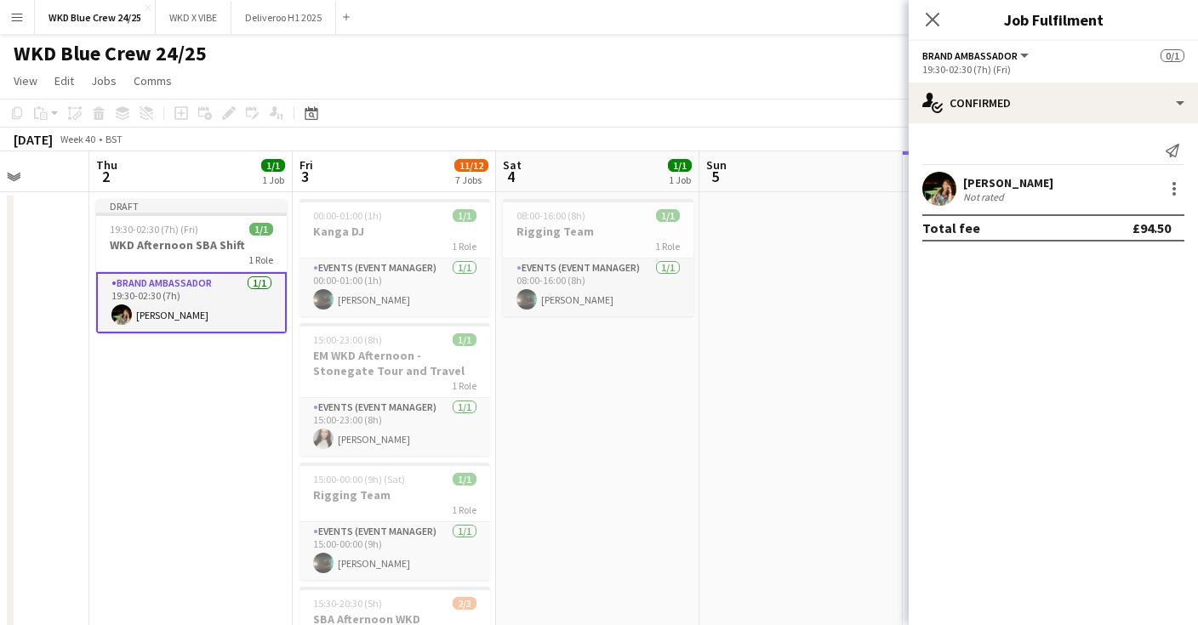
click at [946, 189] on app-user-avatar at bounding box center [939, 189] width 34 height 34
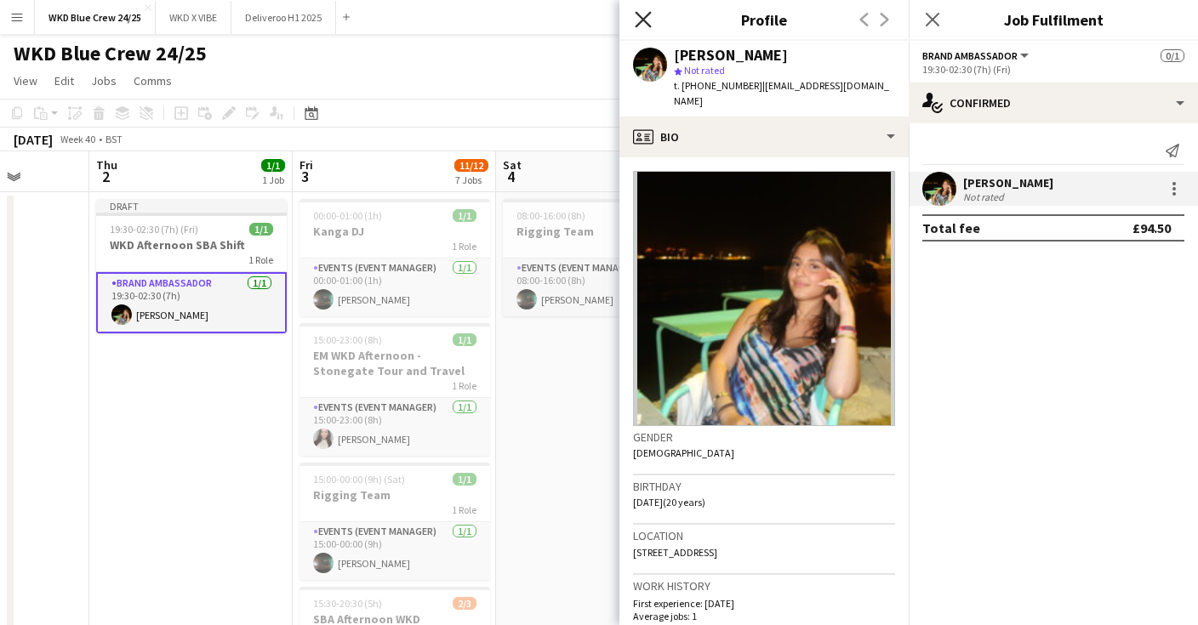
click at [639, 16] on icon at bounding box center [643, 19] width 16 height 16
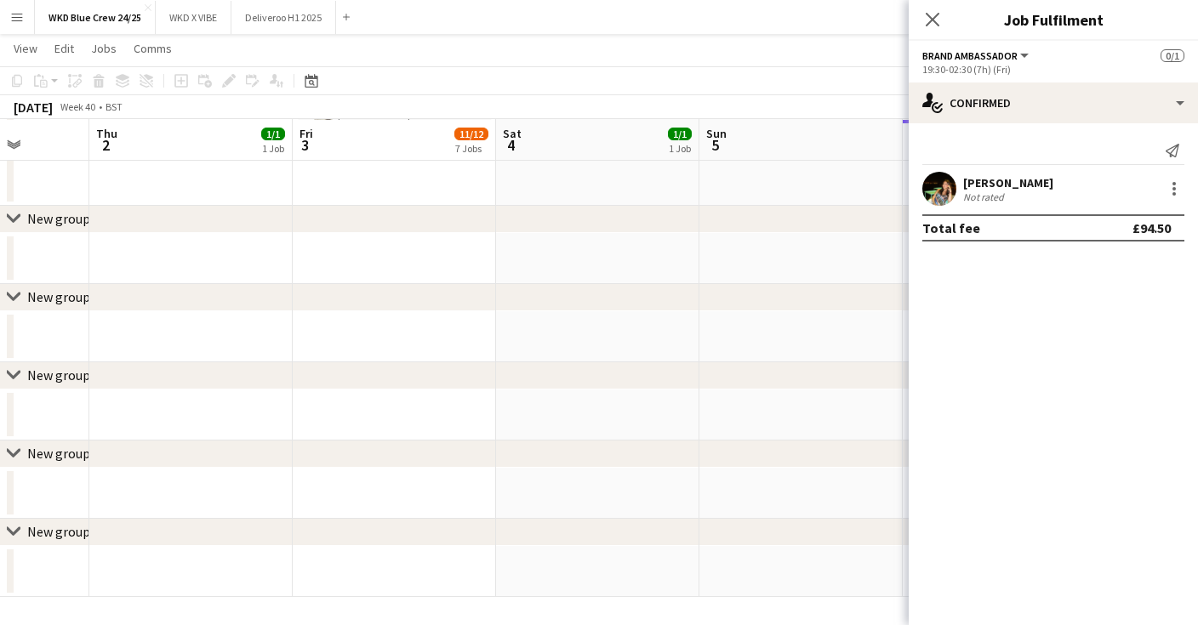
click at [590, 304] on div "chevron-right New group" at bounding box center [599, 297] width 1198 height 27
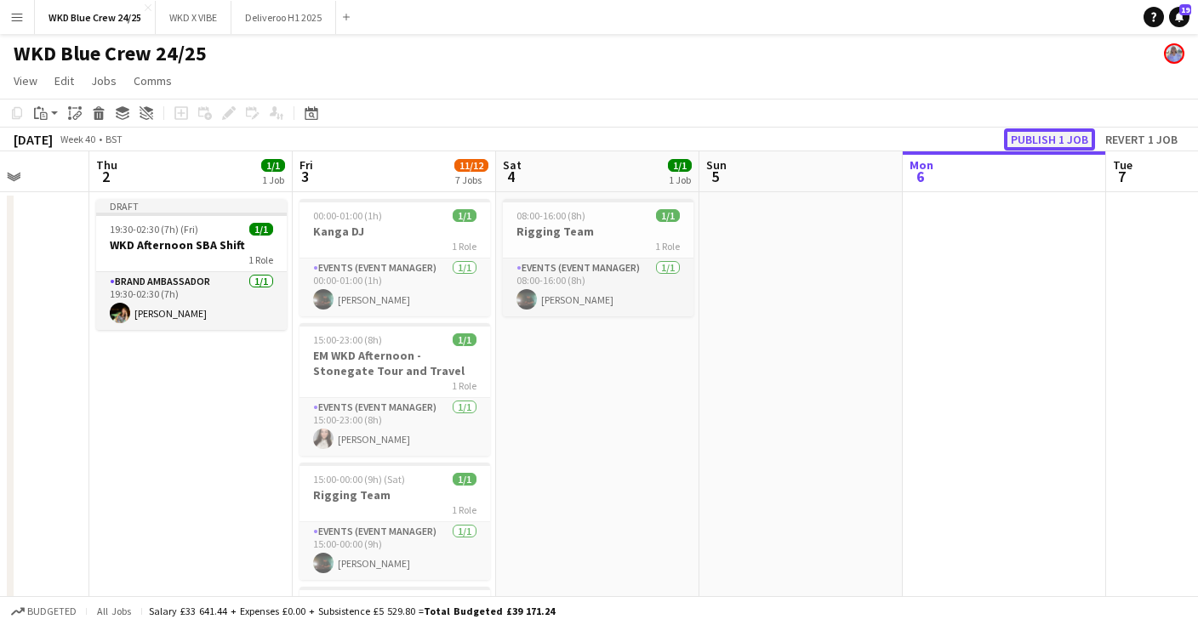
click at [1030, 129] on button "Publish 1 job" at bounding box center [1049, 139] width 91 height 22
